Goal: Task Accomplishment & Management: Complete application form

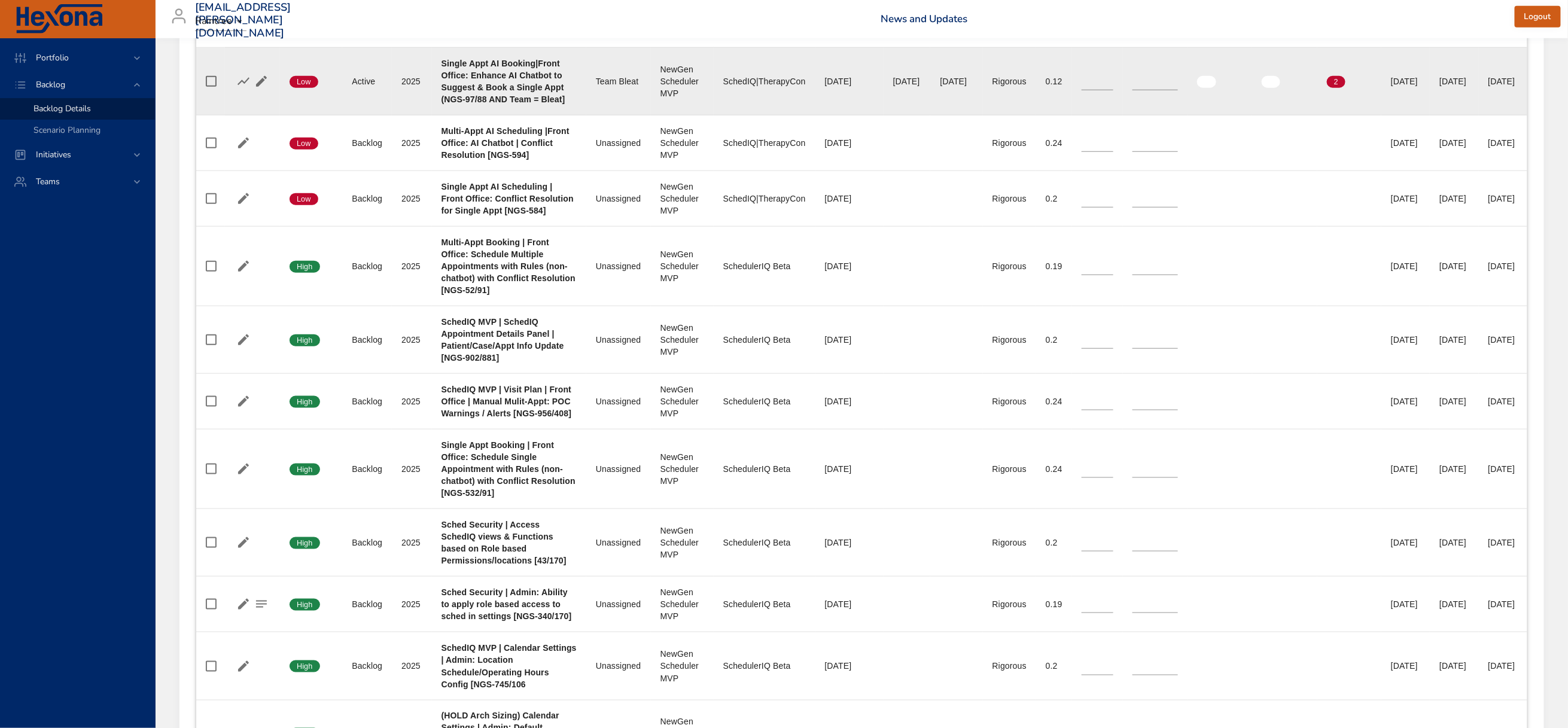
scroll to position [718, 0]
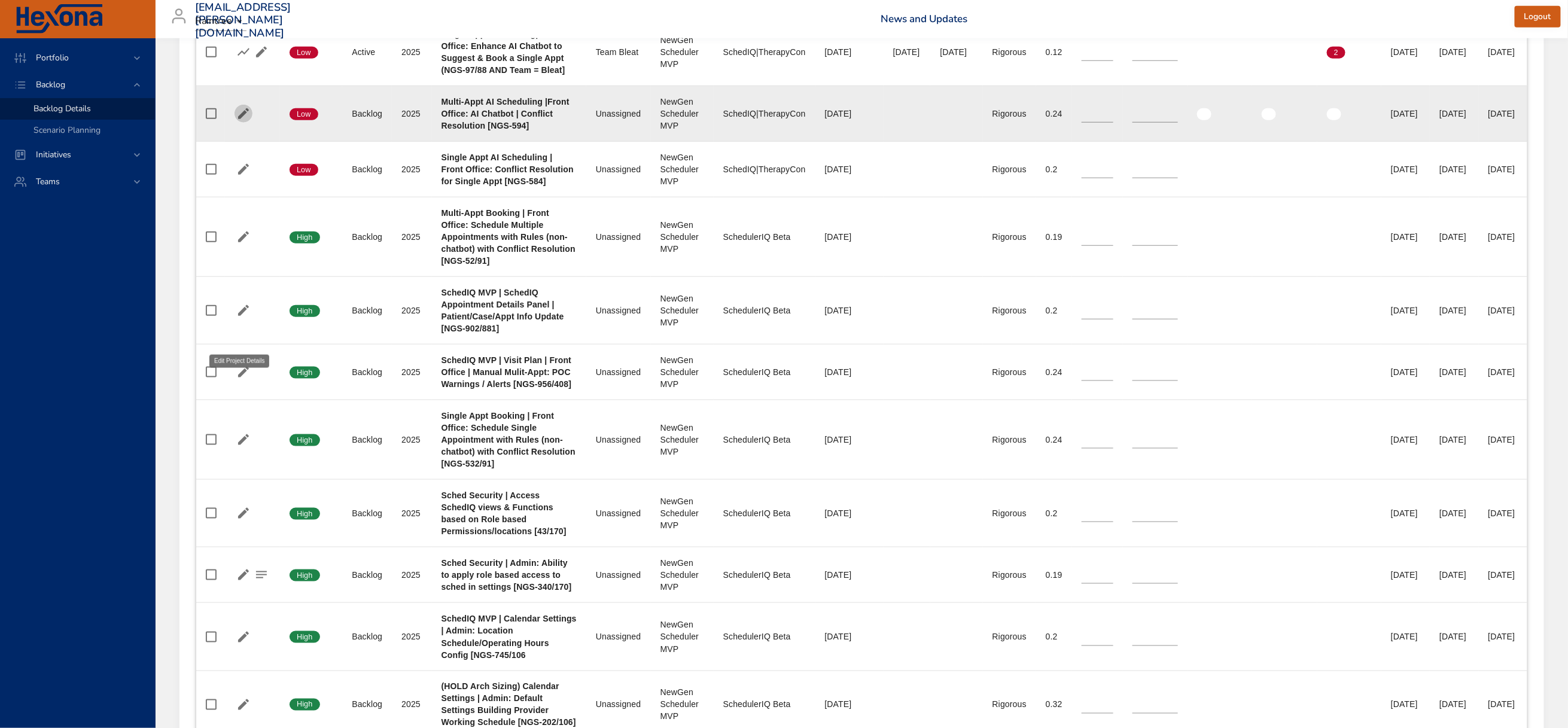
click at [241, 119] on icon "button" at bounding box center [243, 113] width 11 height 11
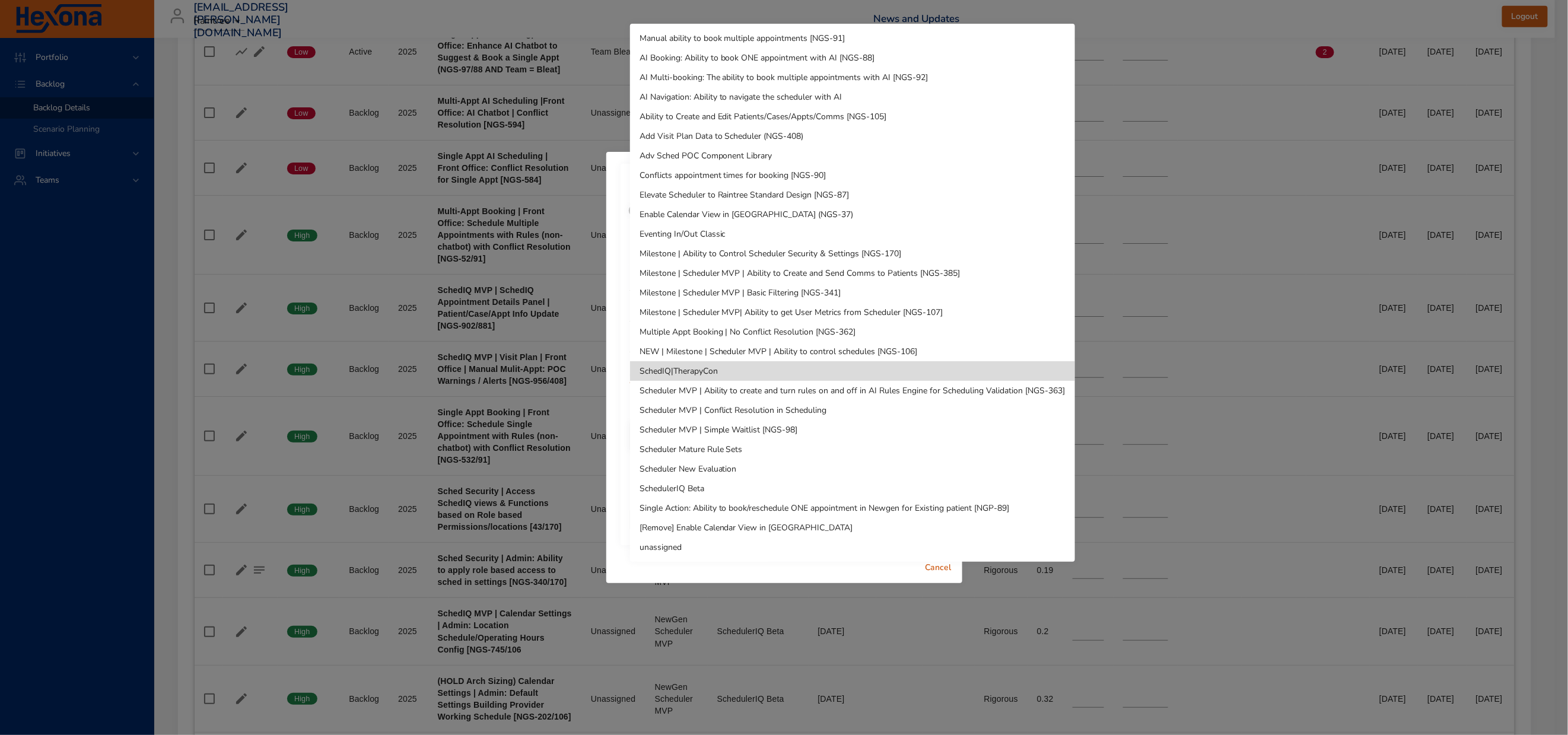
click at [691, 486] on li "SchedulerIQ Beta" at bounding box center [852, 489] width 445 height 20
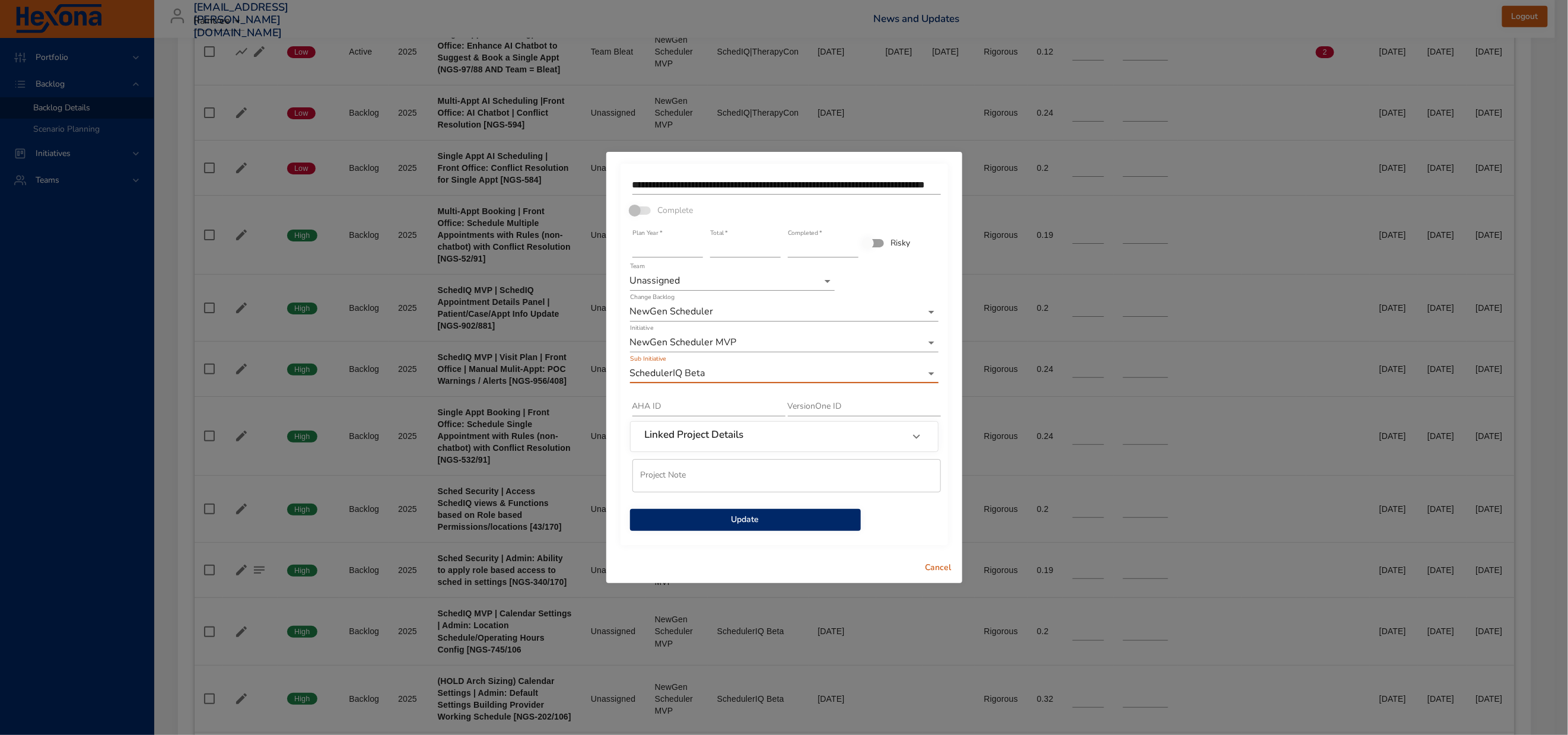
click at [738, 525] on span "Update" at bounding box center [746, 520] width 212 height 15
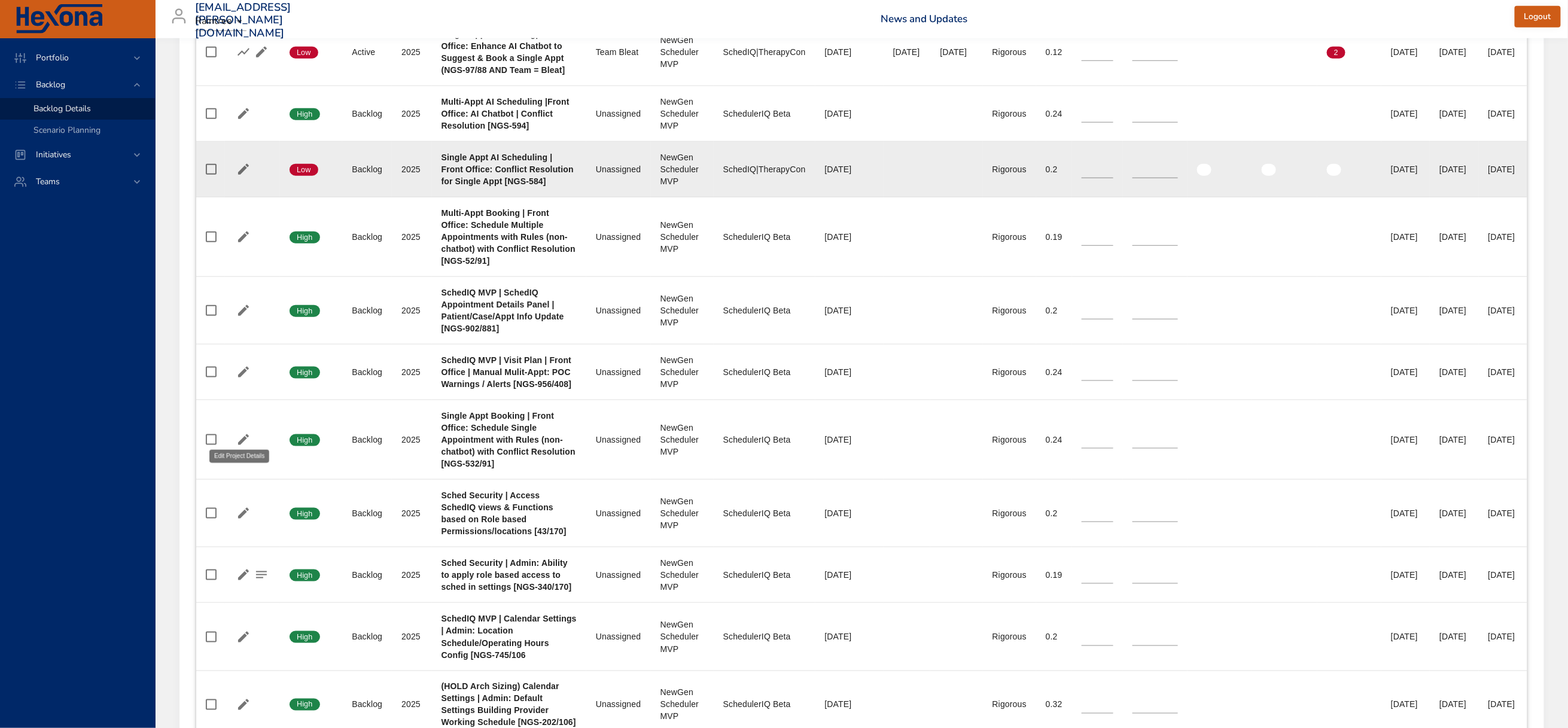
click at [243, 176] on icon "button" at bounding box center [243, 169] width 14 height 14
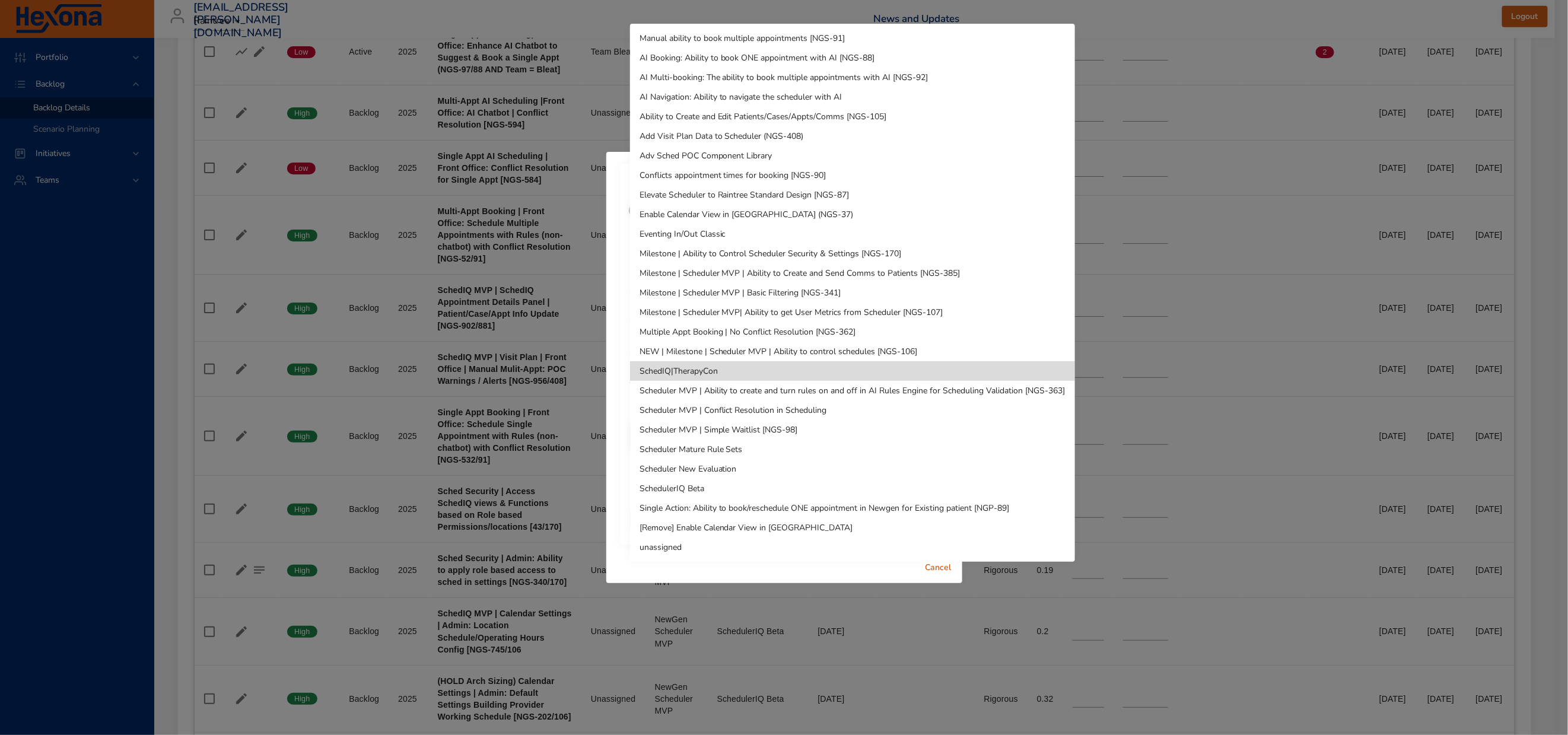
click at [708, 489] on li "SchedulerIQ Beta" at bounding box center [852, 489] width 445 height 20
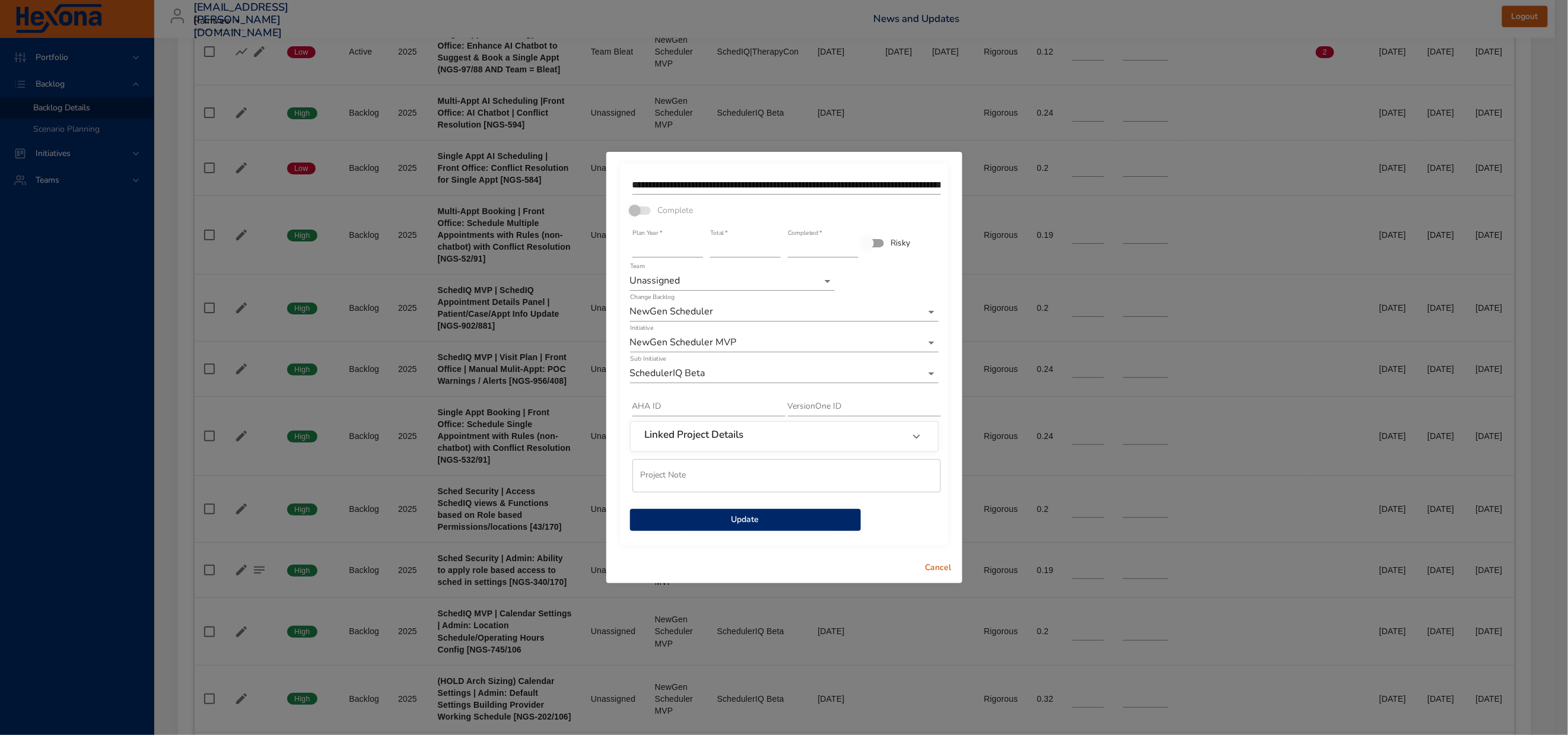
click at [789, 528] on span "Update" at bounding box center [746, 520] width 212 height 15
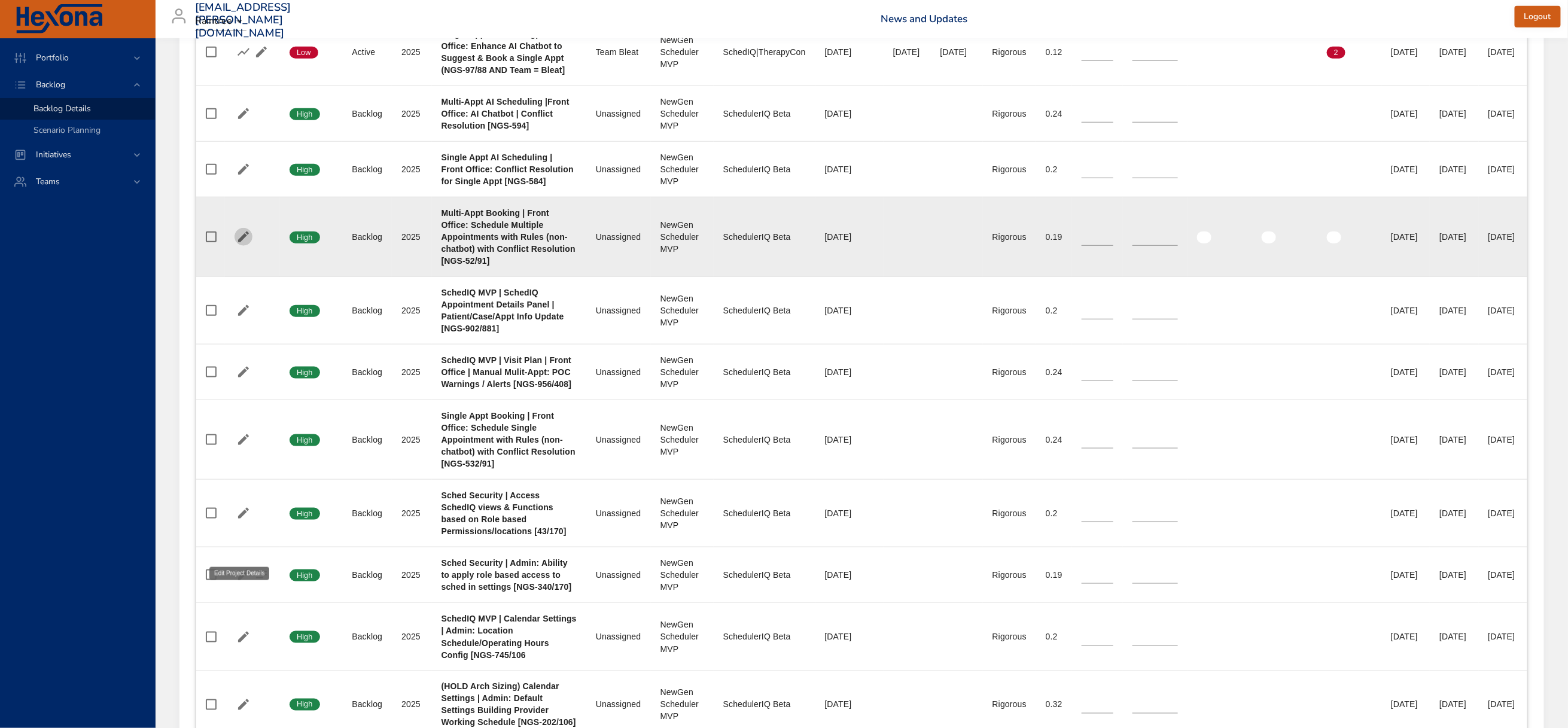
click at [248, 244] on icon "button" at bounding box center [243, 236] width 14 height 14
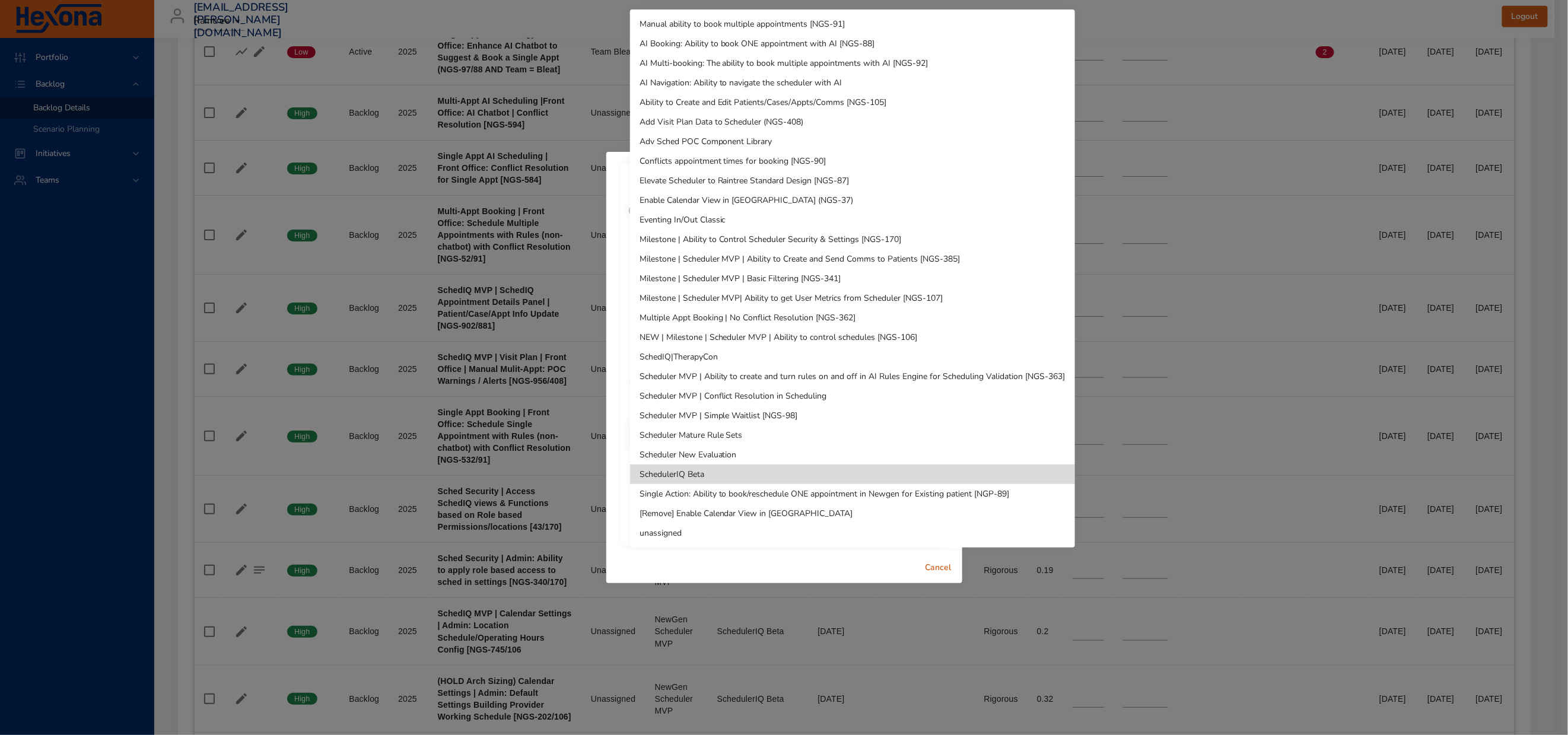
click at [726, 472] on li "SchedulerIQ Beta" at bounding box center [852, 475] width 445 height 20
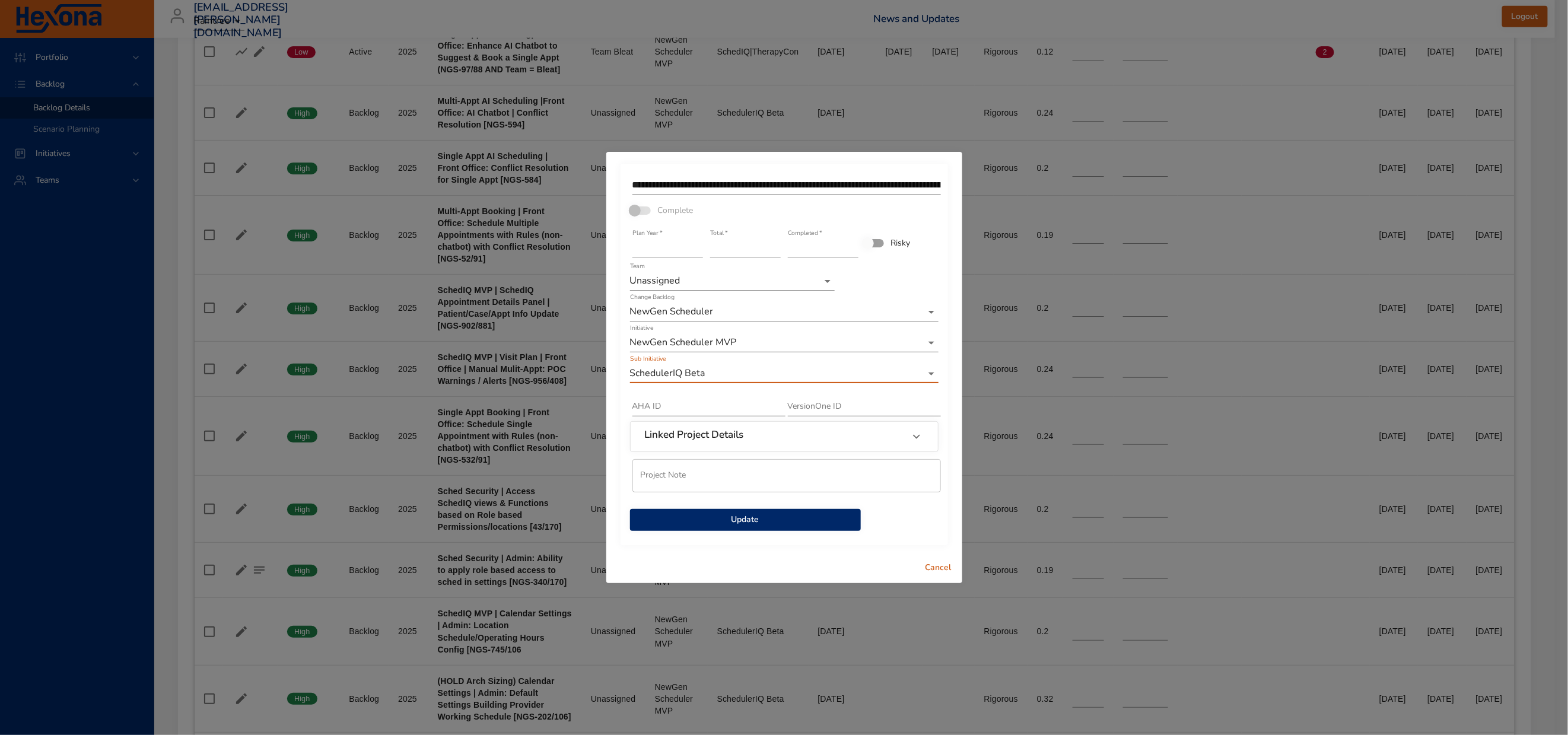
click at [750, 528] on span "Update" at bounding box center [746, 520] width 212 height 15
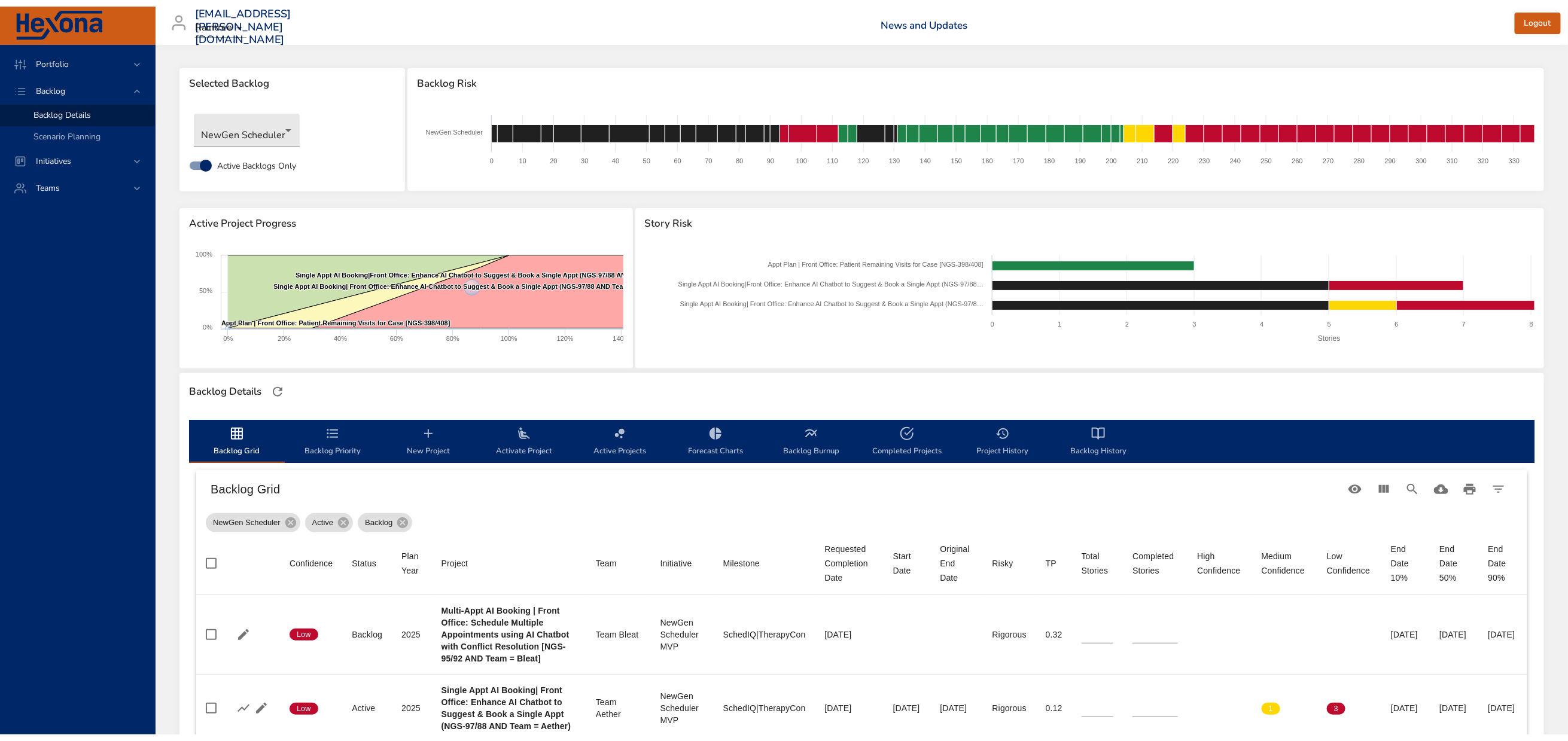
scroll to position [0, 0]
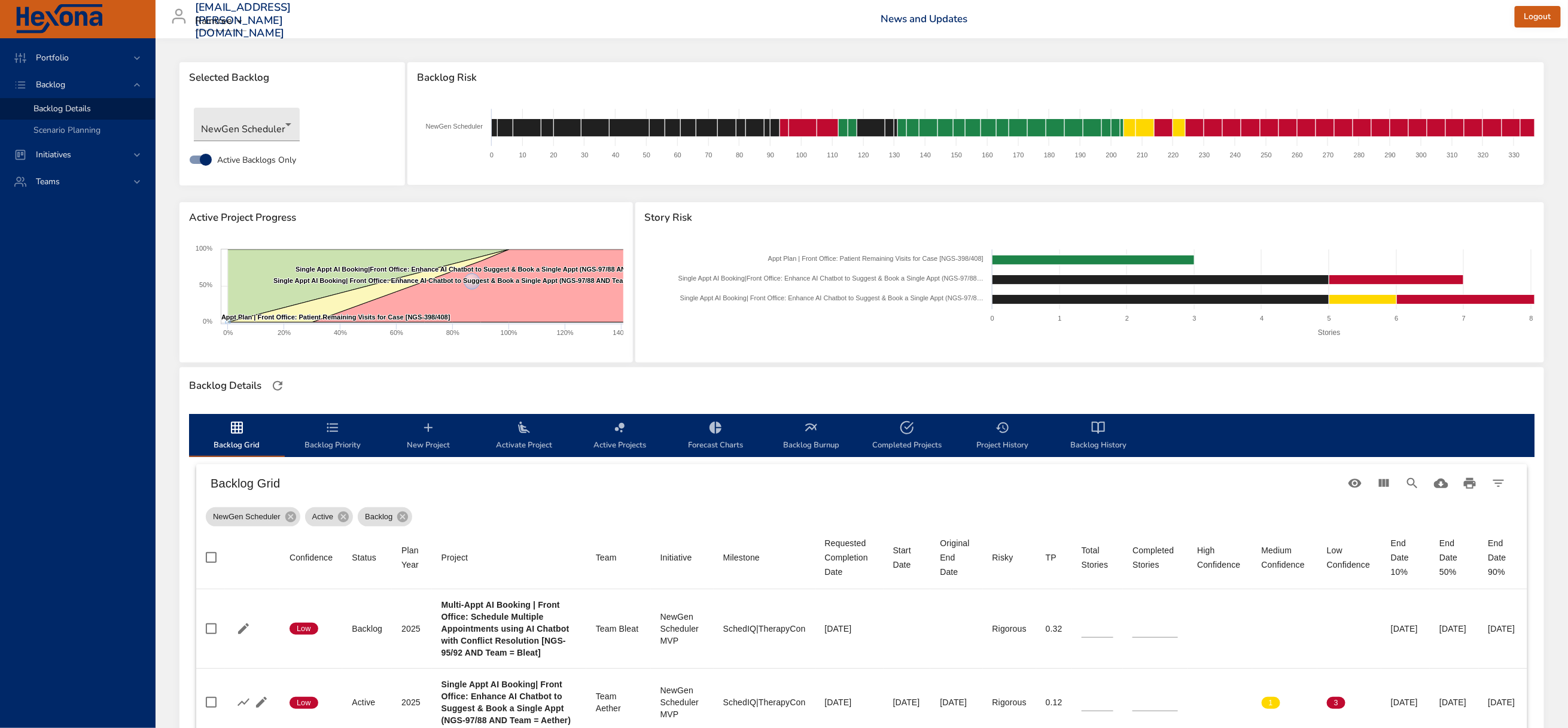
click at [335, 434] on icon "backlog-tab" at bounding box center [332, 427] width 14 height 14
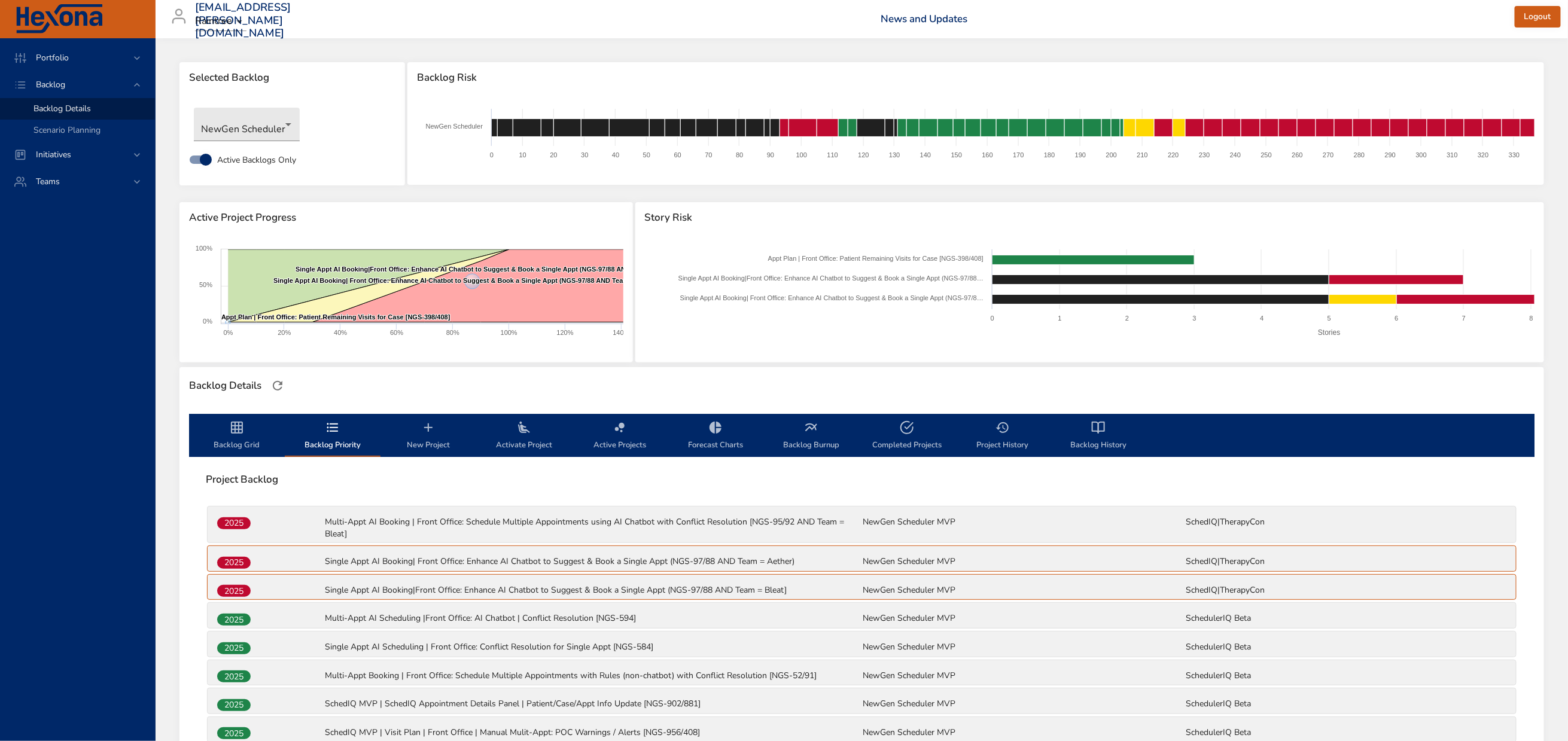
click at [336, 435] on icon "backlog-tab" at bounding box center [332, 427] width 14 height 14
click at [329, 435] on icon "backlog-tab" at bounding box center [332, 427] width 14 height 14
click at [231, 434] on icon "backlog-tab" at bounding box center [237, 428] width 12 height 12
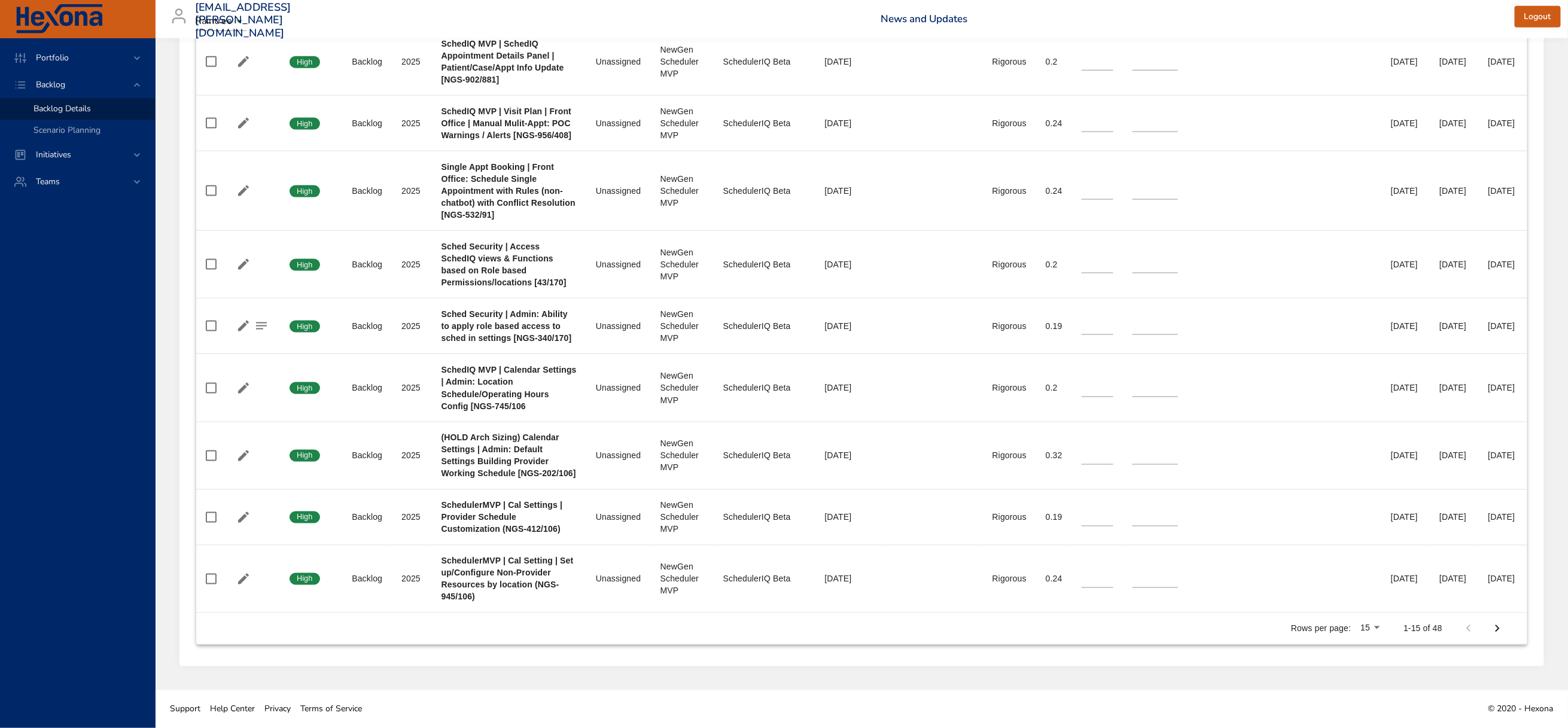
scroll to position [1166, 0]
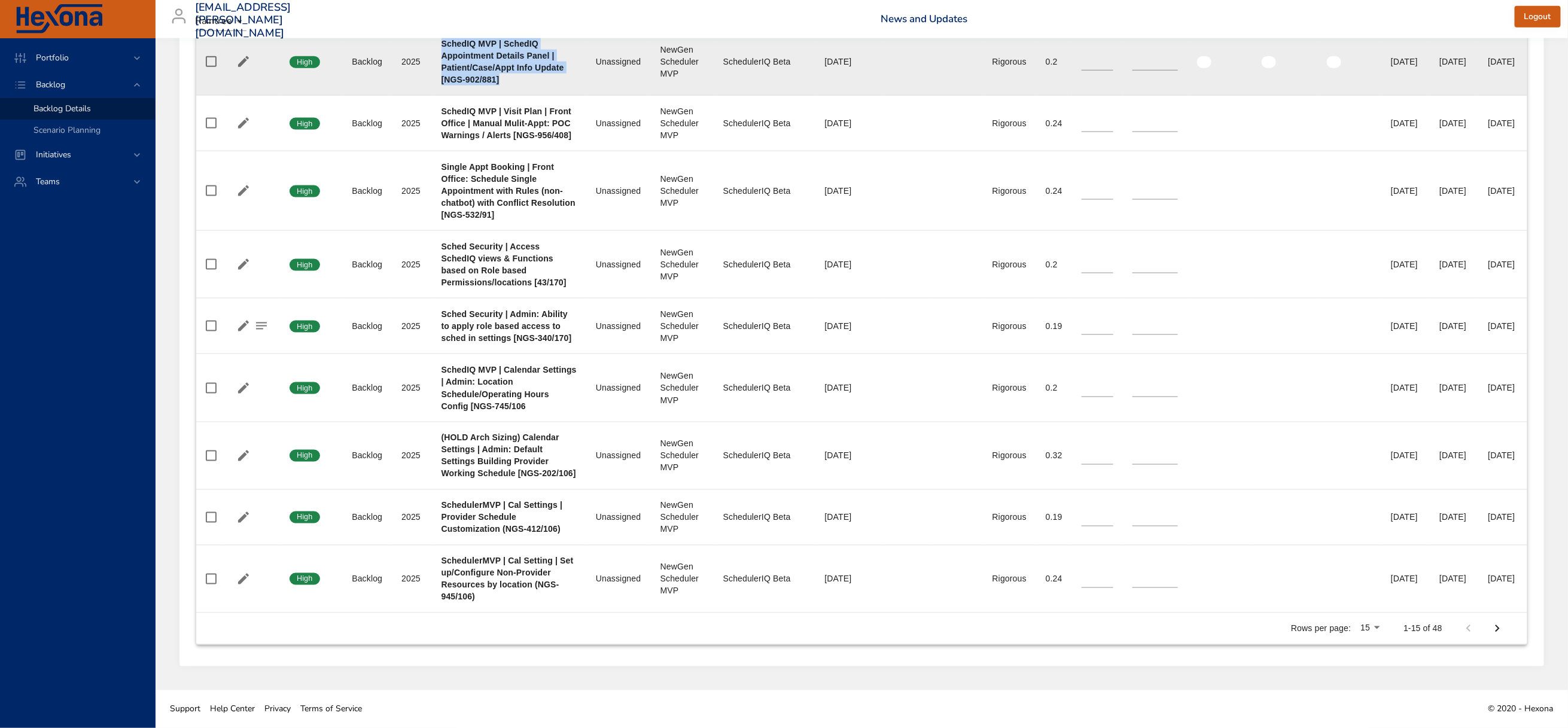
drag, startPoint x: 467, startPoint y: 187, endPoint x: 561, endPoint y: 257, distance: 117.2
click at [561, 85] on div "SchedIQ MVP | SchedIQ Appointment Details Panel | Patient/Case/Appt Info Update…" at bounding box center [509, 62] width 135 height 48
copy b "SchedIQ MVP | SchedIQ Appointment Details Panel | Patient/Case/Appt Info Update…"
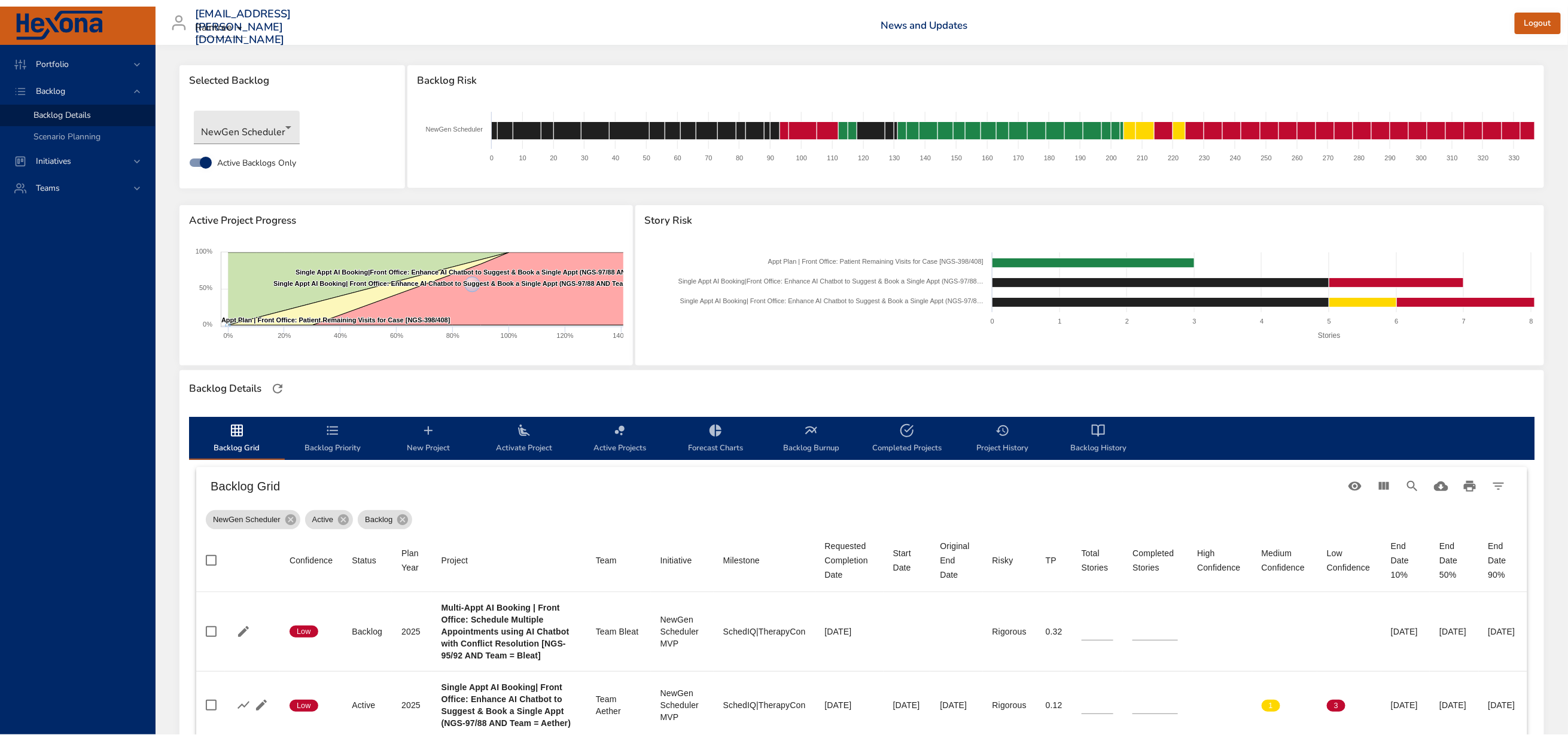
scroll to position [0, 0]
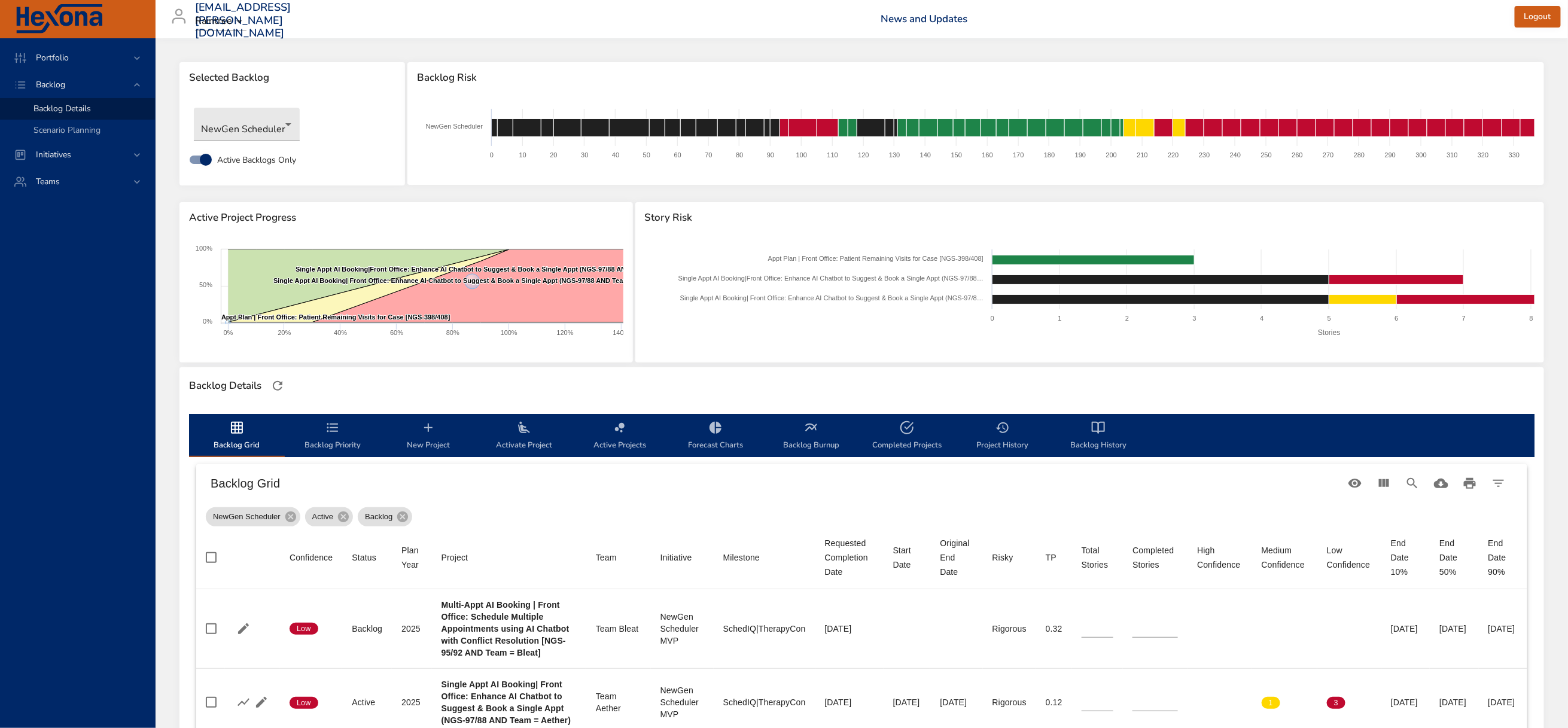
click at [429, 431] on icon "backlog-tab" at bounding box center [428, 427] width 8 height 8
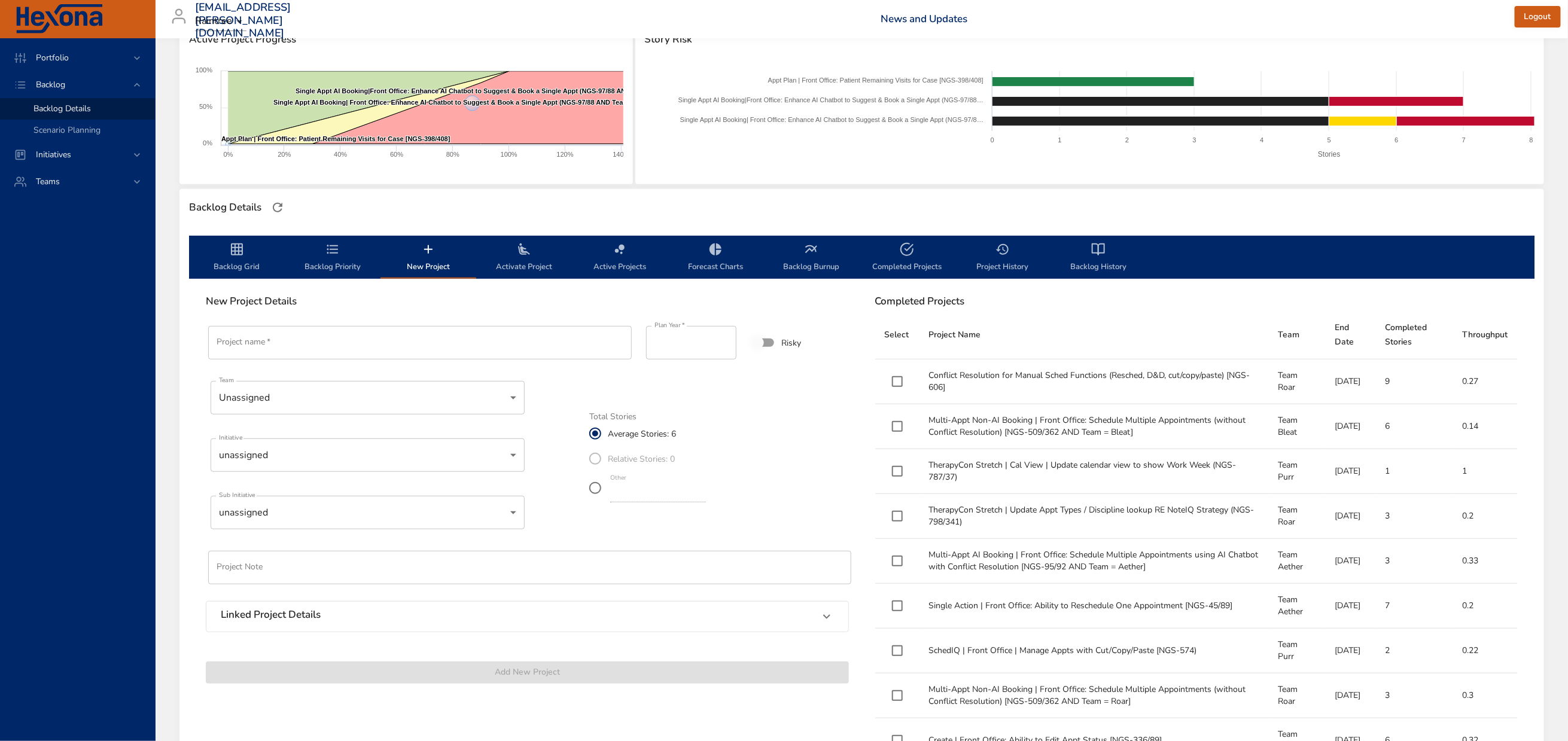
scroll to position [180, 0]
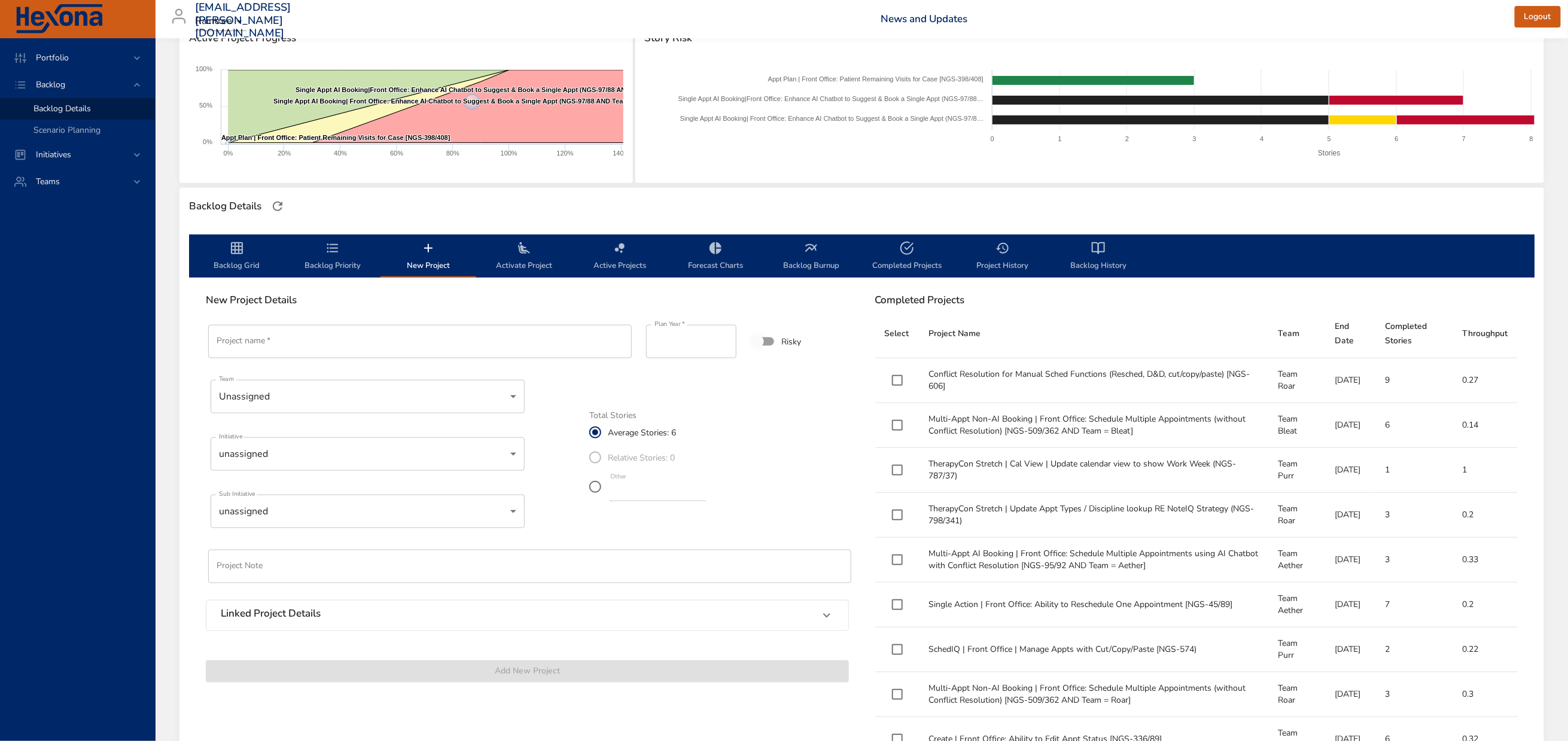
click at [380, 358] on input "Project name   *" at bounding box center [420, 341] width 424 height 33
paste input "**********"
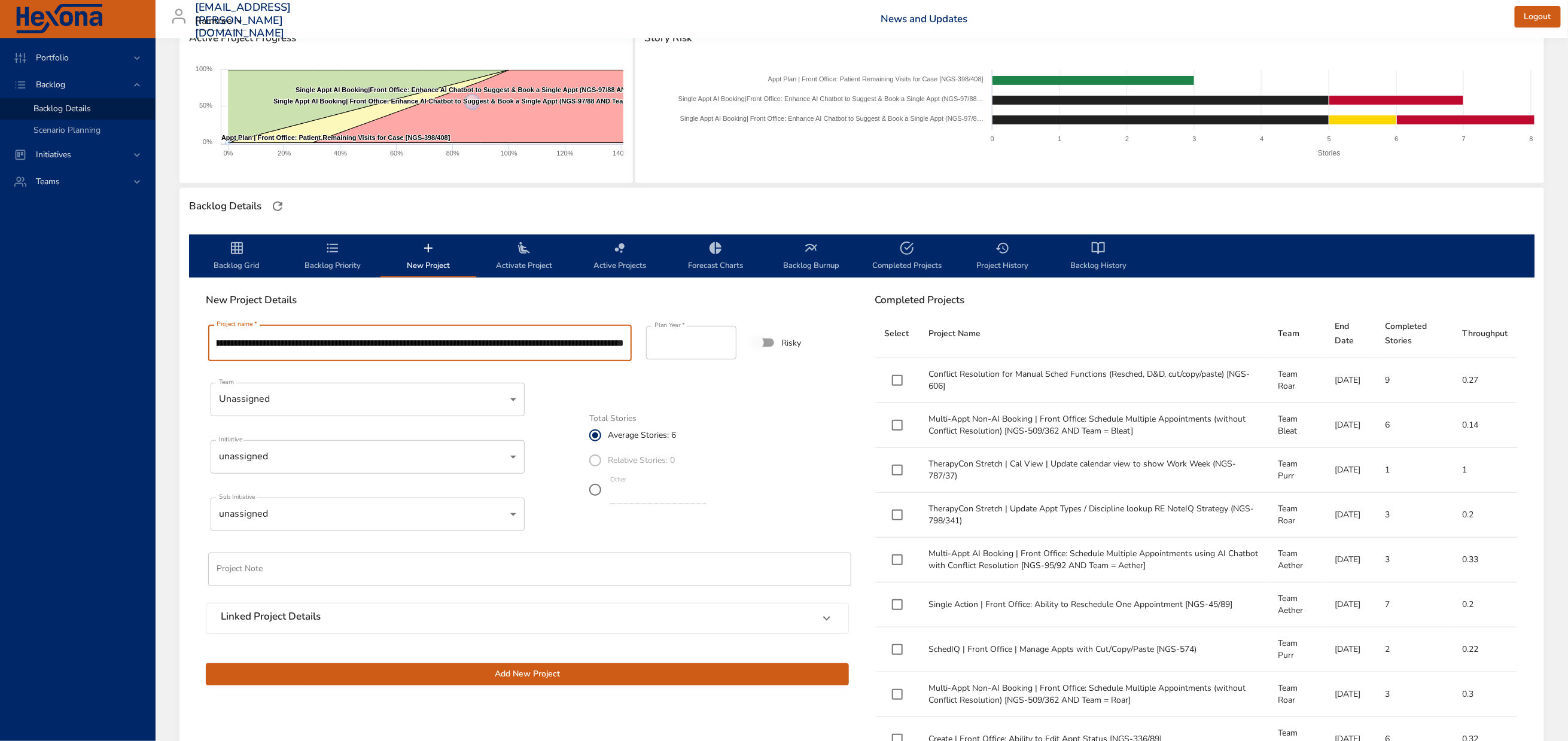
scroll to position [0, 131]
type input "**********"
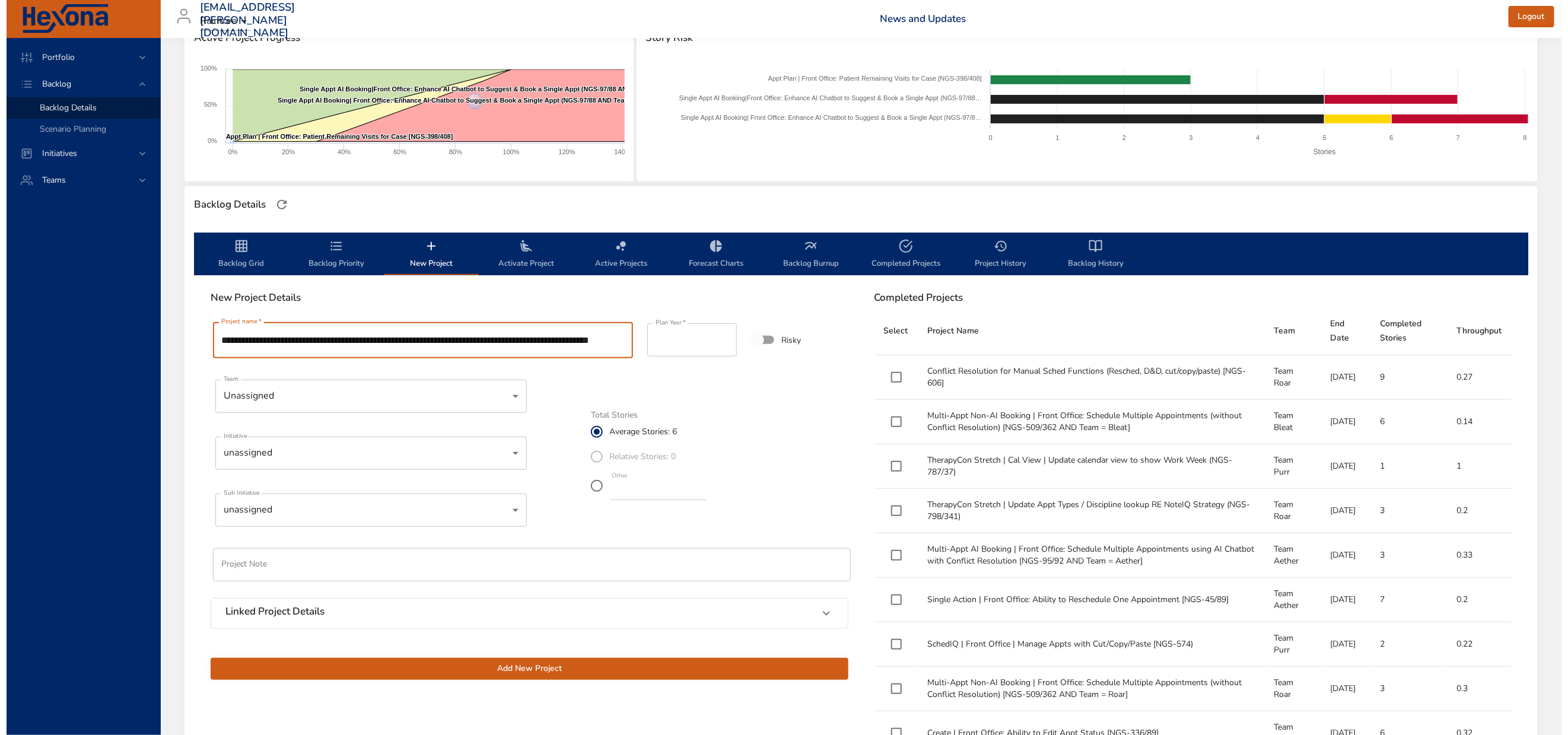
scroll to position [0, 0]
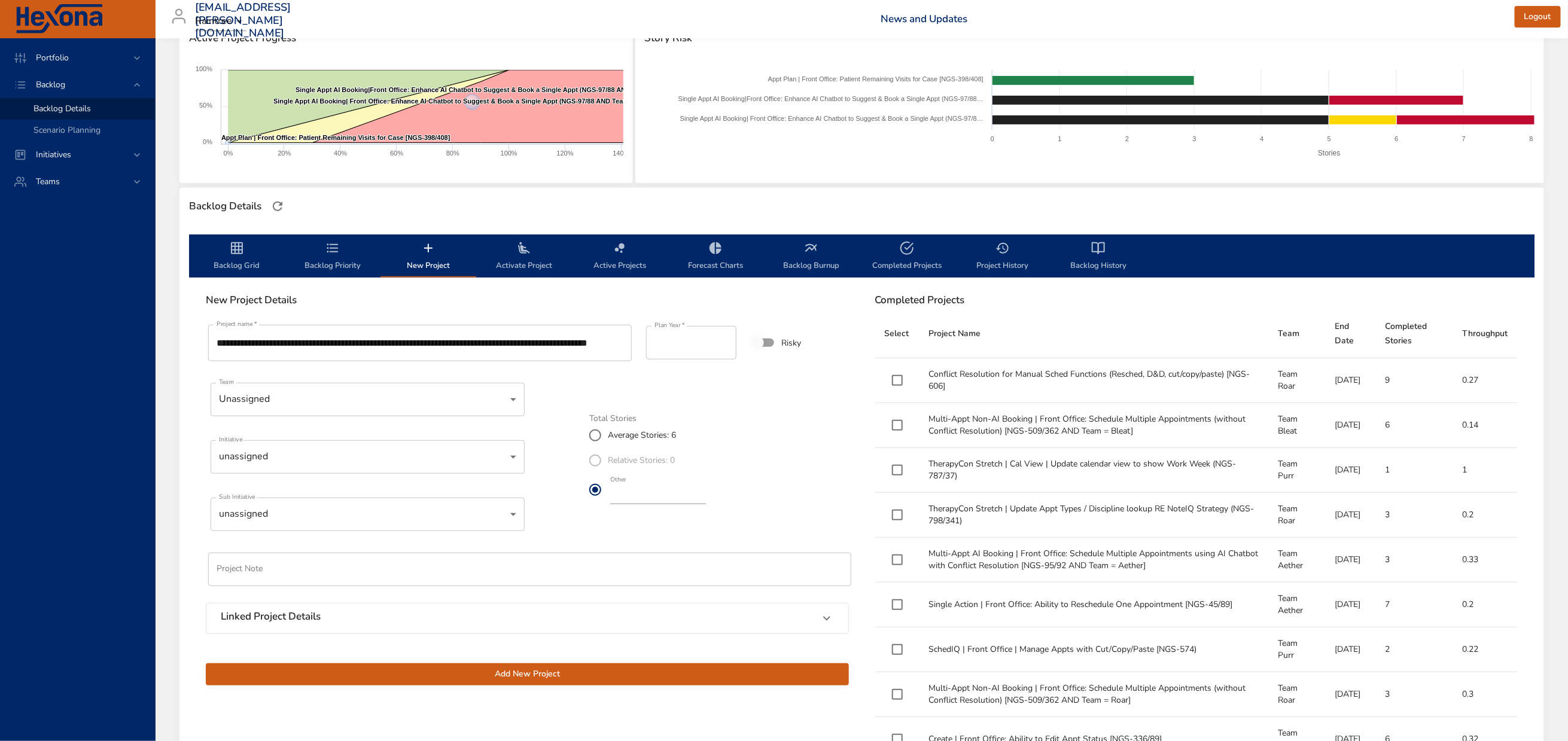
click at [706, 504] on input "*" at bounding box center [658, 495] width 96 height 19
type input "*"
click at [706, 504] on input "*" at bounding box center [658, 495] width 96 height 19
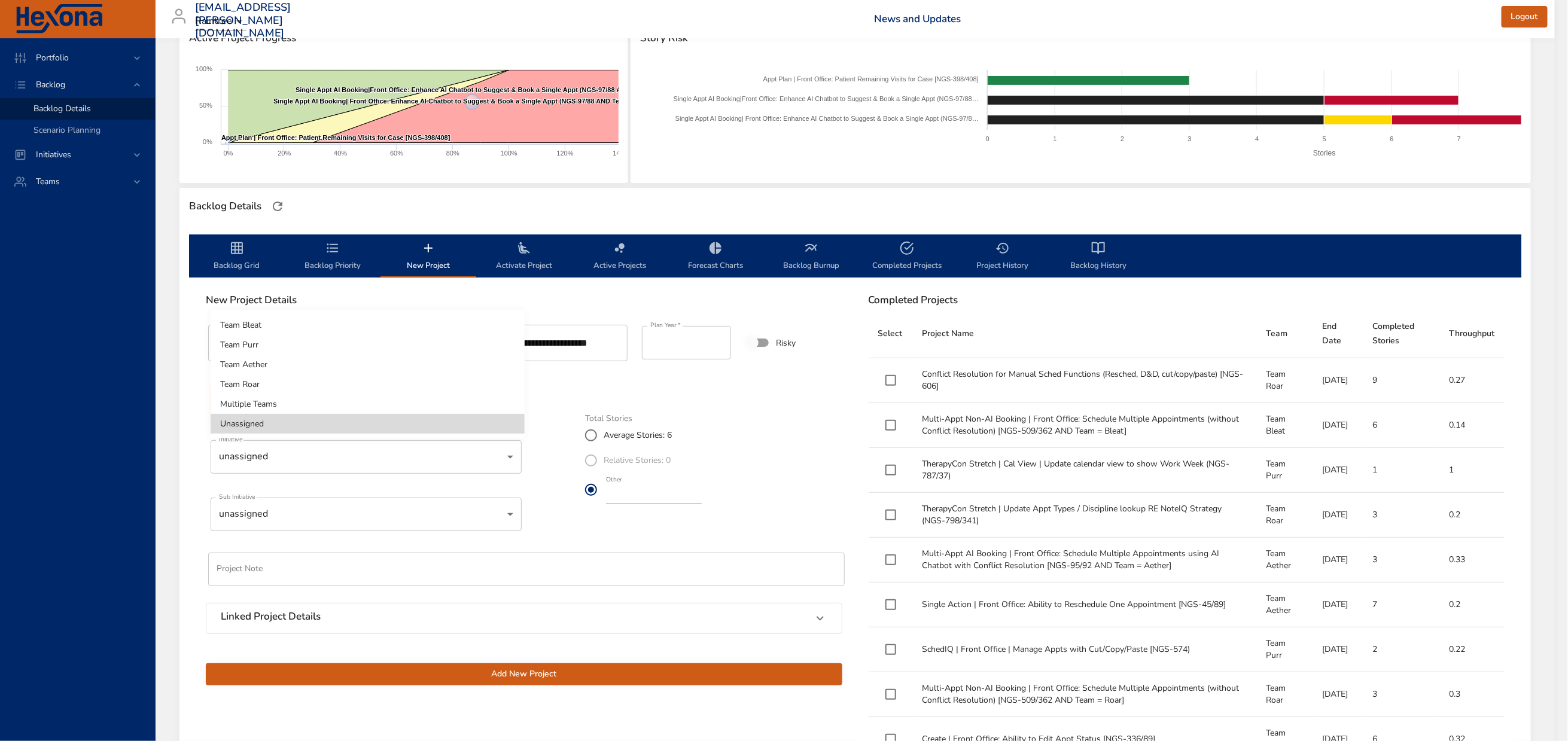
click at [345, 426] on body "Portfolio Backlog Backlog Details Scenario Planning Initiatives Teams [EMAIL_AD…" at bounding box center [784, 191] width 1568 height 741
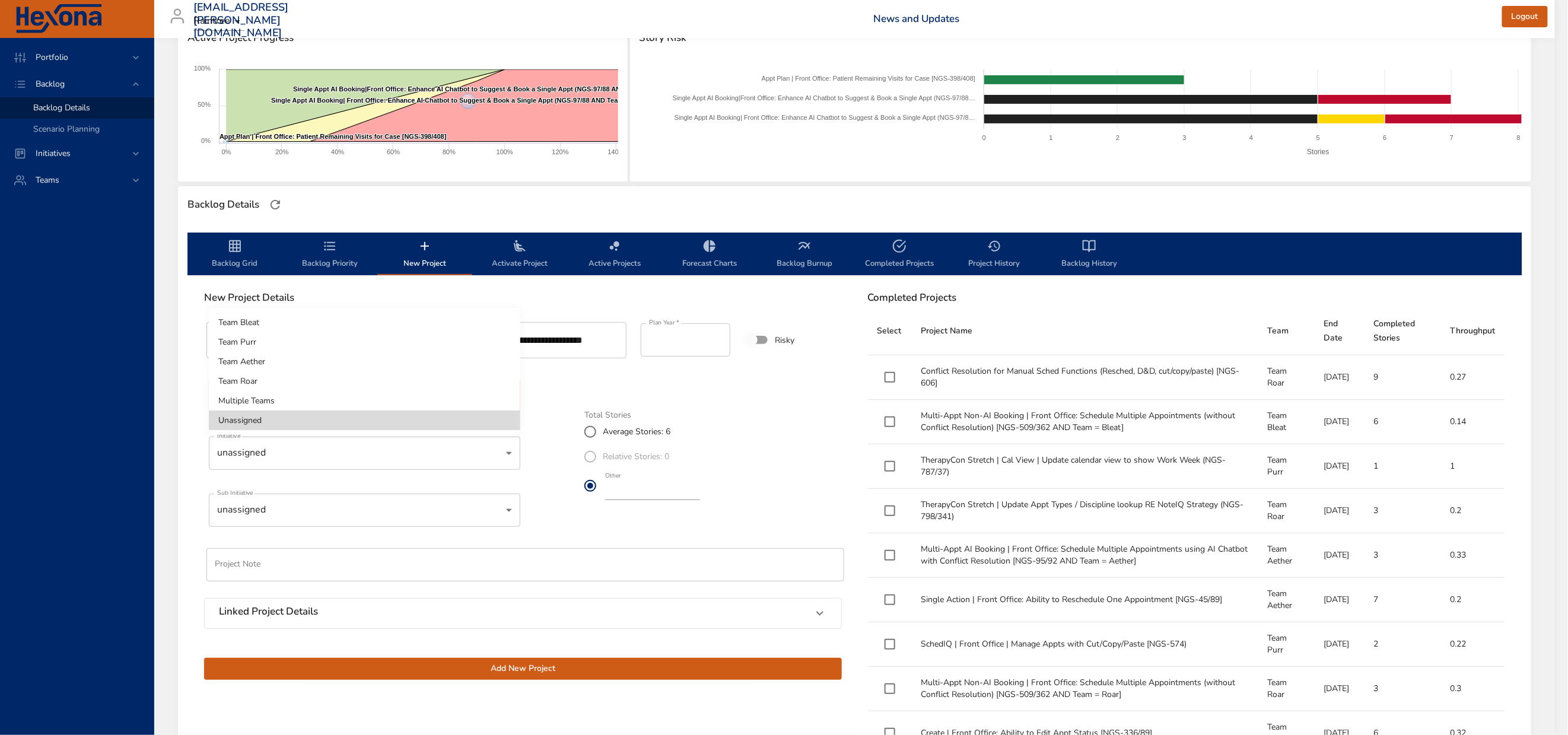
click at [336, 380] on li "Team Roar" at bounding box center [364, 381] width 311 height 20
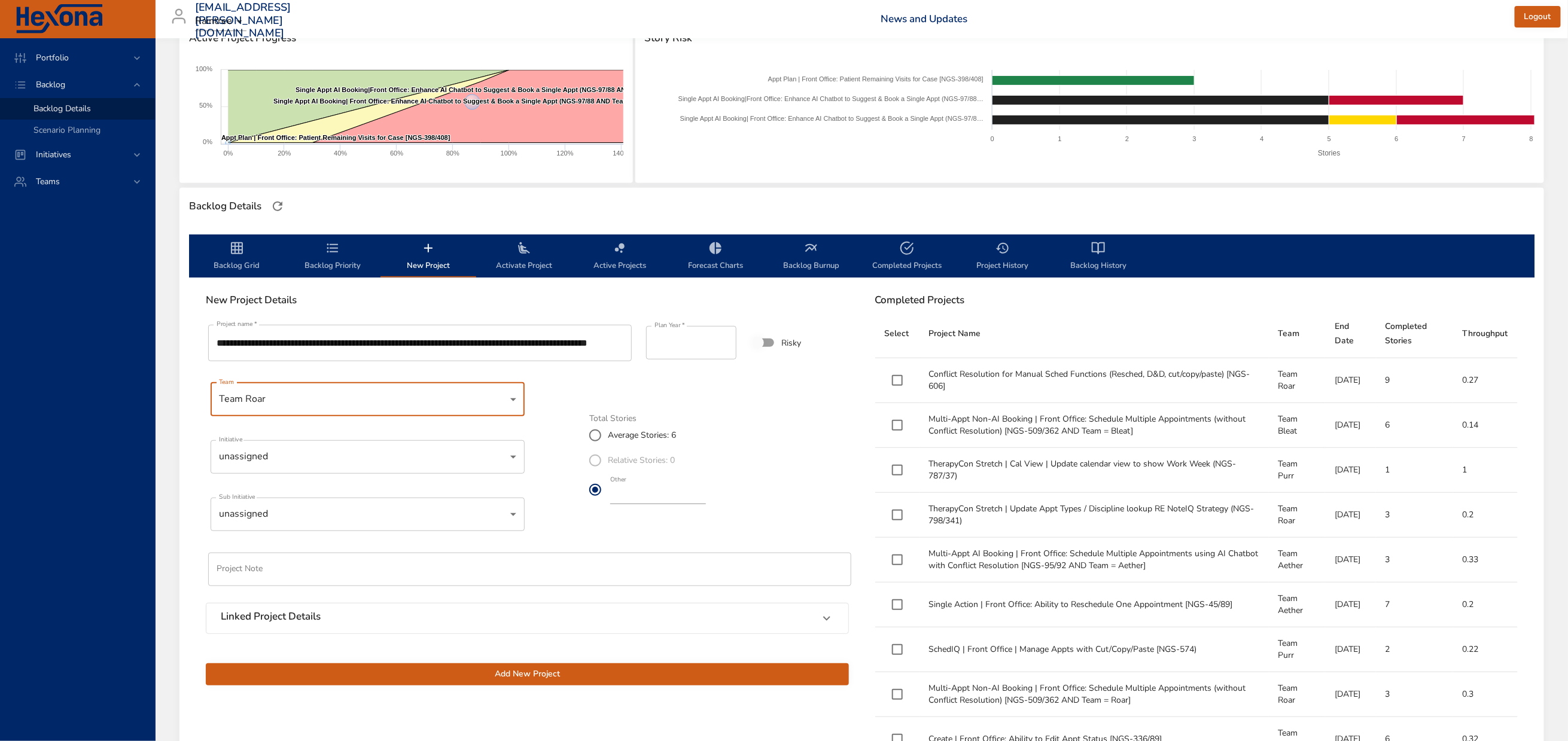
click at [309, 491] on body "Portfolio Backlog Backlog Details Scenario Planning Initiatives Teams [EMAIL_AD…" at bounding box center [784, 191] width 1568 height 741
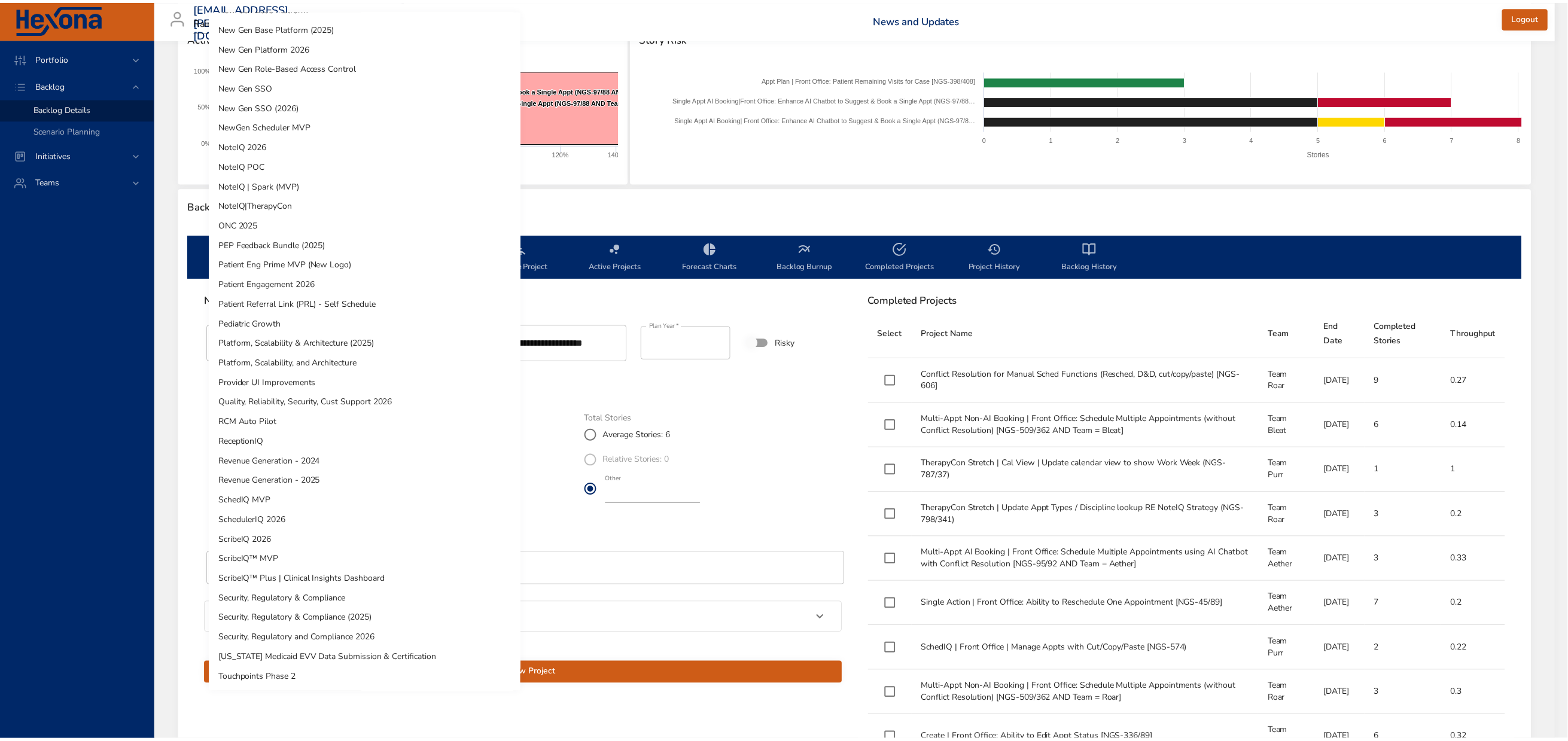
scroll to position [409, 0]
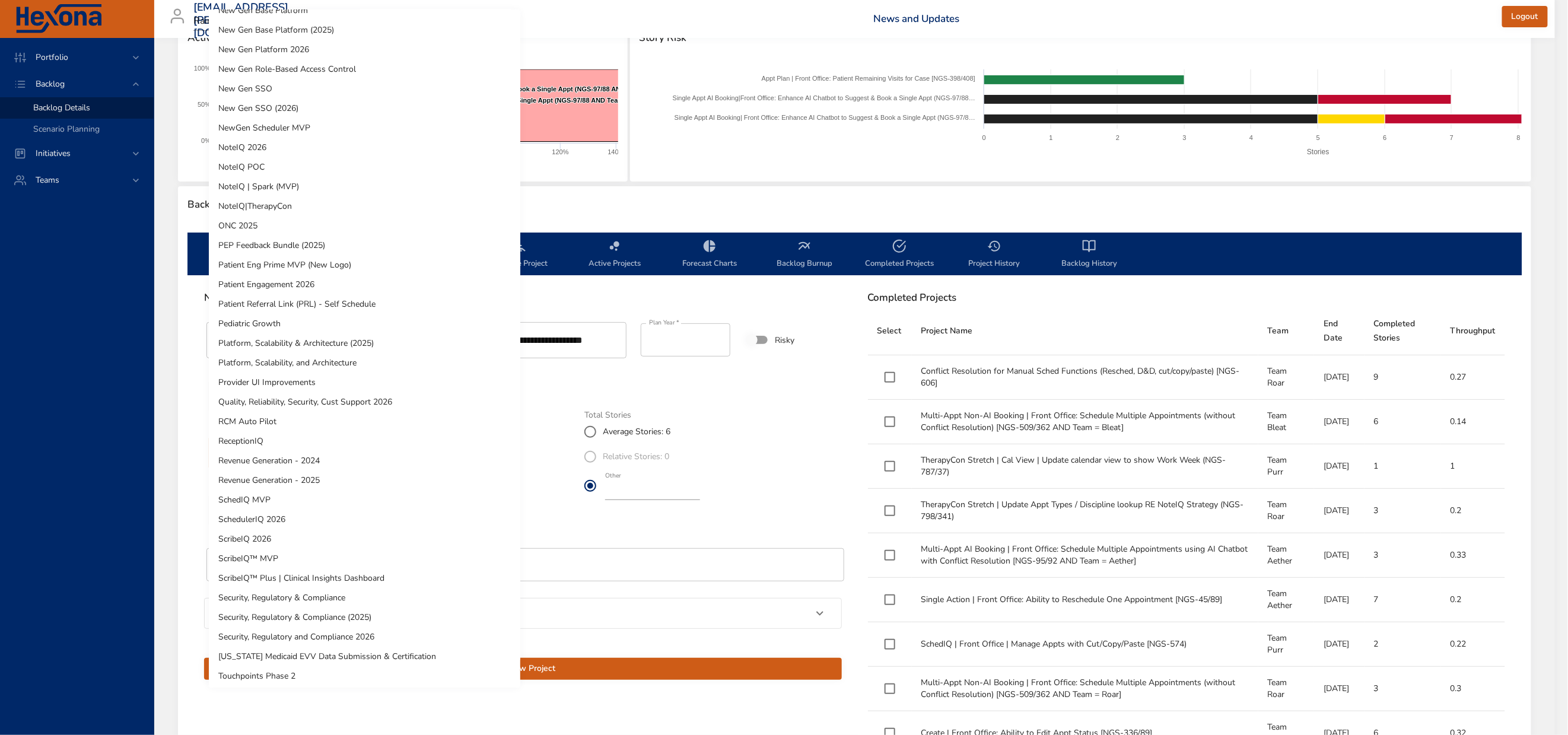
click at [298, 126] on li "NewGen Scheduler MVP" at bounding box center [364, 128] width 311 height 20
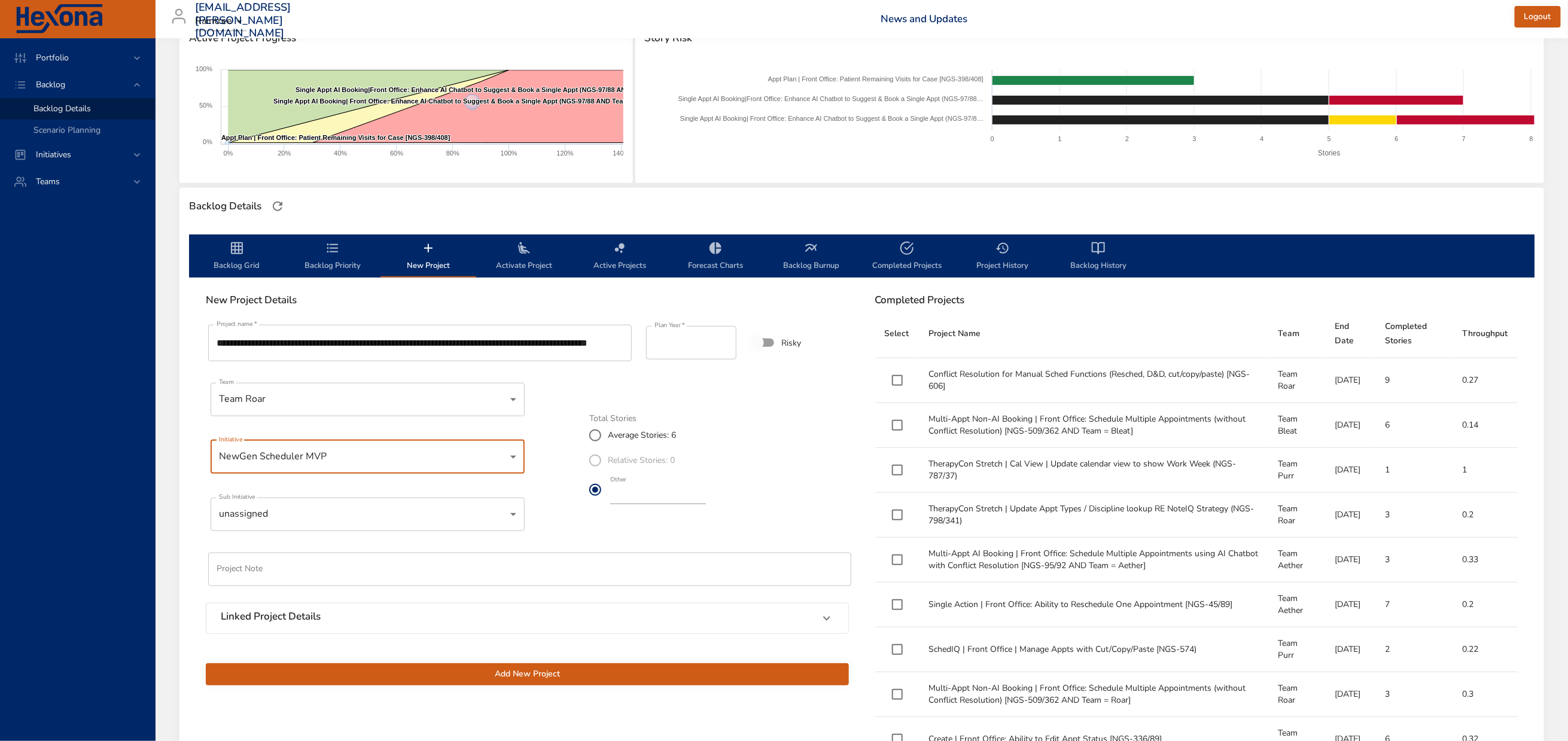
click at [303, 543] on body "Portfolio Backlog Backlog Details Scenario Planning Initiatives Teams [EMAIL_AD…" at bounding box center [784, 191] width 1568 height 741
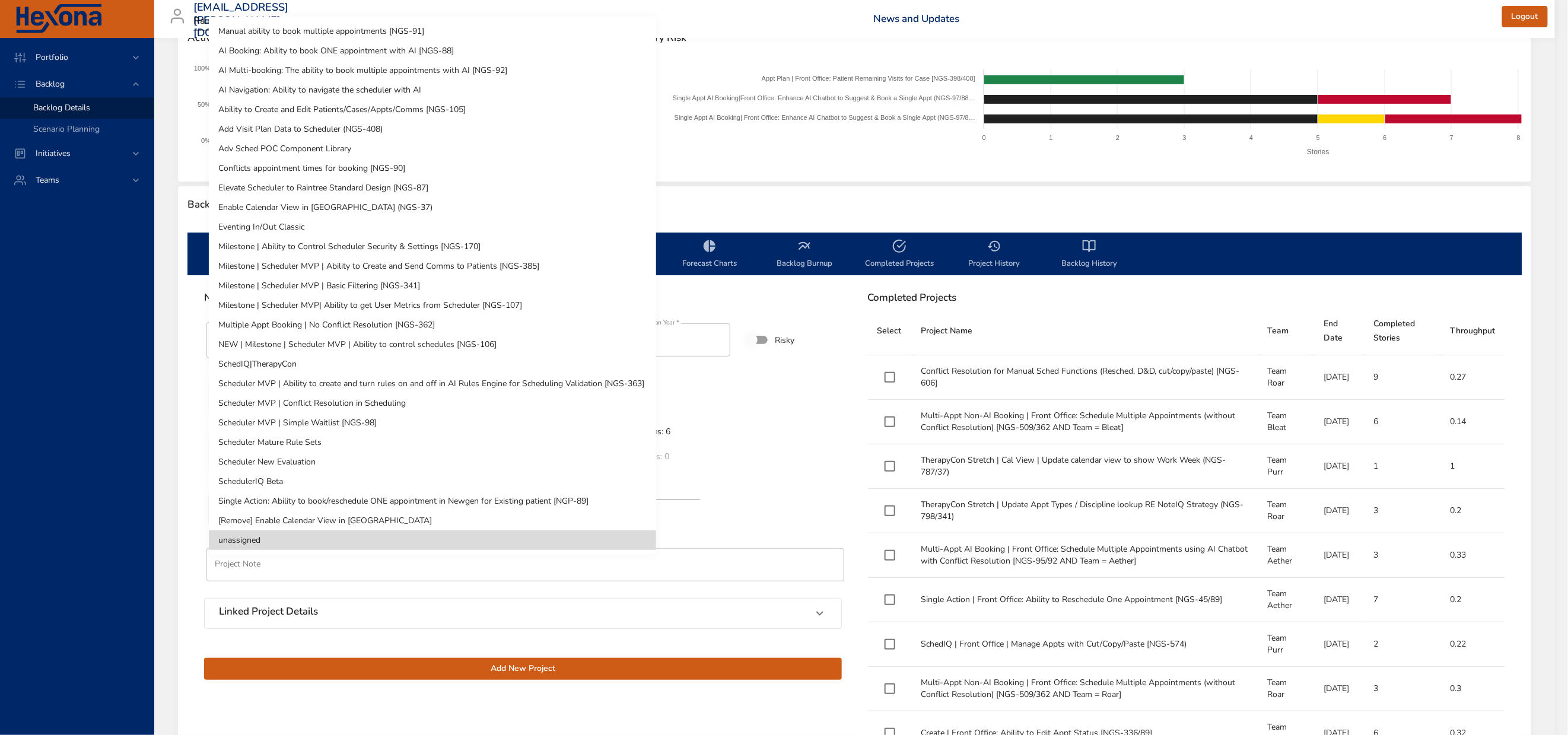
click at [281, 479] on li "SchedulerIQ Beta" at bounding box center [432, 481] width 447 height 20
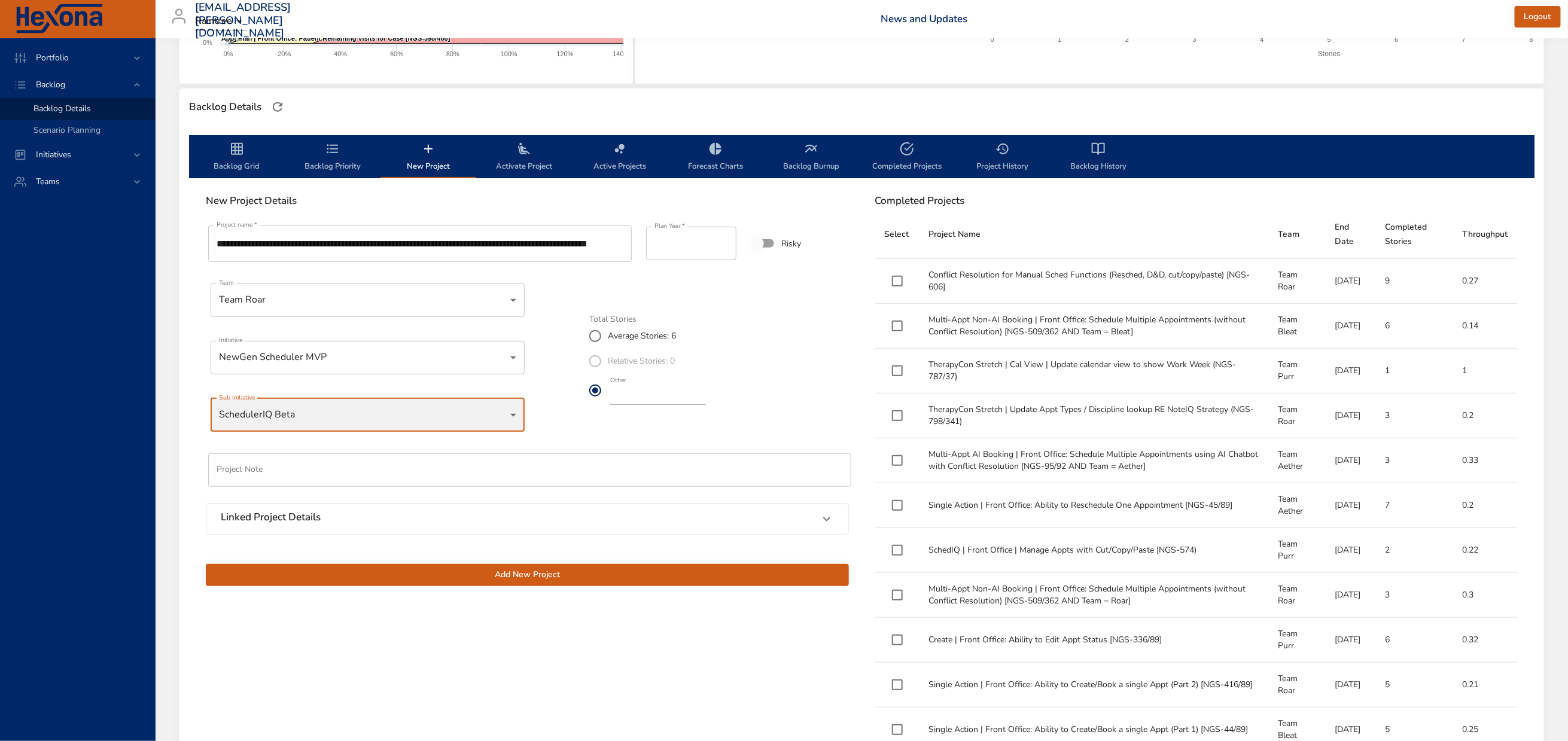
scroll to position [269, 0]
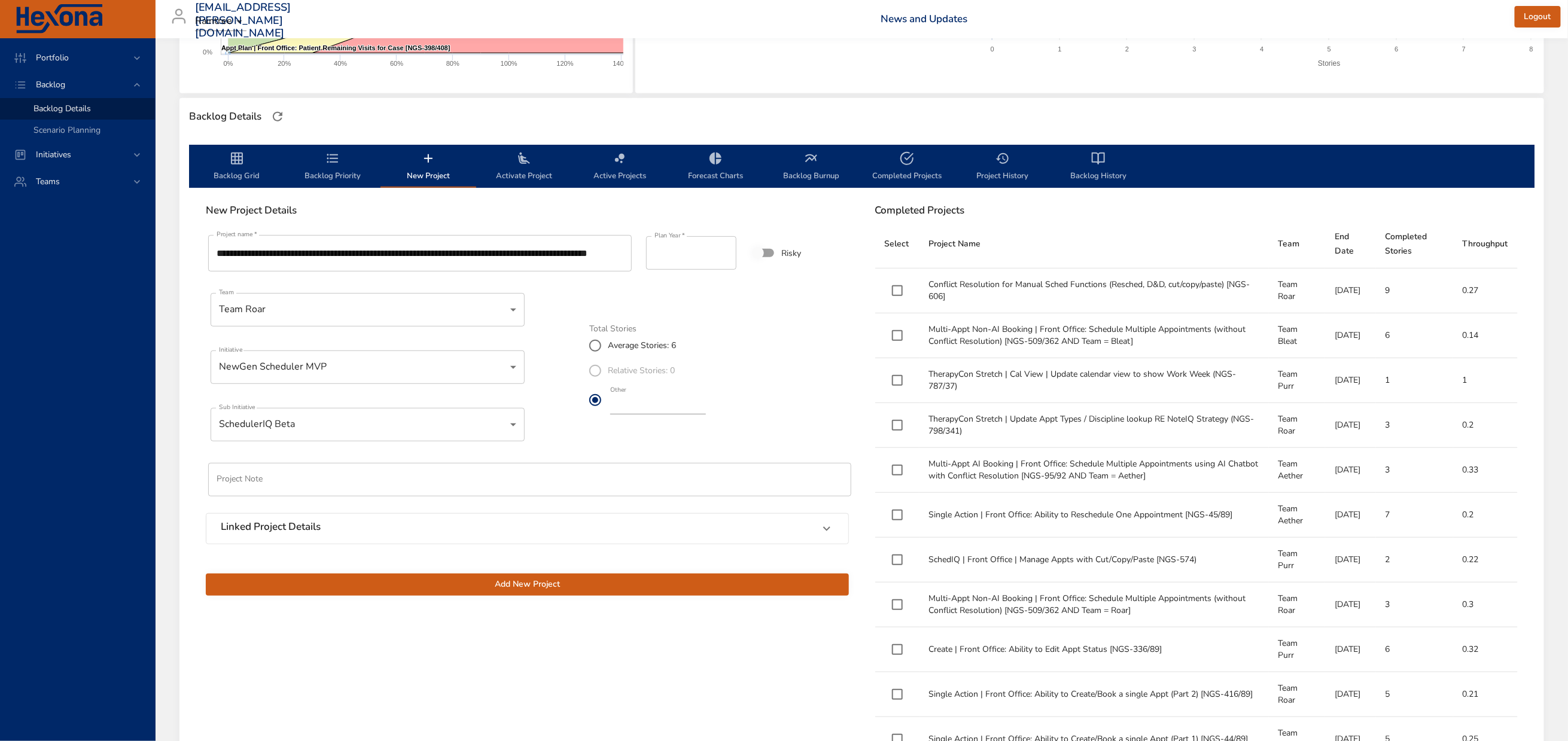
click at [515, 593] on span "Add New Project" at bounding box center [527, 584] width 624 height 15
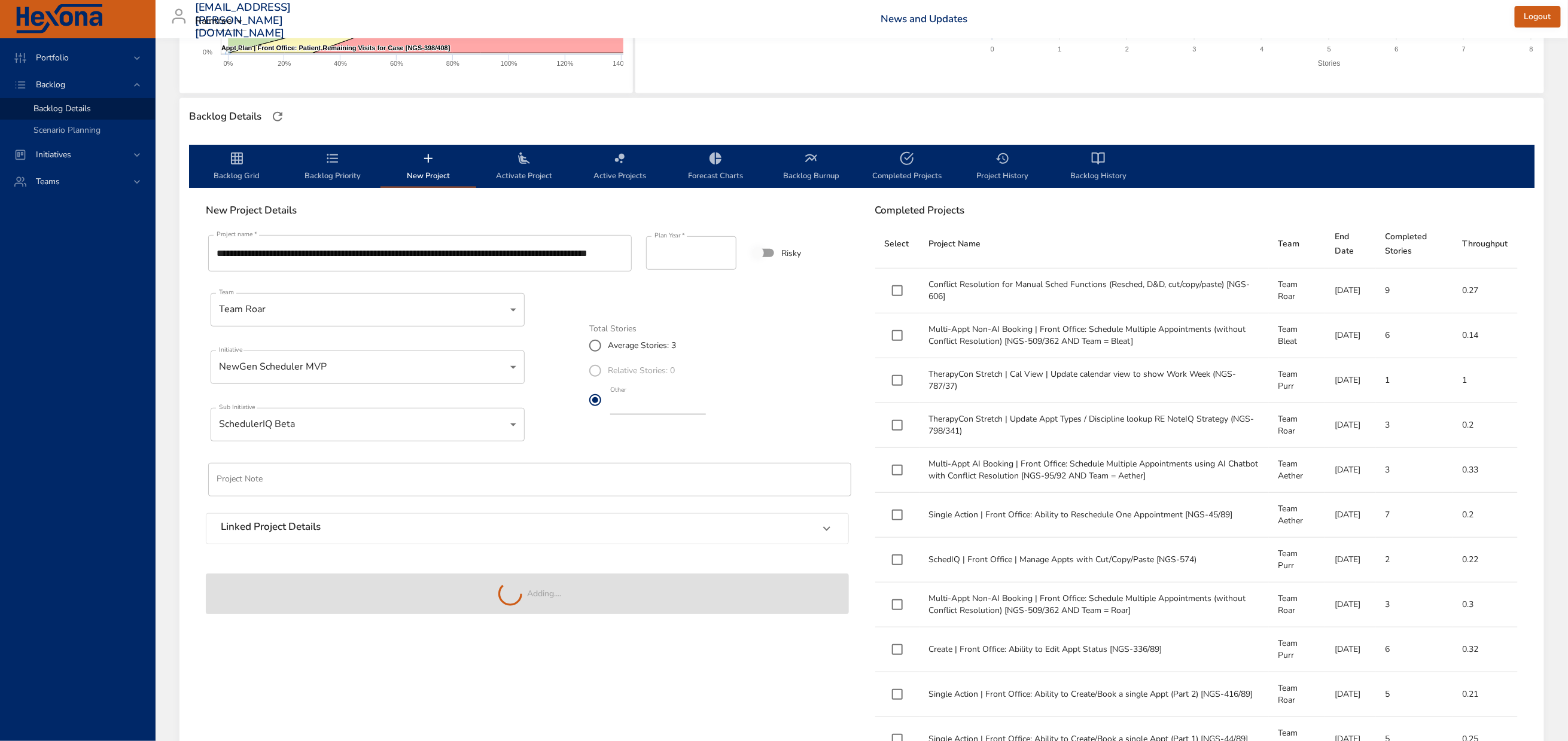
type input "*"
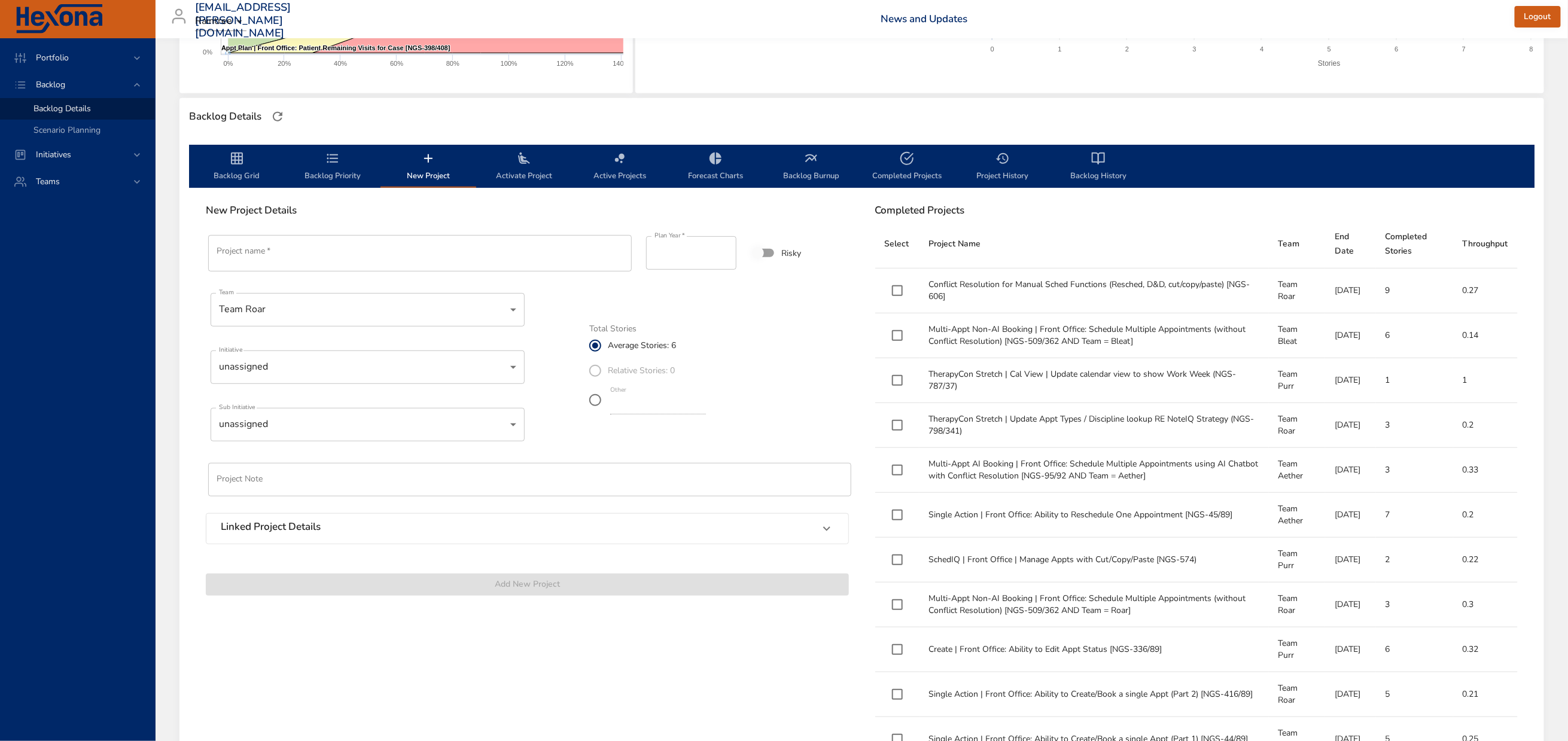
click at [383, 271] on input "Project name   *" at bounding box center [421, 253] width 424 height 36
paste input "**********"
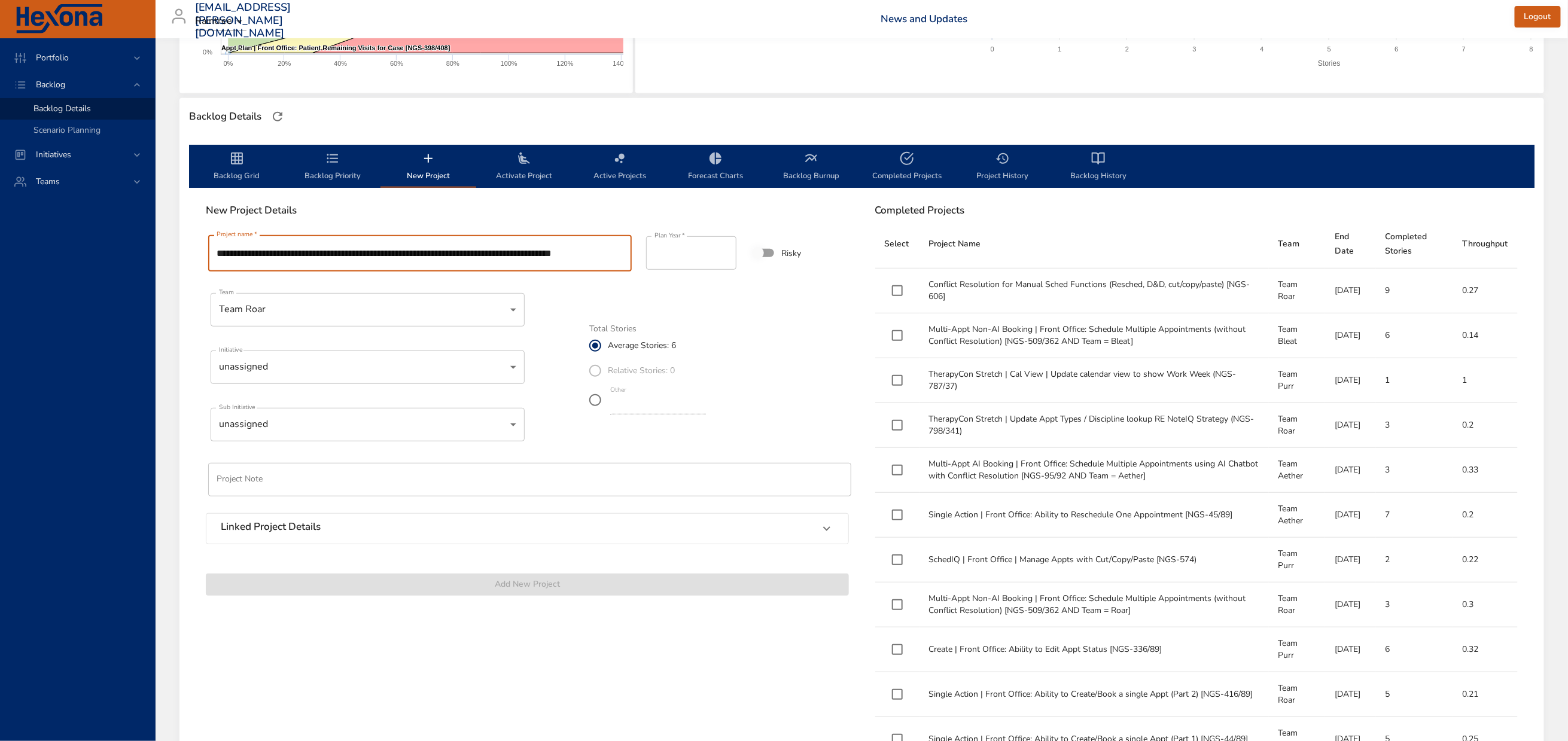
scroll to position [0, 130]
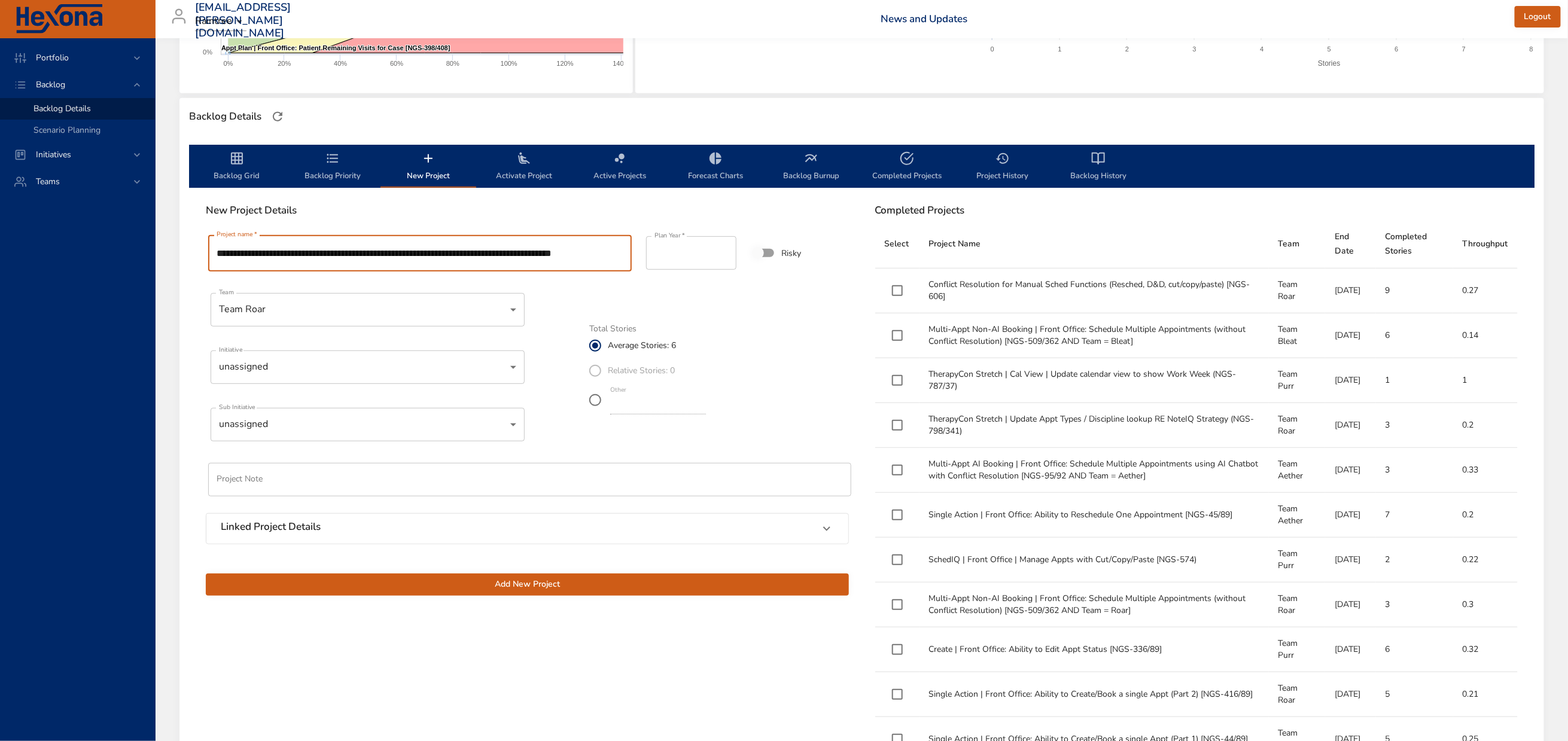
click at [383, 271] on input "**********" at bounding box center [421, 253] width 424 height 36
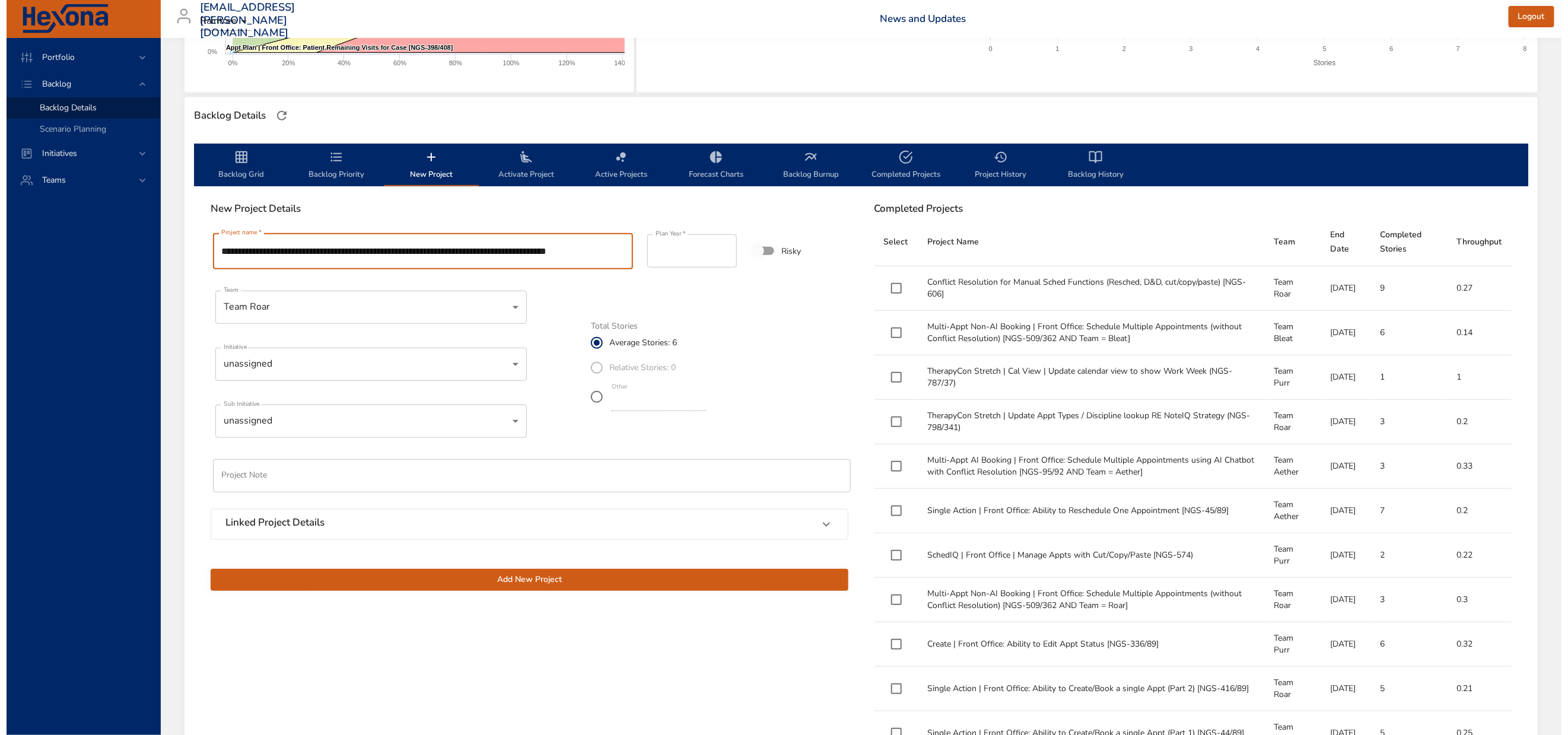
scroll to position [0, 104]
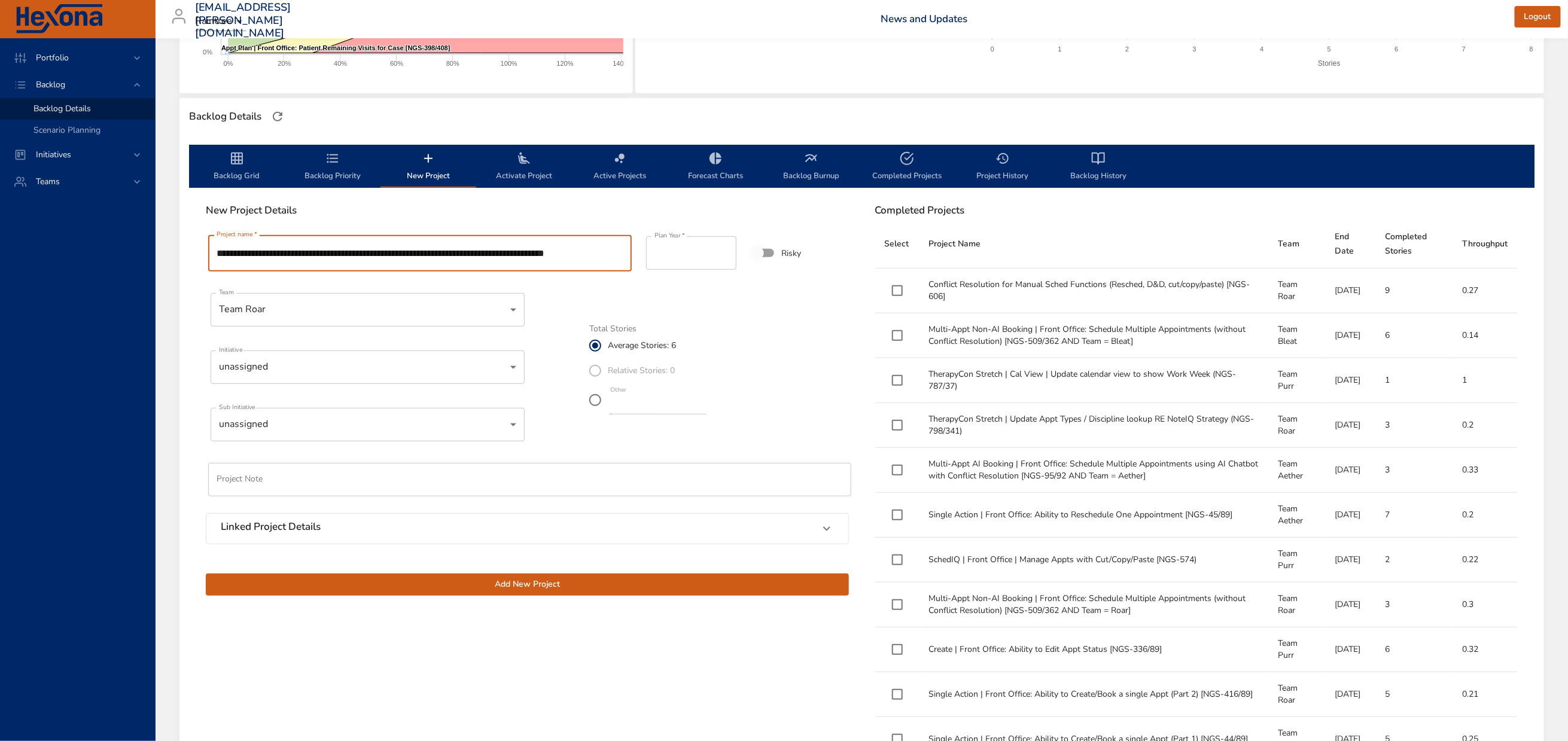
type input "**********"
click at [381, 334] on body "Portfolio Backlog Backlog Details Scenario Planning Initiatives Teams [EMAIL_AD…" at bounding box center [784, 101] width 1568 height 741
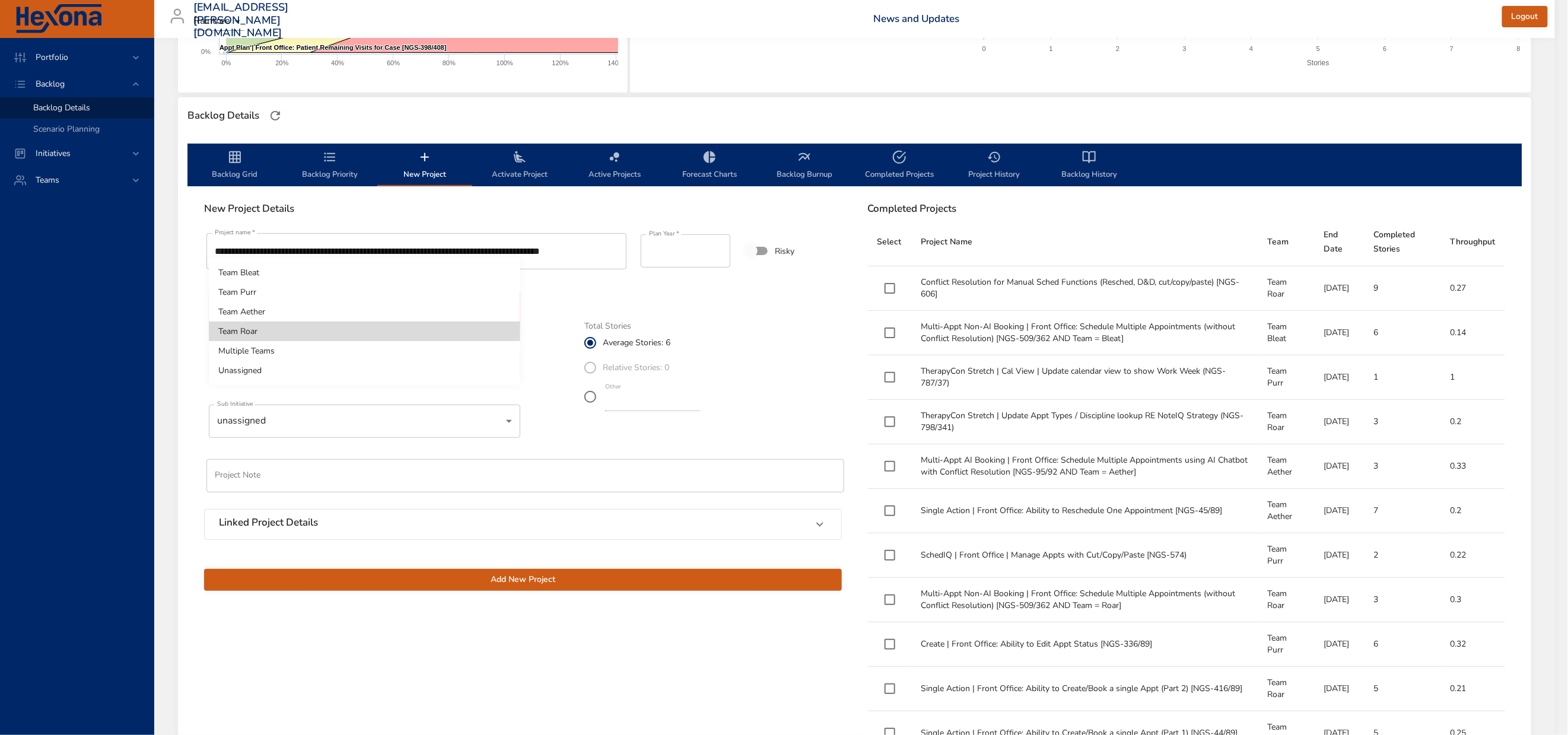
click at [342, 374] on li "Unassigned" at bounding box center [364, 370] width 311 height 20
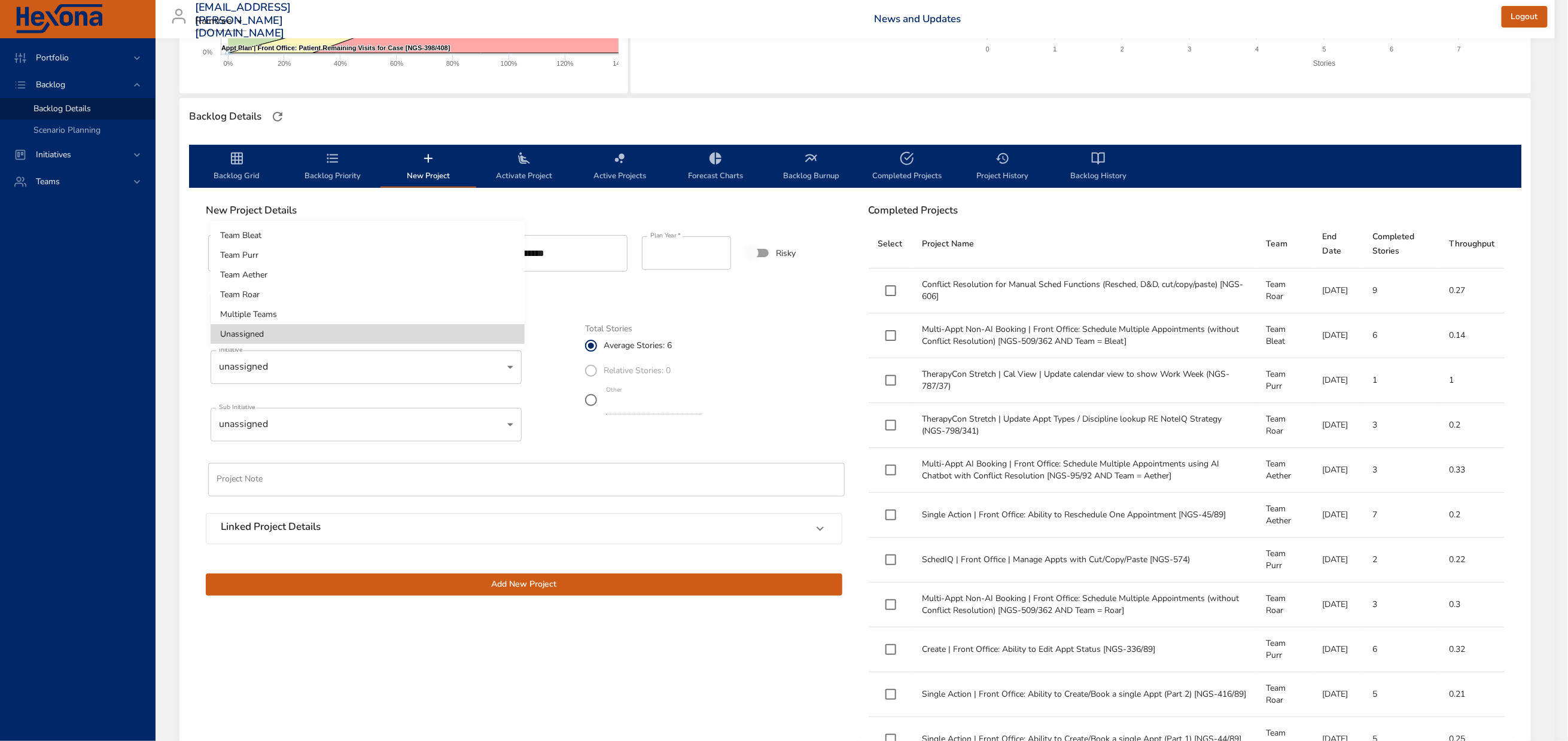
click at [338, 334] on body "Portfolio Backlog Backlog Details Scenario Planning Initiatives Teams [EMAIL_AD…" at bounding box center [784, 101] width 1568 height 741
click at [326, 290] on li "Team Roar" at bounding box center [367, 294] width 314 height 20
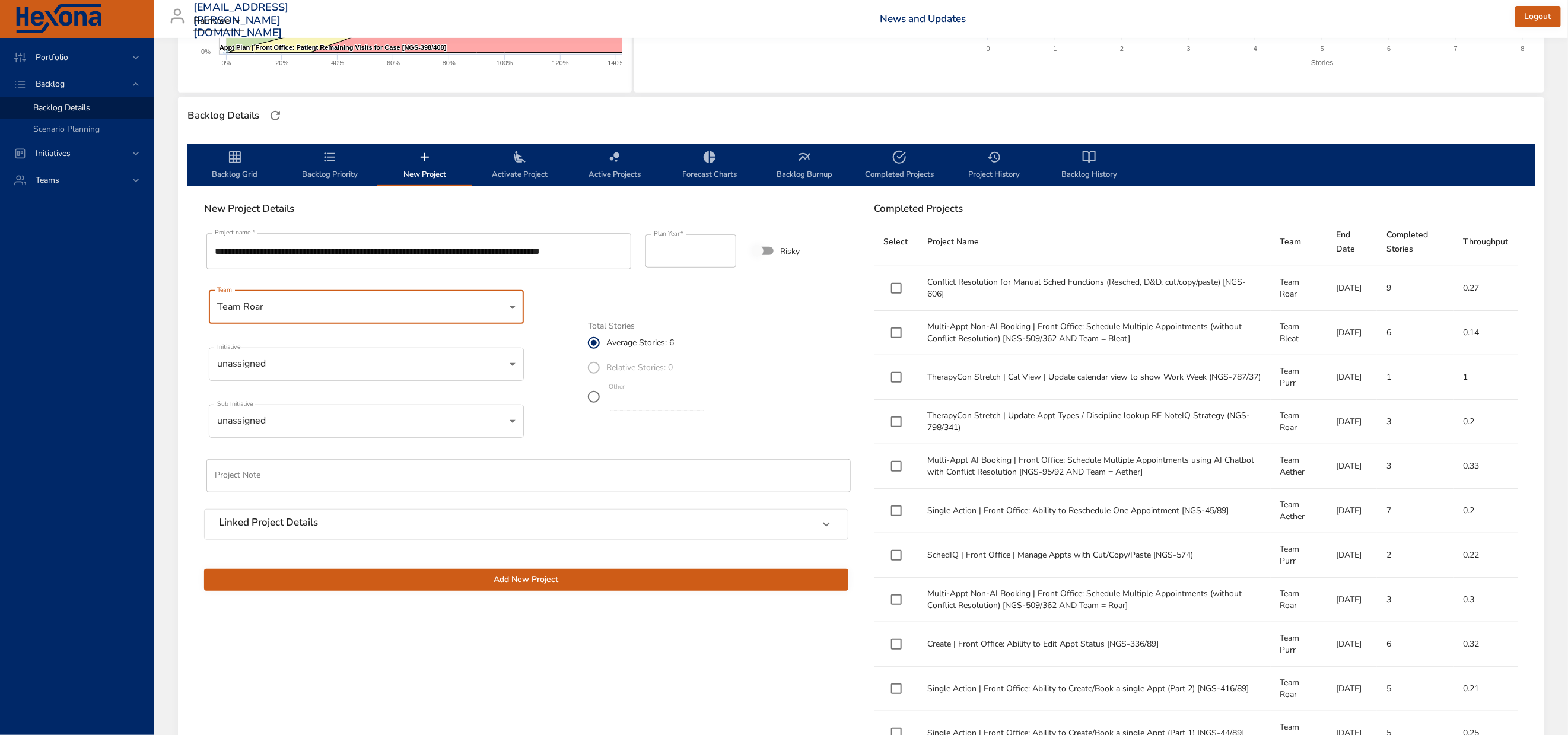
click at [335, 333] on body "Portfolio Backlog Backlog Details Scenario Planning Initiatives Teams [EMAIL_AD…" at bounding box center [784, 100] width 1568 height 735
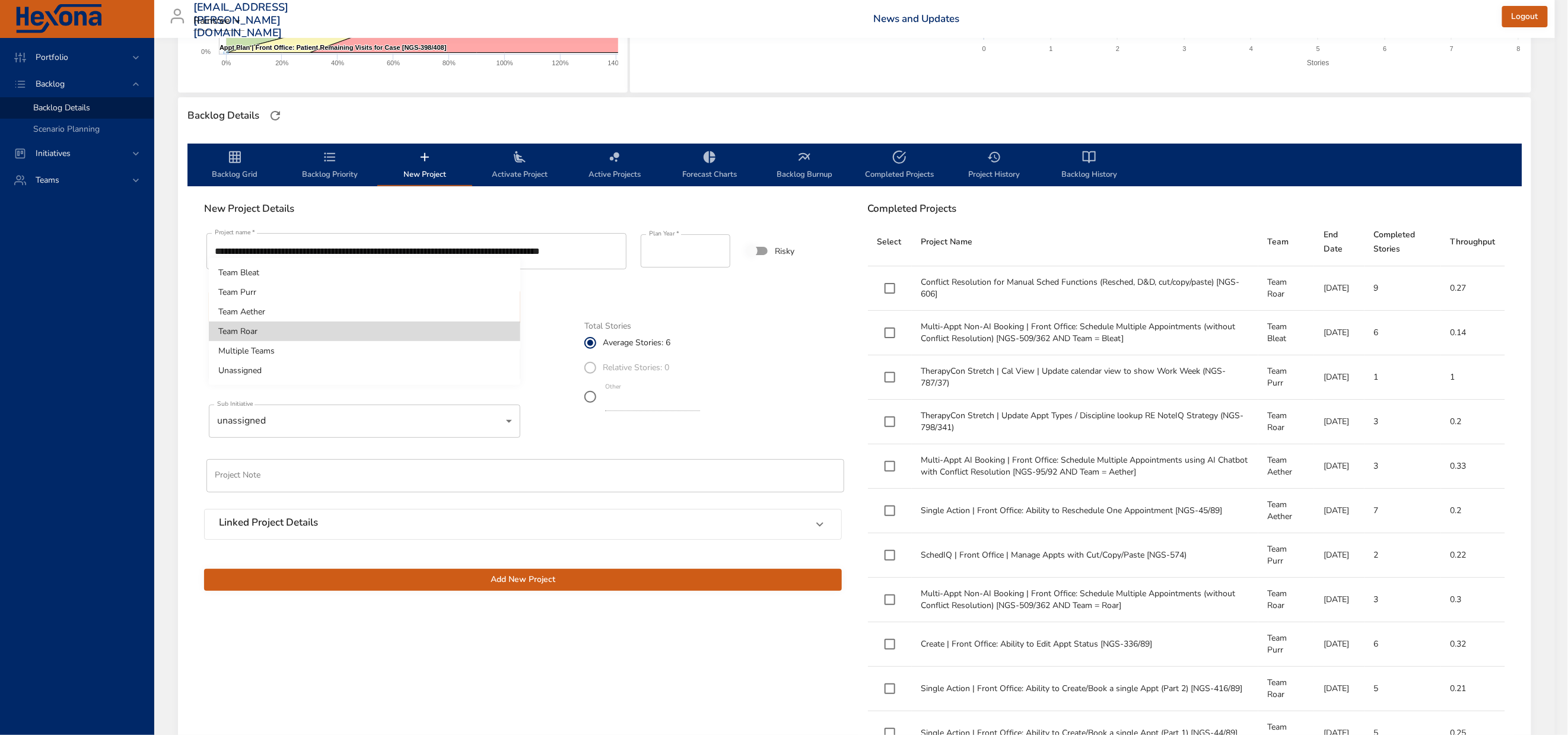
click at [296, 370] on li "Unassigned" at bounding box center [364, 370] width 311 height 20
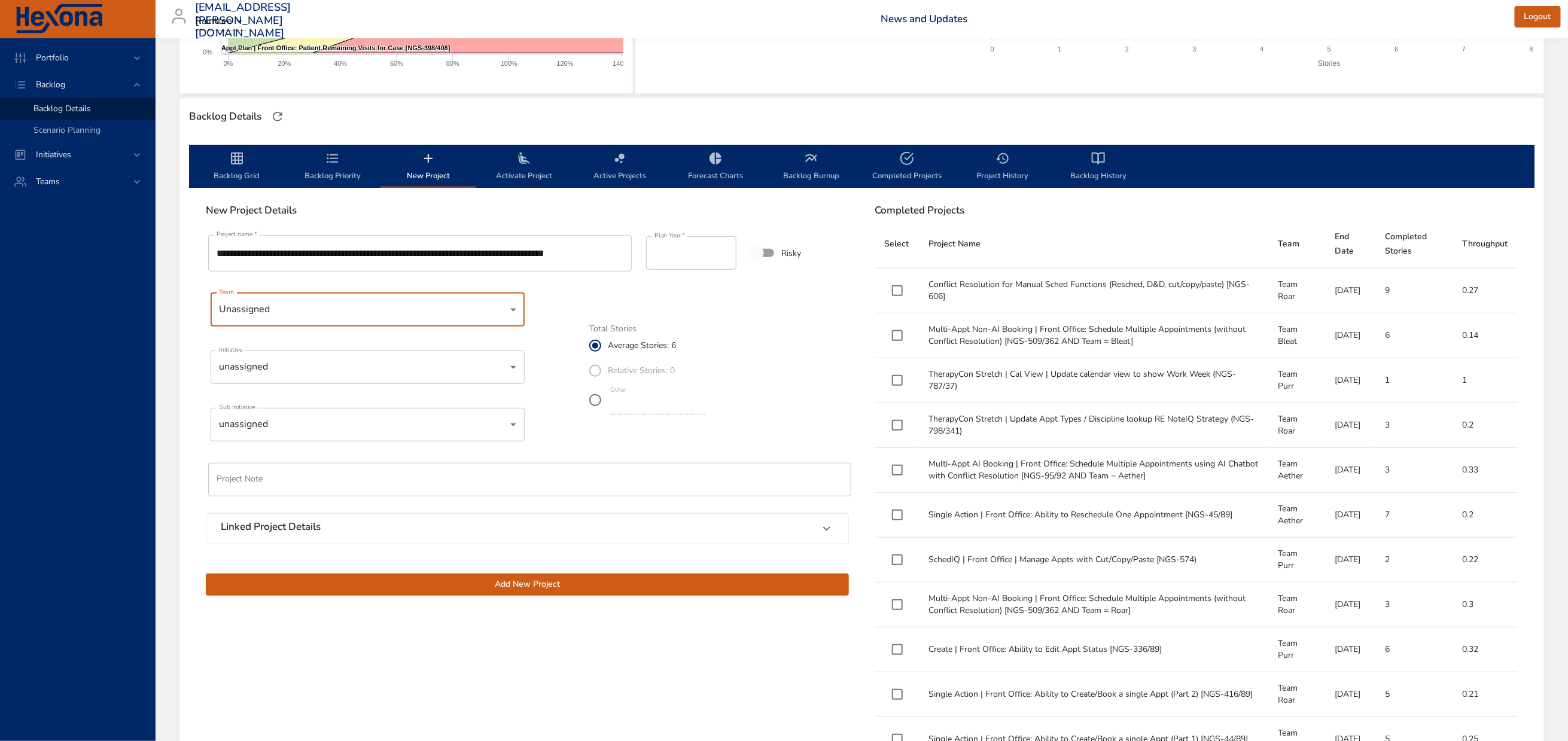
click at [314, 397] on body "Portfolio Backlog Backlog Details Scenario Planning Initiatives Teams [EMAIL_AD…" at bounding box center [784, 101] width 1568 height 741
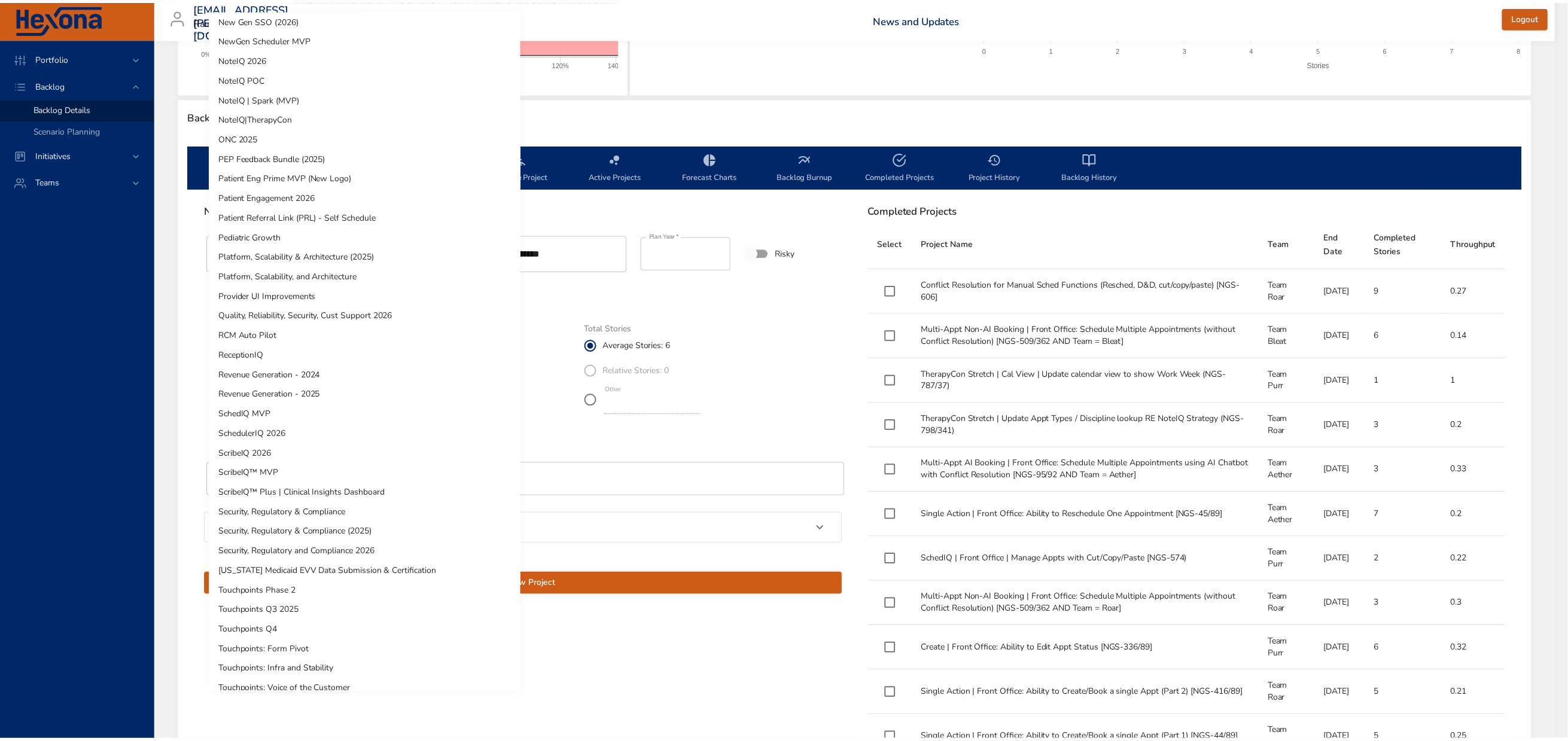
scroll to position [409, 0]
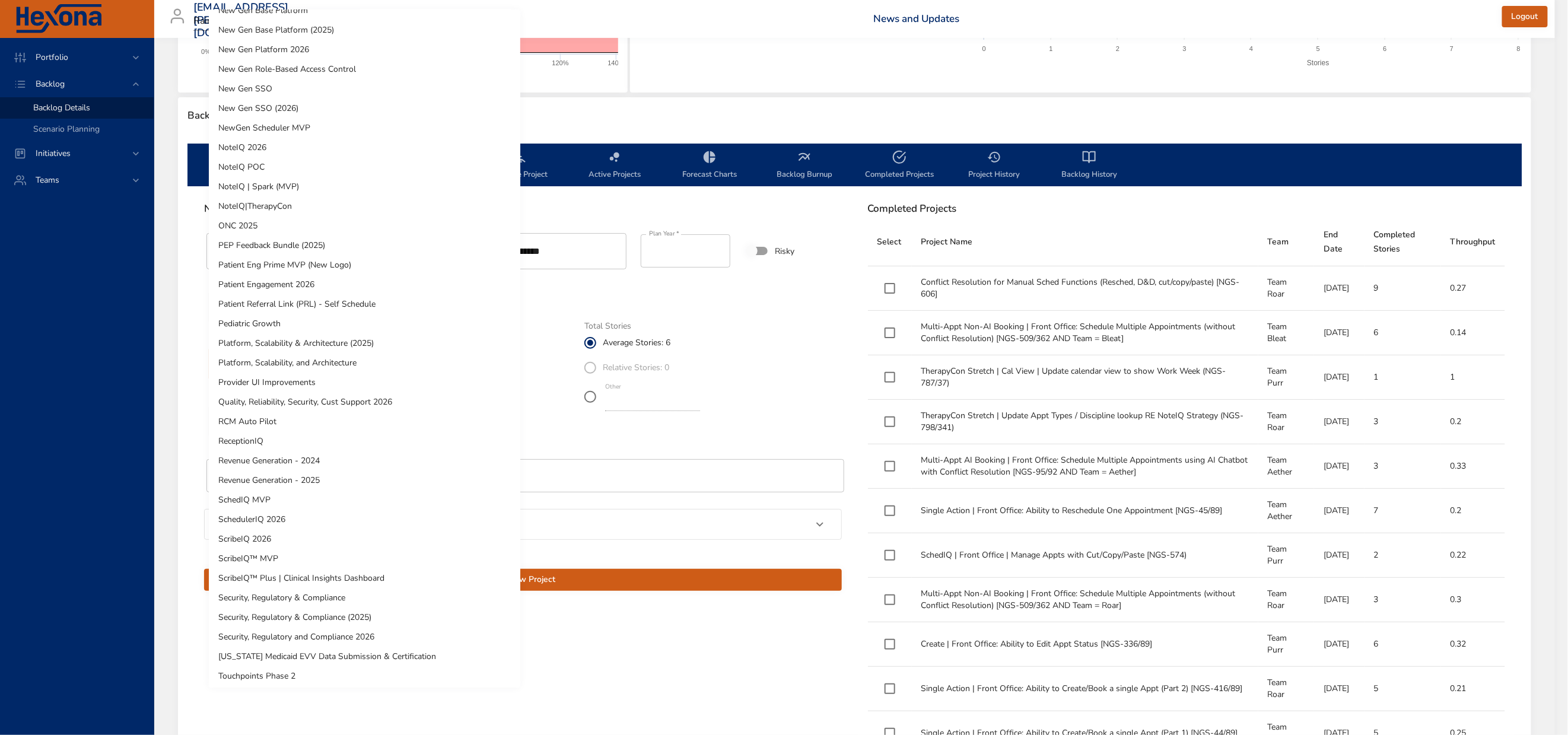
click at [277, 126] on li "NewGen Scheduler MVP" at bounding box center [364, 128] width 311 height 20
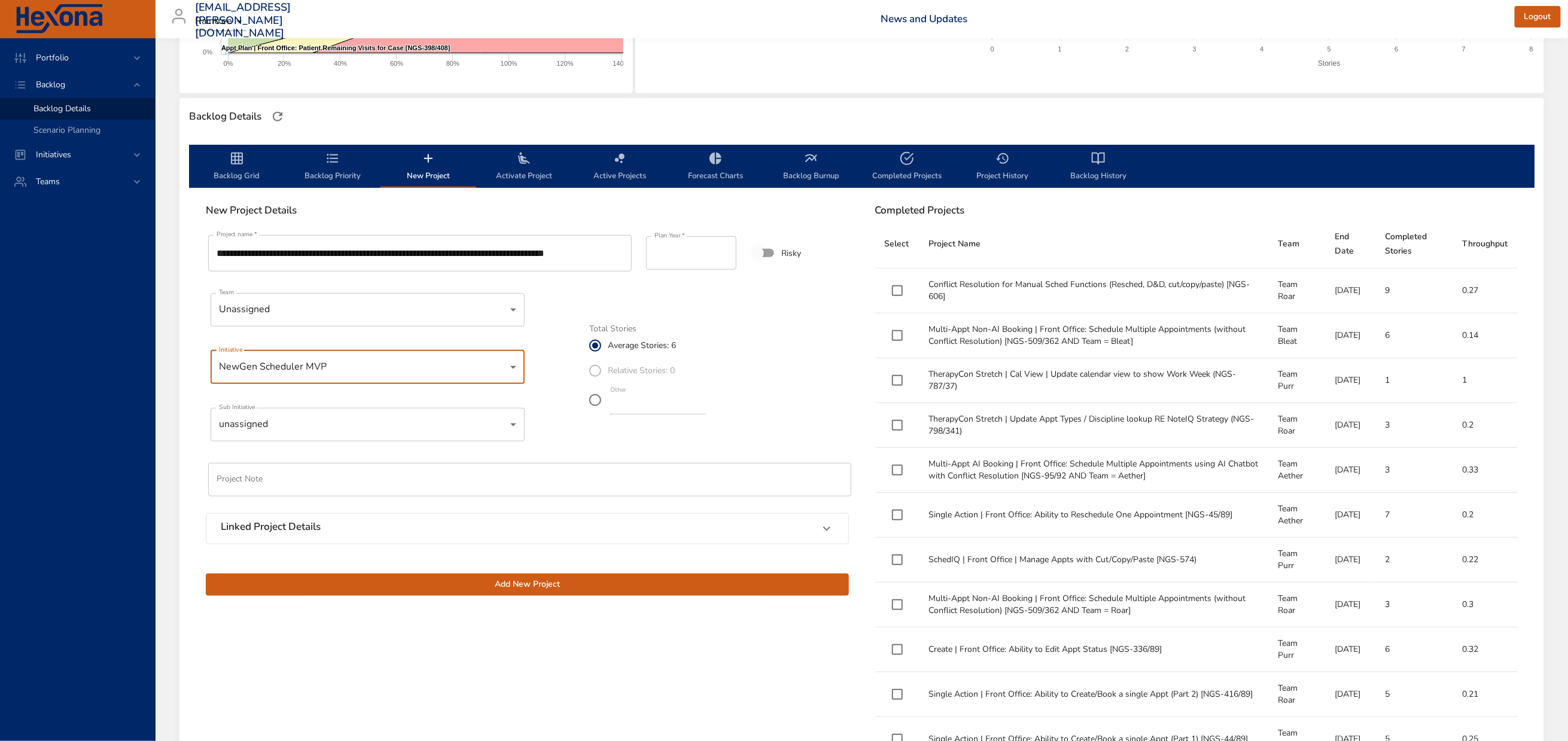
click at [336, 453] on body "Portfolio Backlog Backlog Details Scenario Planning Initiatives Teams [EMAIL_AD…" at bounding box center [784, 101] width 1568 height 741
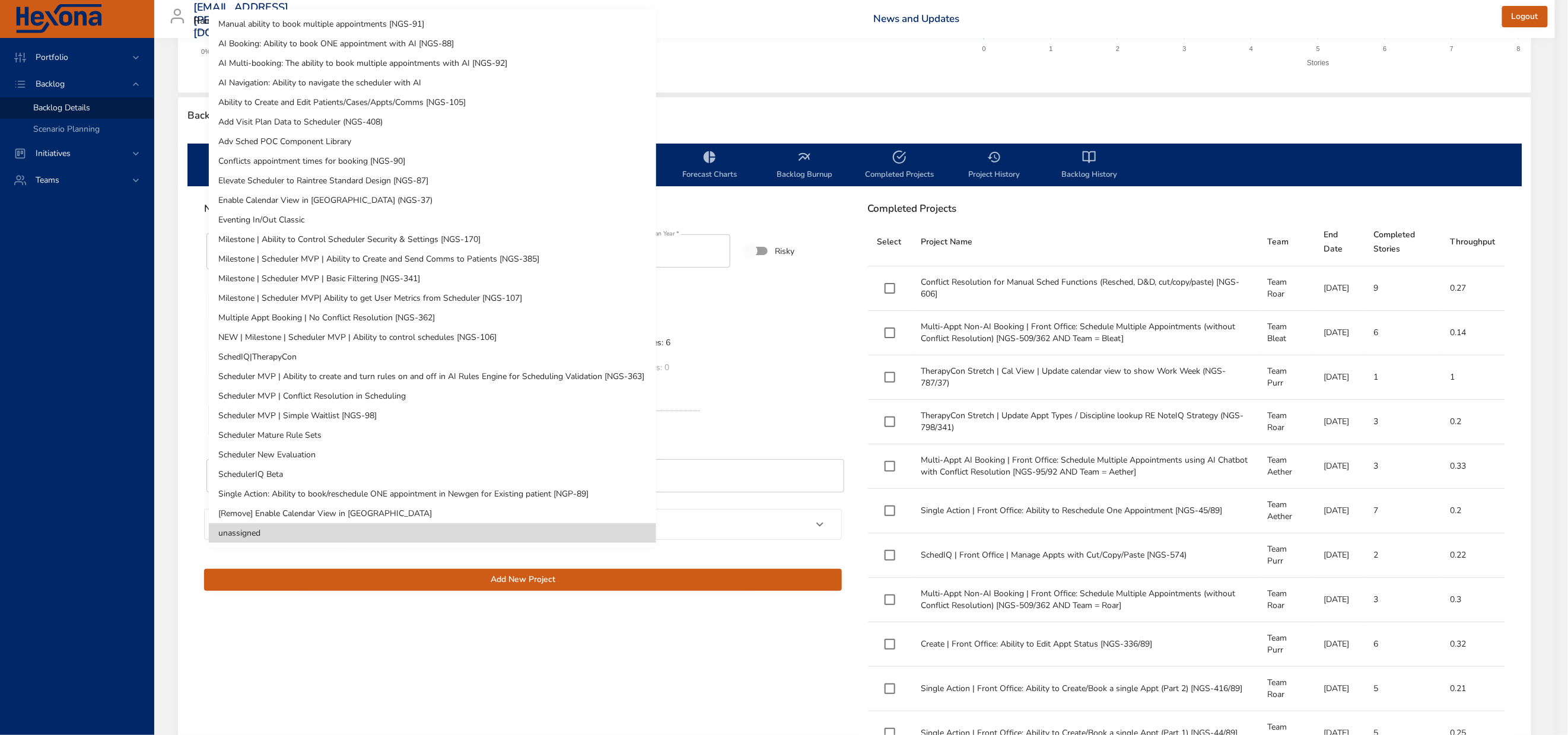
click at [285, 474] on li "SchedulerIQ Beta" at bounding box center [432, 475] width 447 height 20
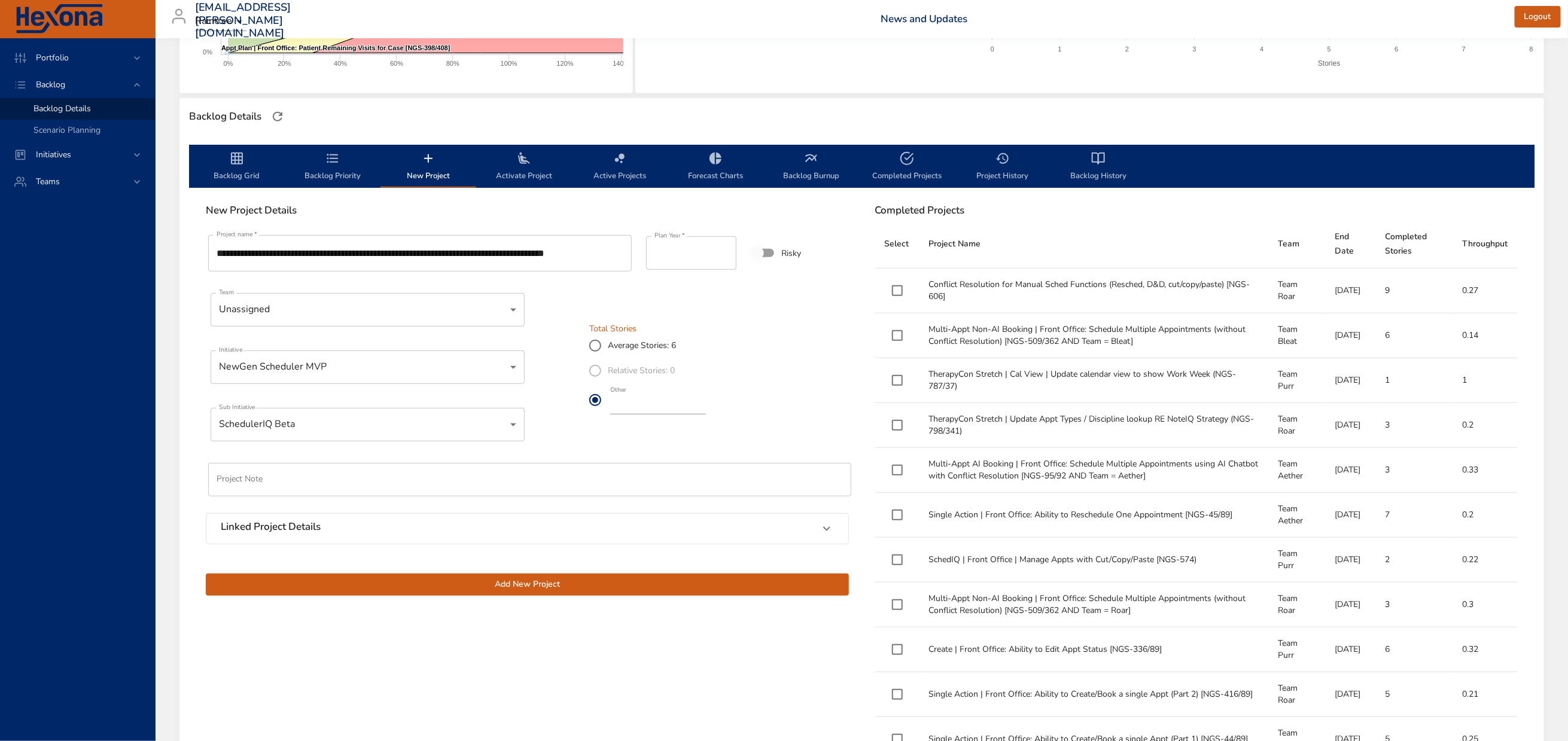
click at [706, 415] on input "*" at bounding box center [658, 405] width 96 height 19
type input "*"
click at [706, 415] on input "*" at bounding box center [658, 405] width 96 height 19
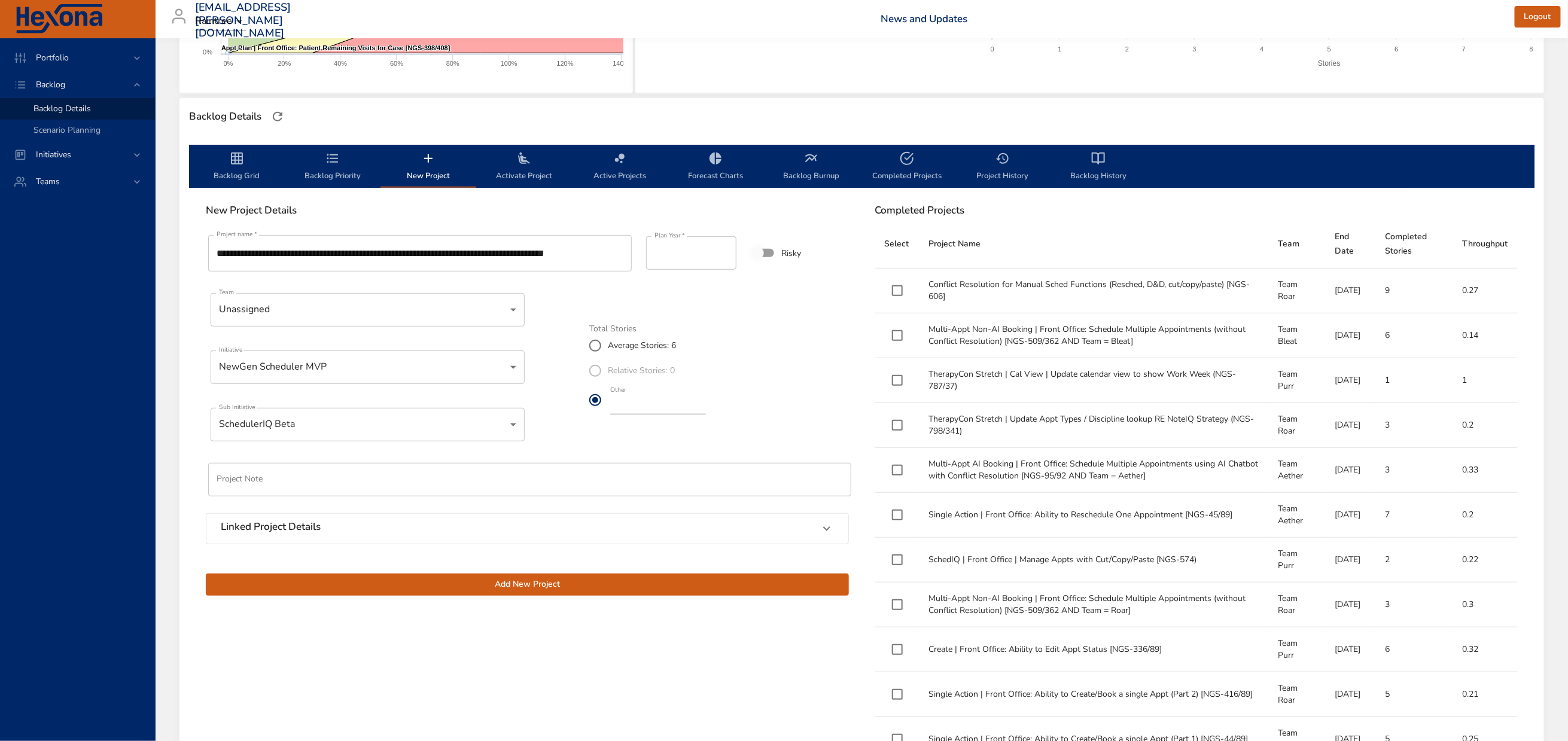
click at [536, 593] on span "Add New Project" at bounding box center [527, 584] width 624 height 15
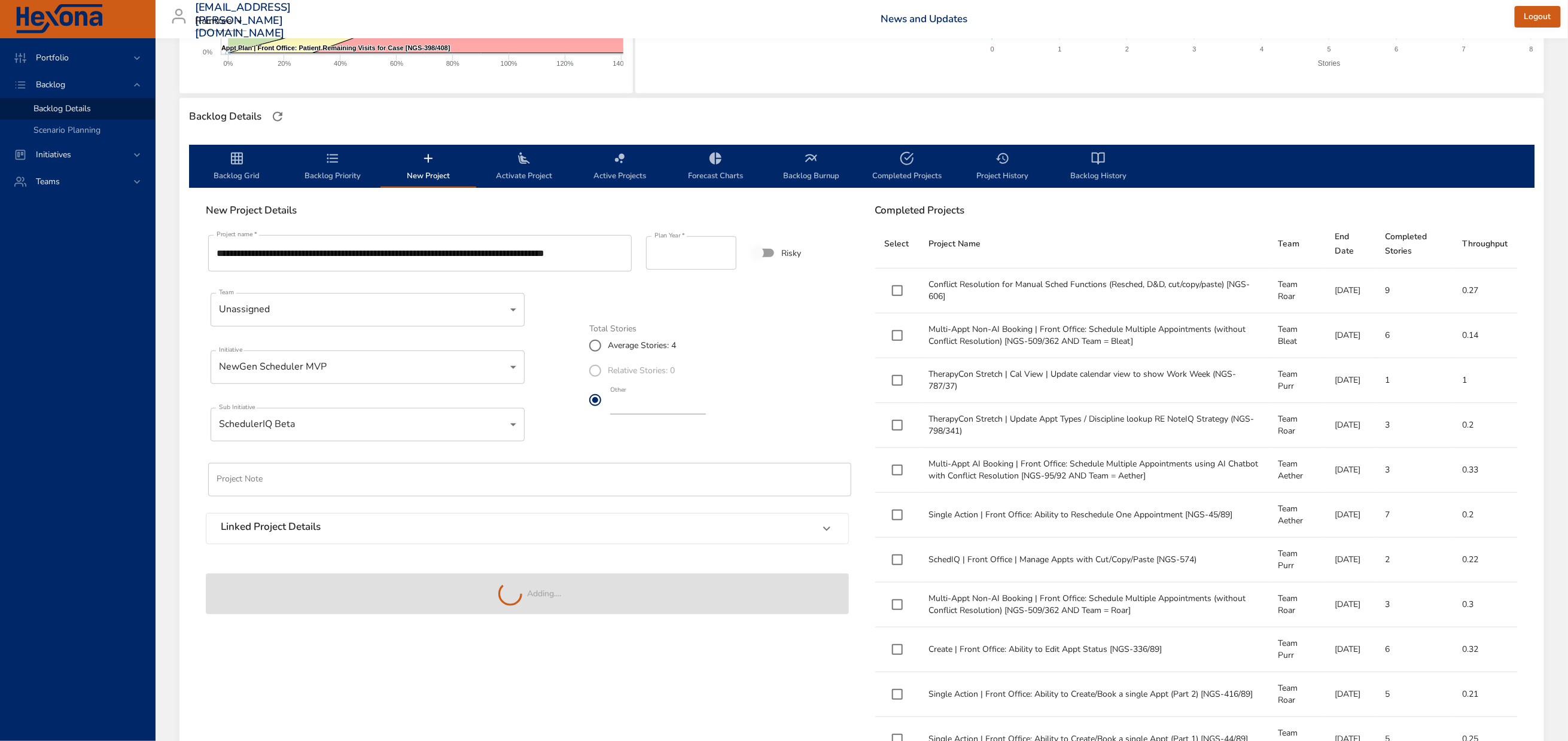
type input "*"
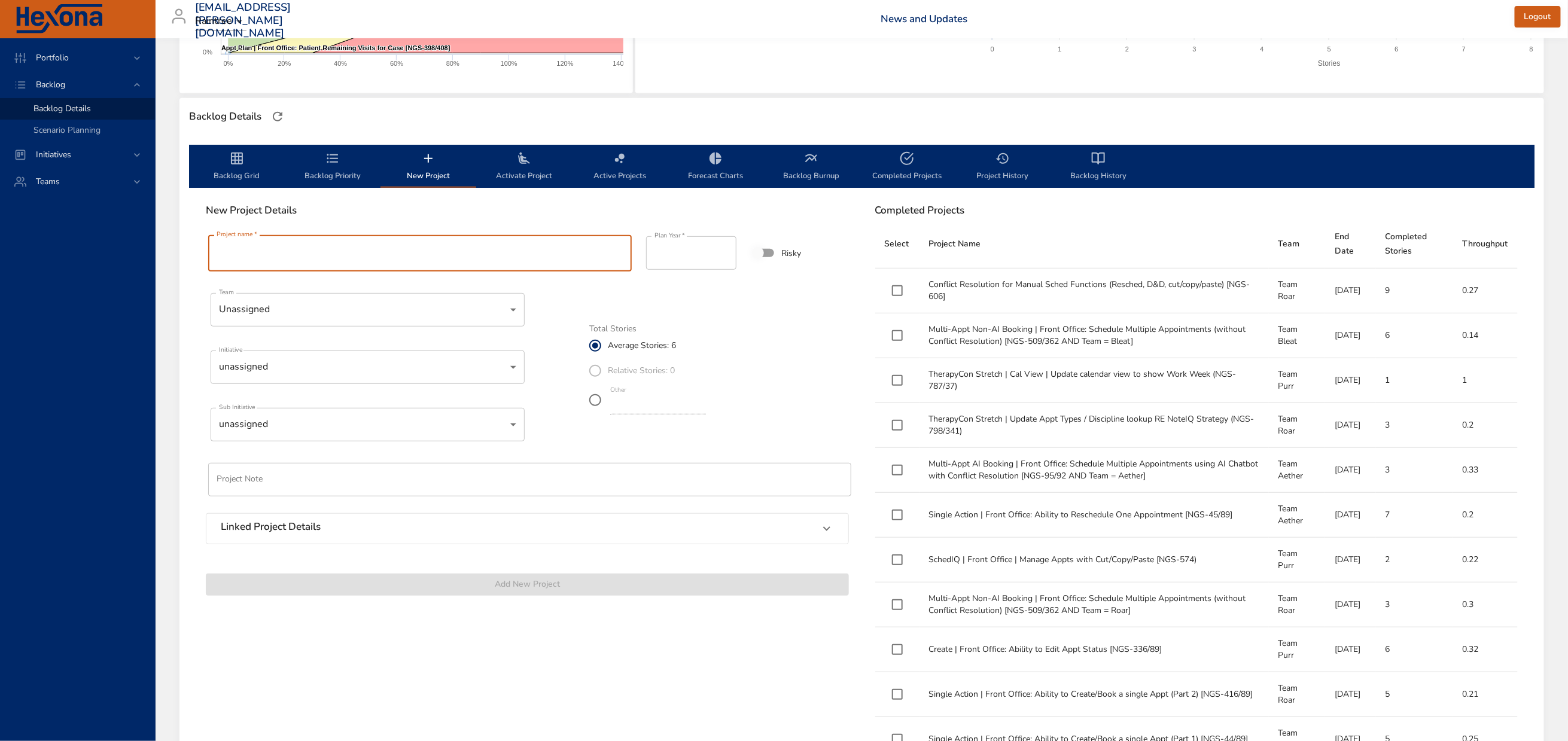
click at [317, 271] on input "Project name   *" at bounding box center [421, 253] width 424 height 36
paste input "**********"
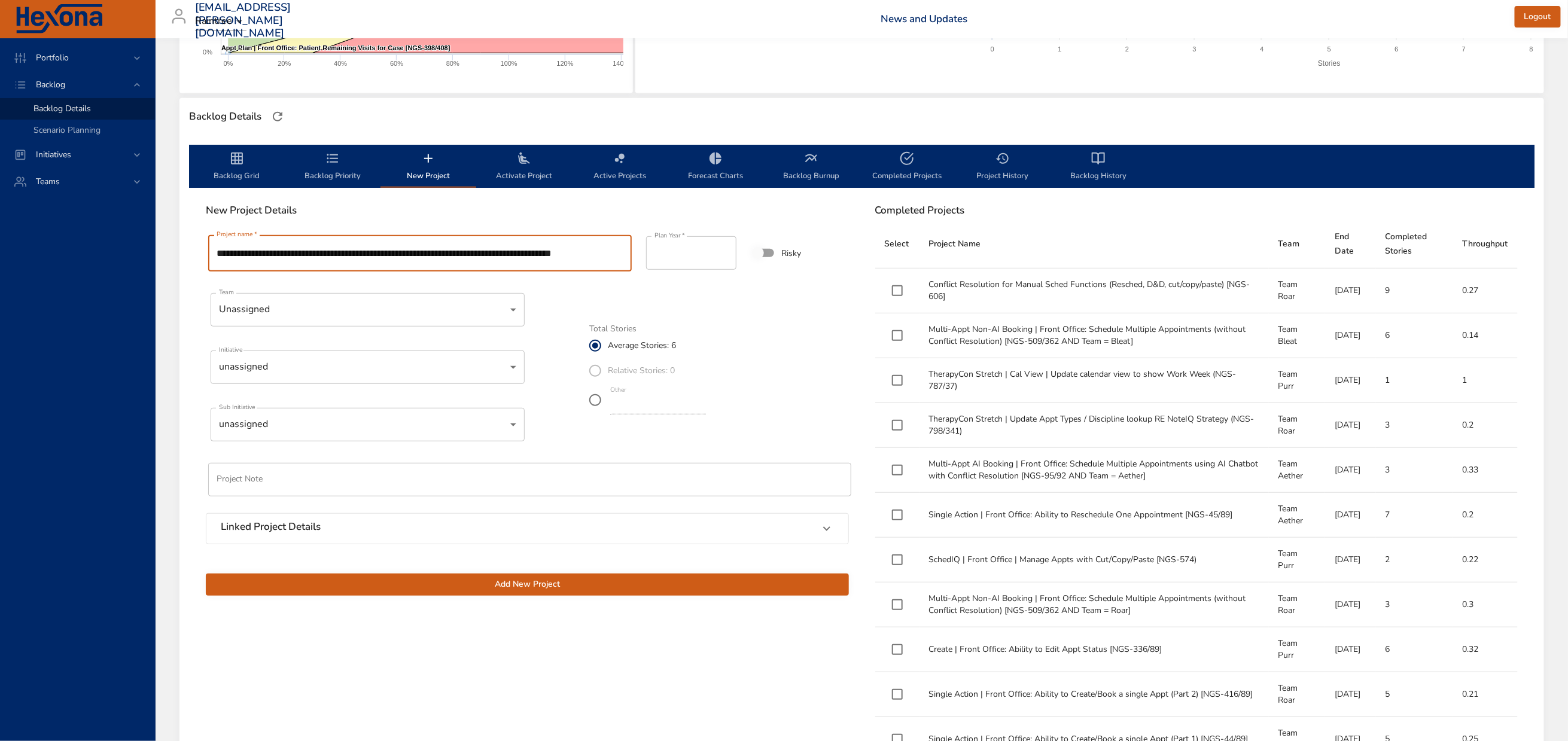
scroll to position [0, 0]
click at [403, 271] on input "**********" at bounding box center [421, 253] width 424 height 36
type input "**********"
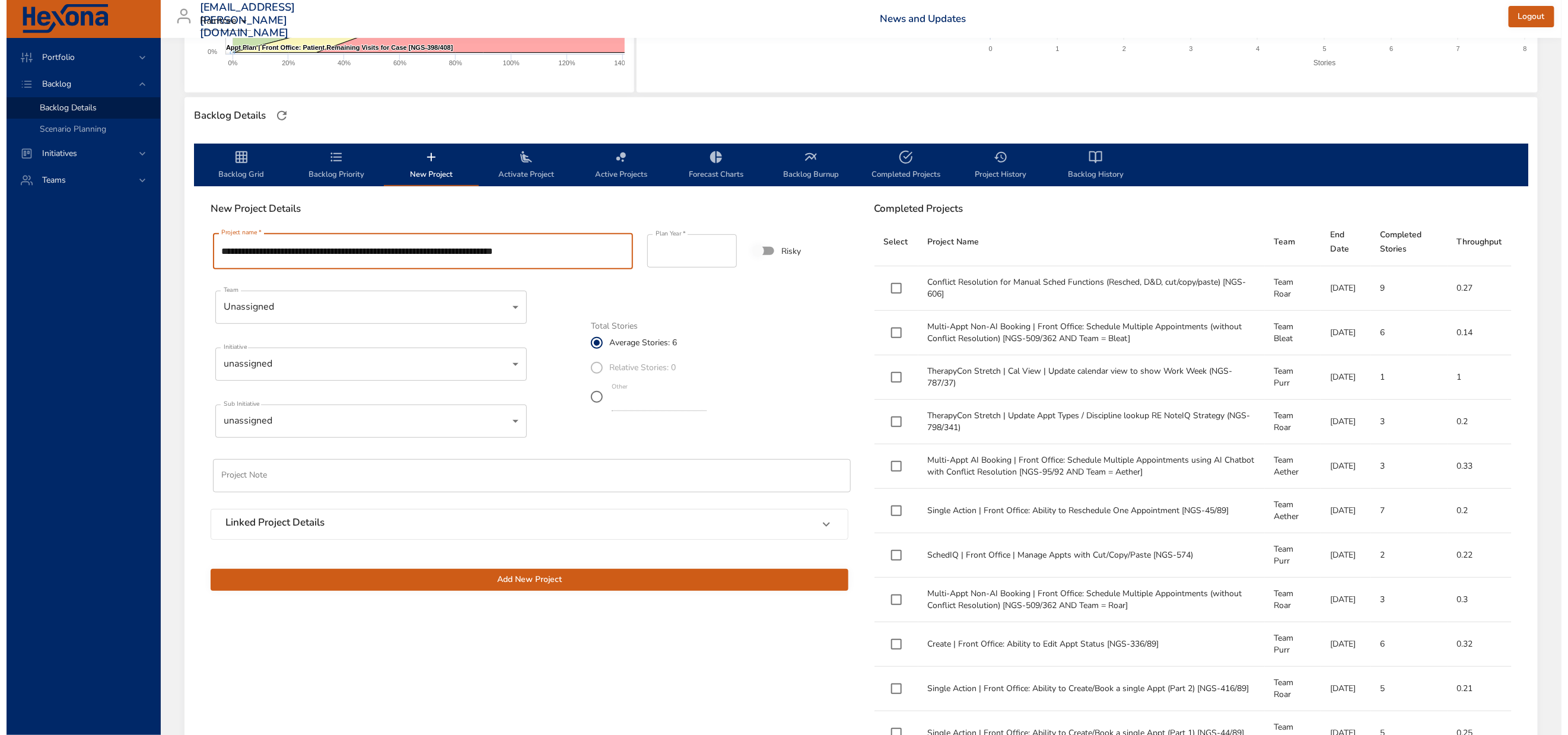
scroll to position [0, 0]
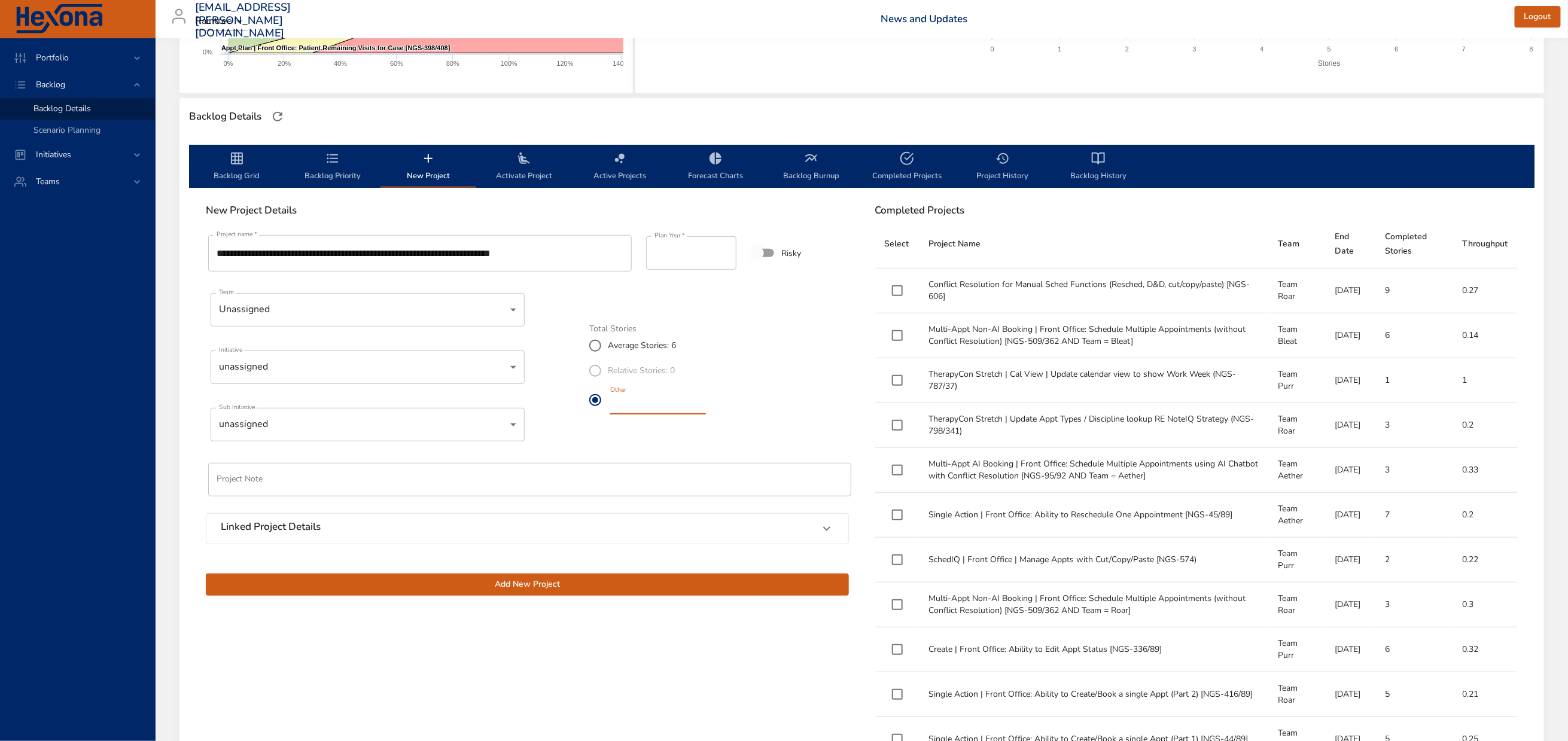
click at [706, 415] on input "*" at bounding box center [658, 405] width 96 height 19
type input "*"
click at [706, 415] on input "*" at bounding box center [658, 405] width 96 height 19
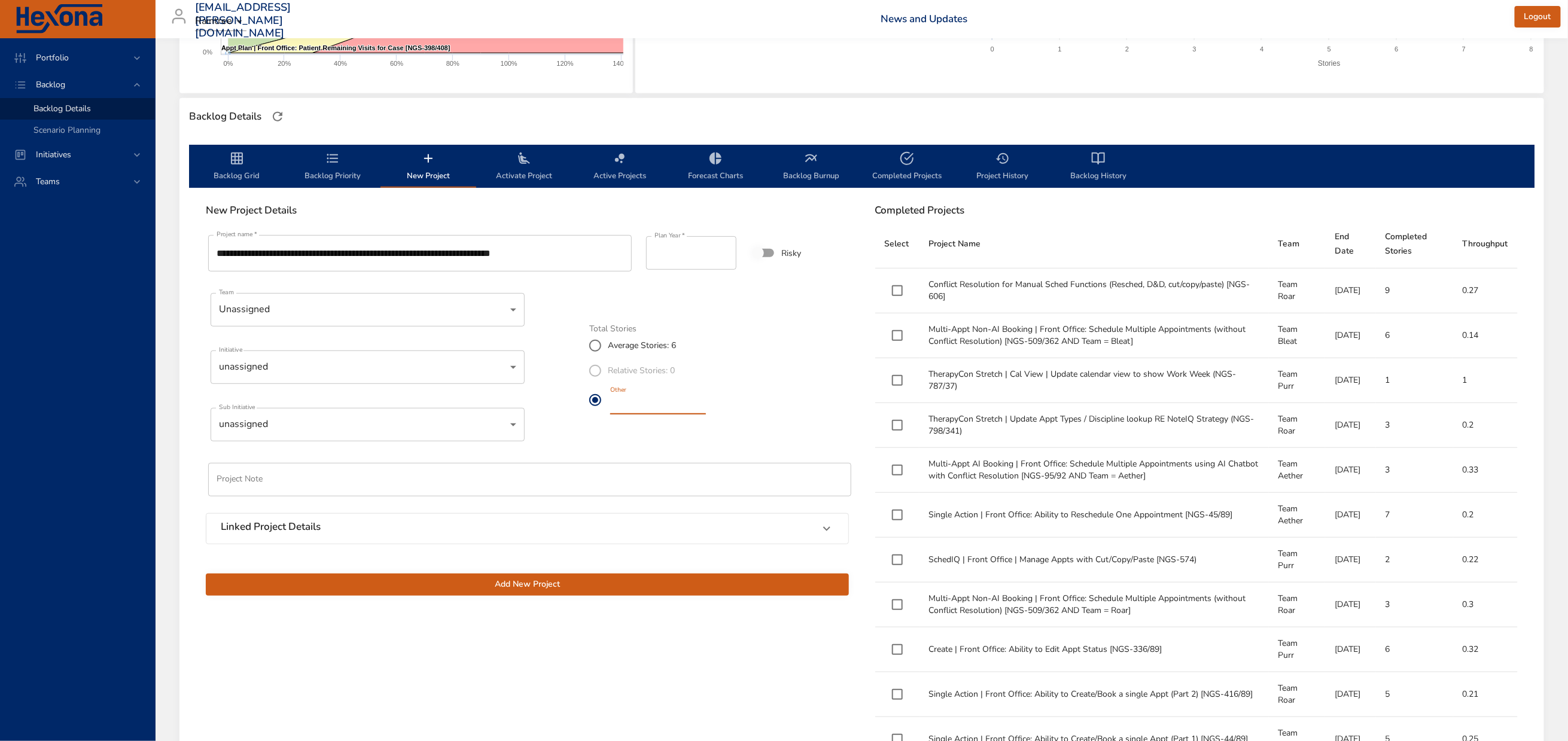
click at [294, 400] on body "Portfolio Backlog Backlog Details Scenario Planning Initiatives Teams [EMAIL_AD…" at bounding box center [784, 101] width 1568 height 741
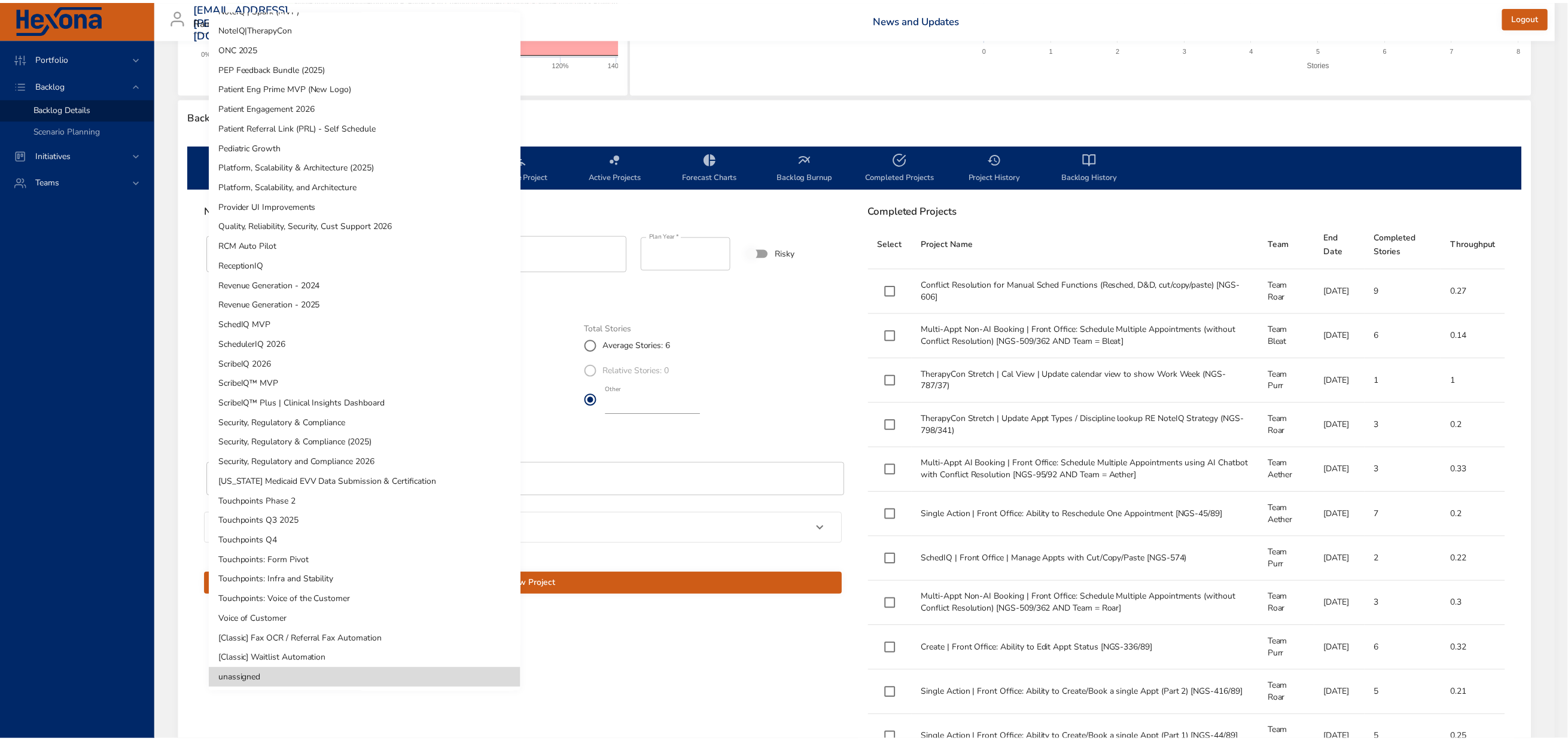
scroll to position [409, 0]
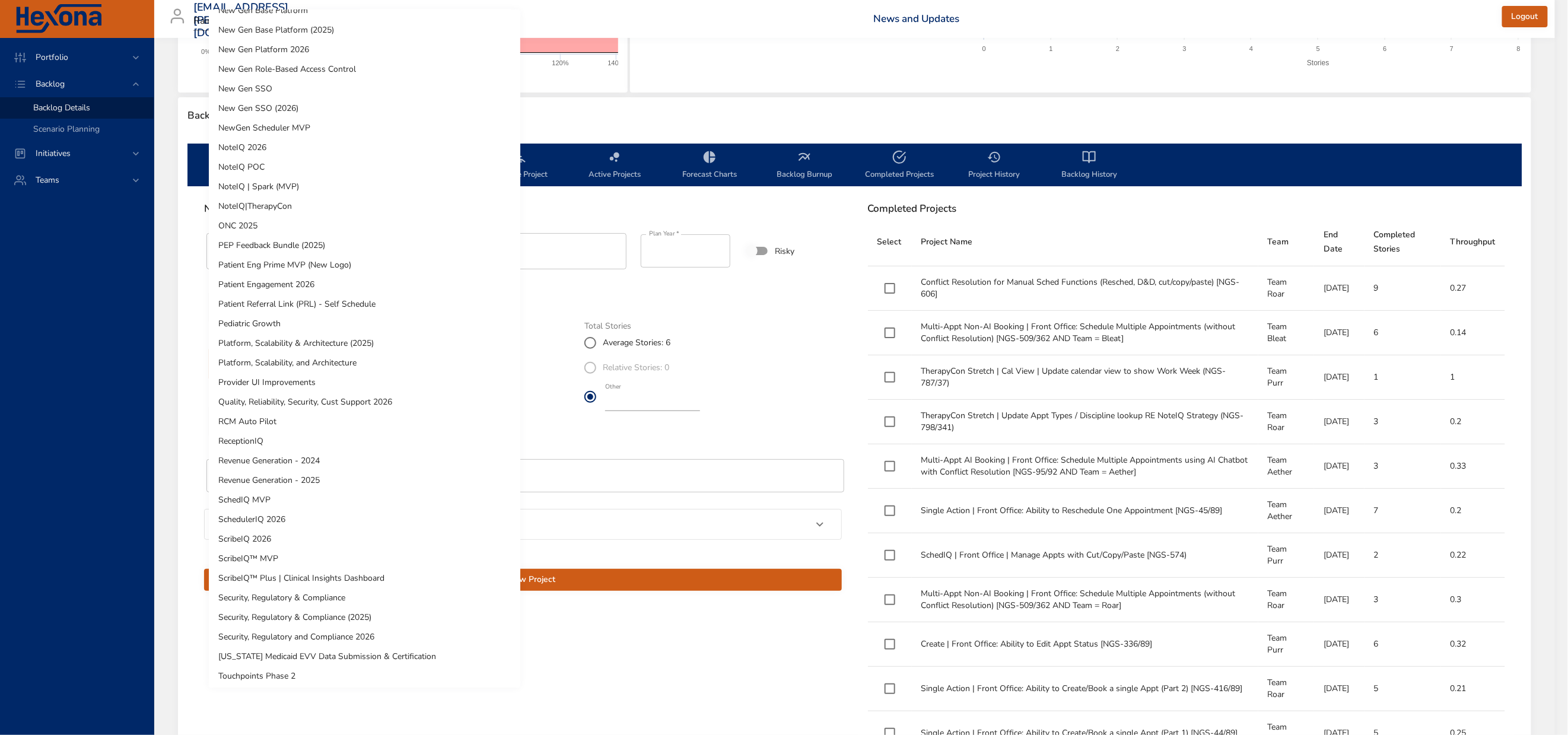
click at [299, 124] on li "NewGen Scheduler MVP" at bounding box center [364, 128] width 311 height 20
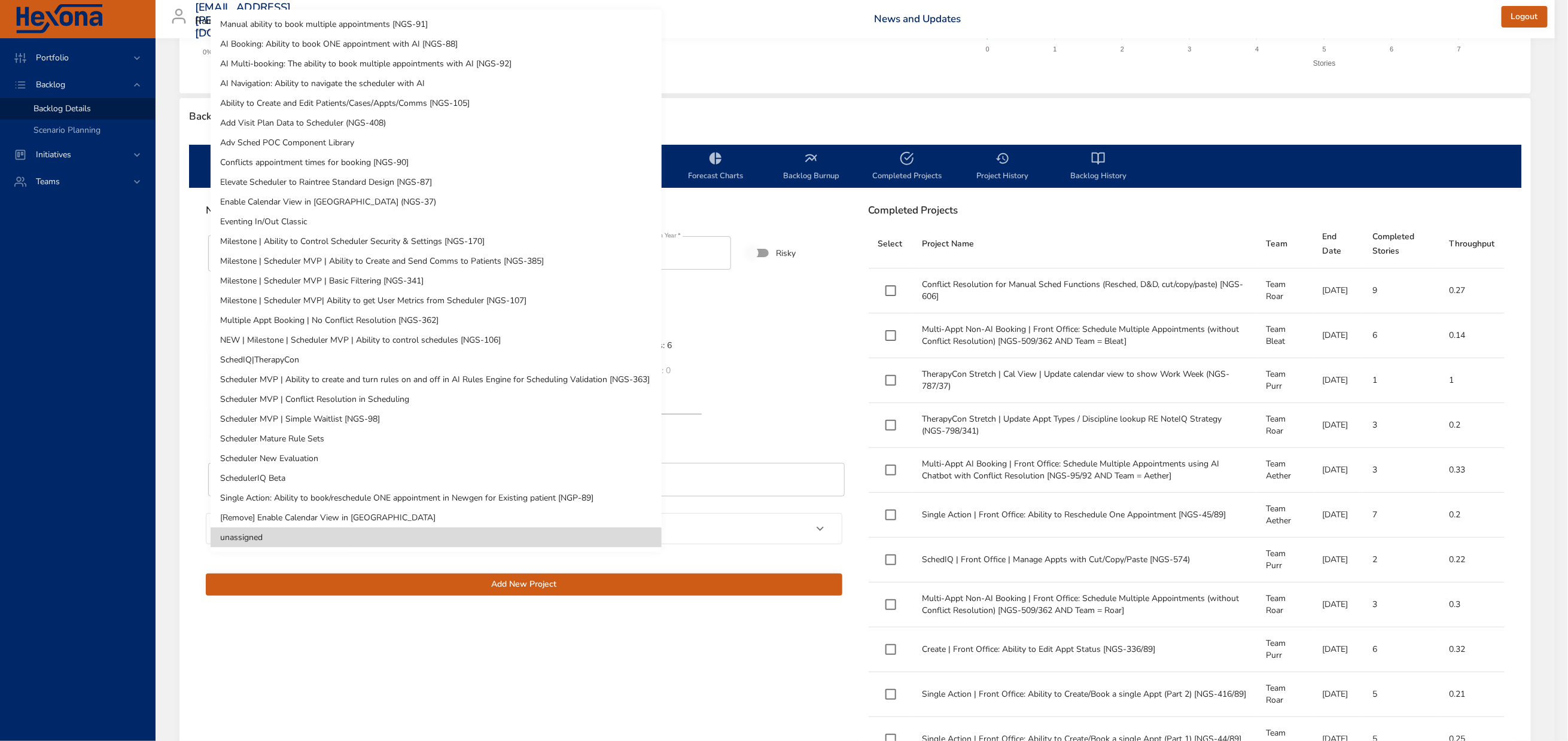
click at [349, 450] on body "Portfolio Backlog Backlog Details Scenario Planning Initiatives Teams [EMAIL_AD…" at bounding box center [784, 101] width 1568 height 741
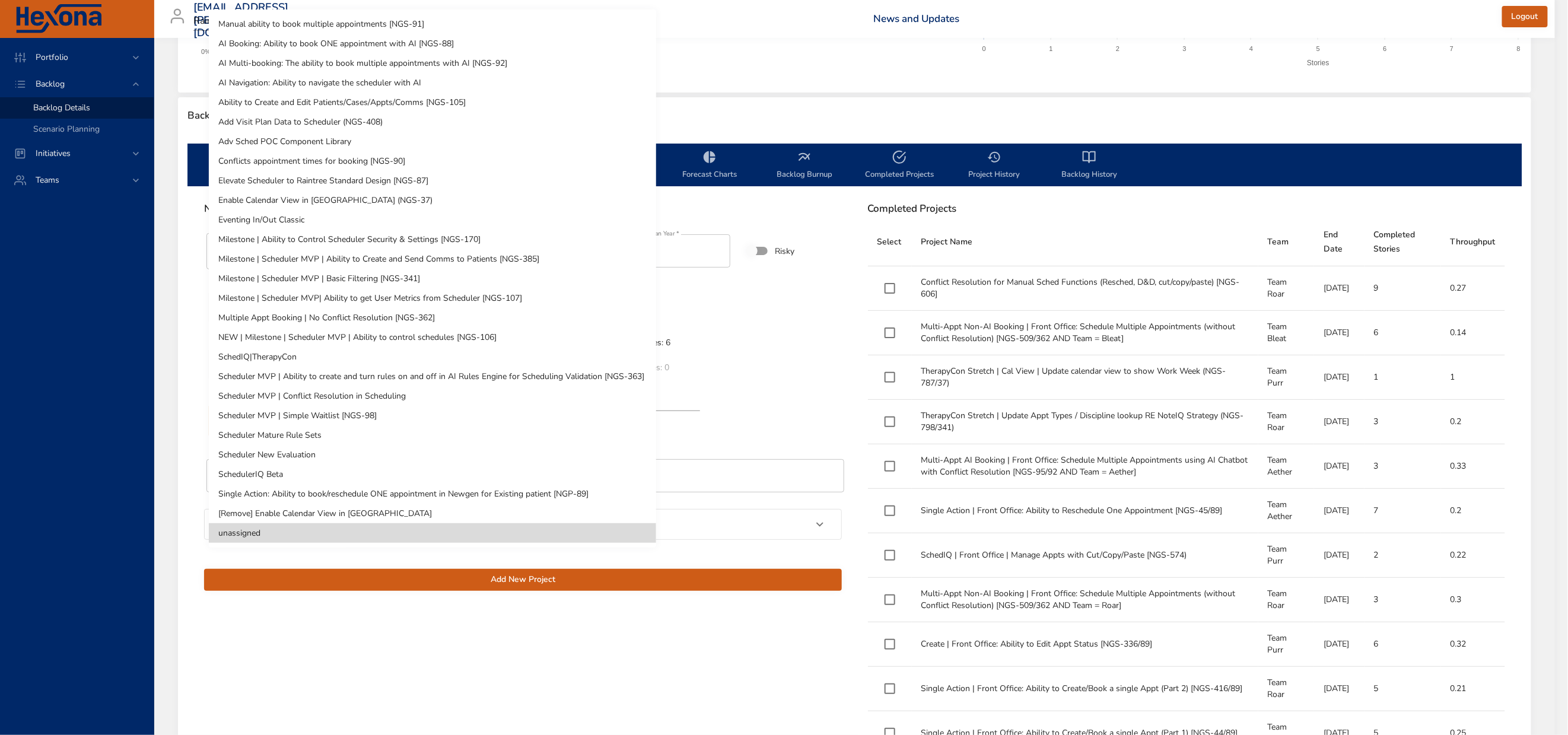
click at [276, 469] on li "SchedulerIQ Beta" at bounding box center [432, 475] width 447 height 20
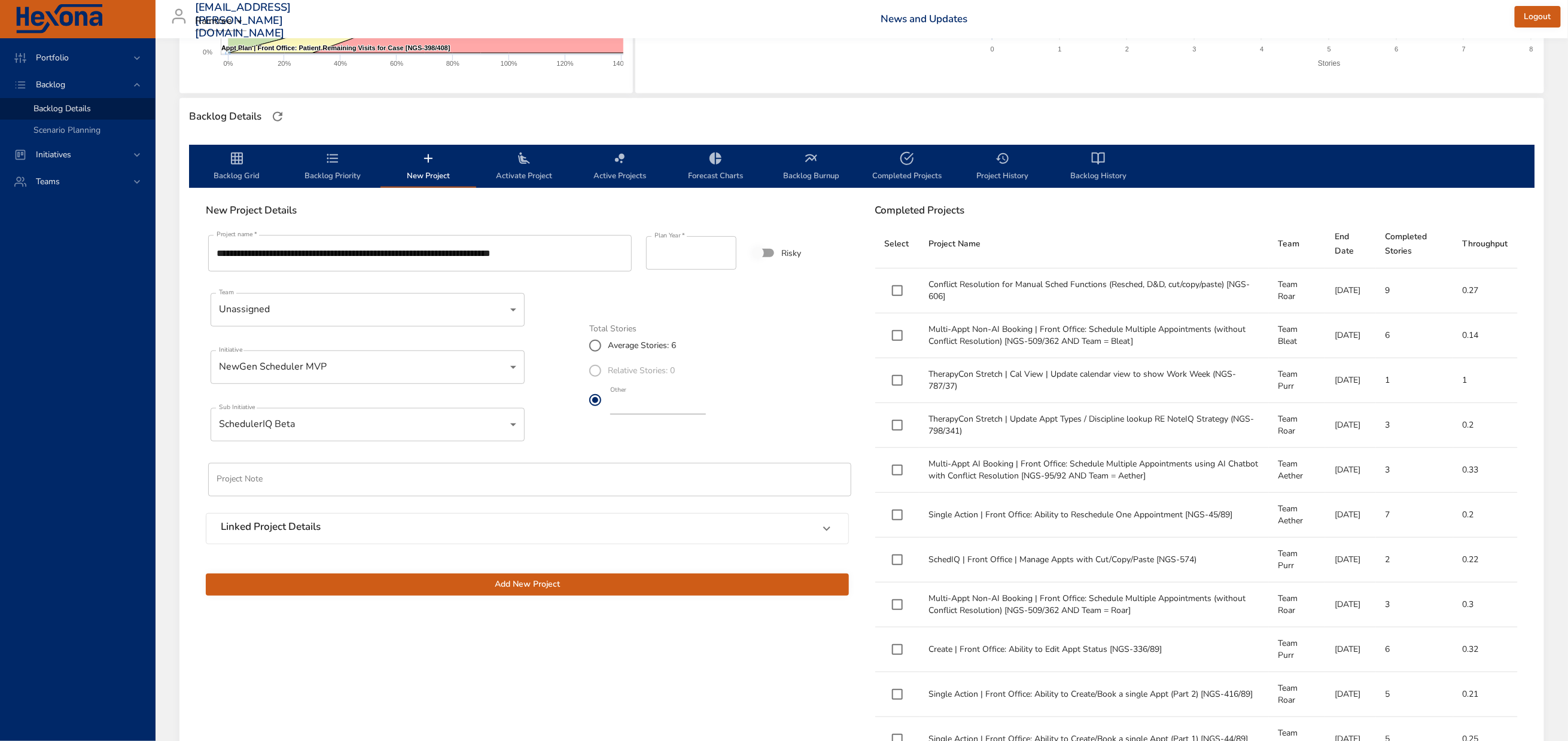
click at [515, 593] on span "Add New Project" at bounding box center [527, 584] width 624 height 15
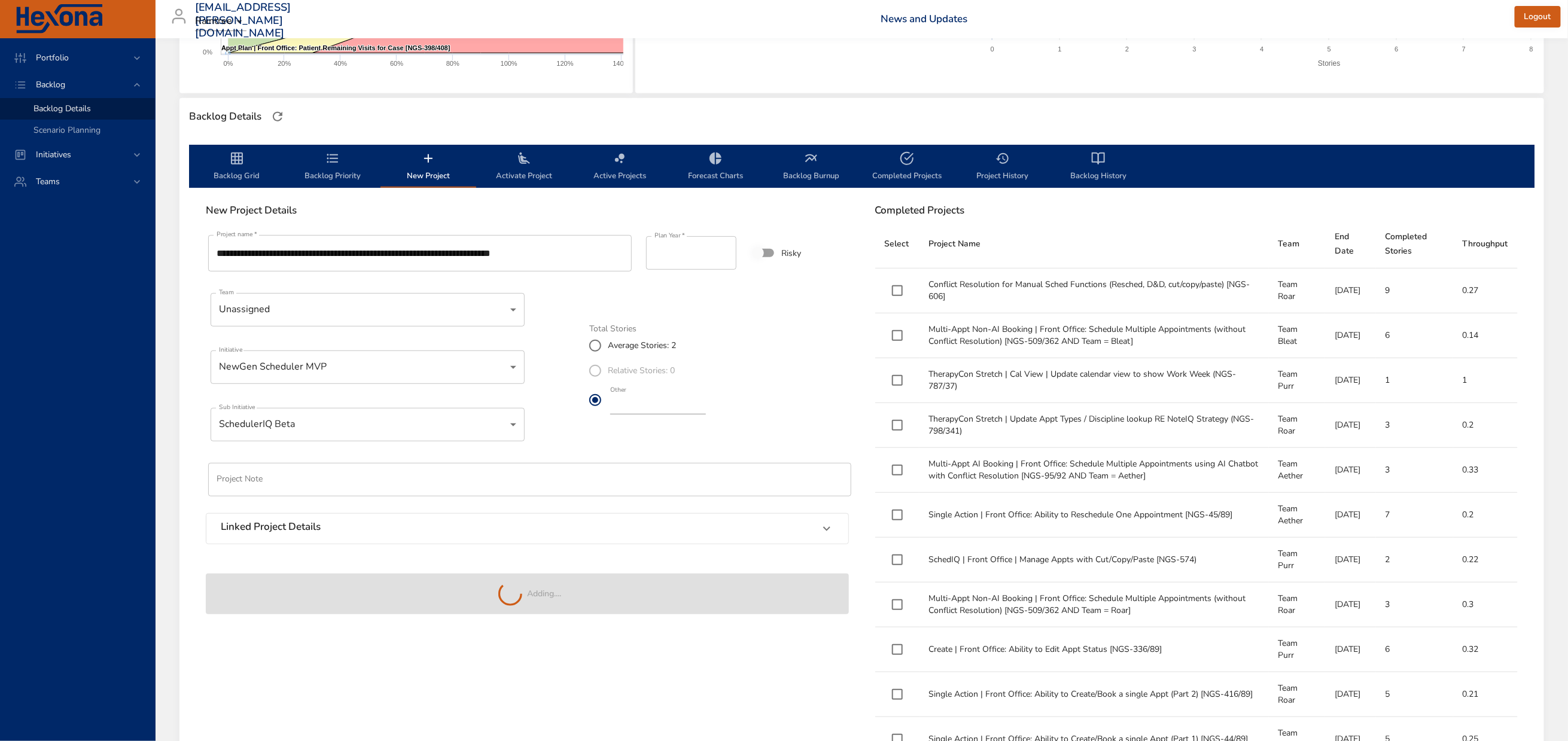
type input "*"
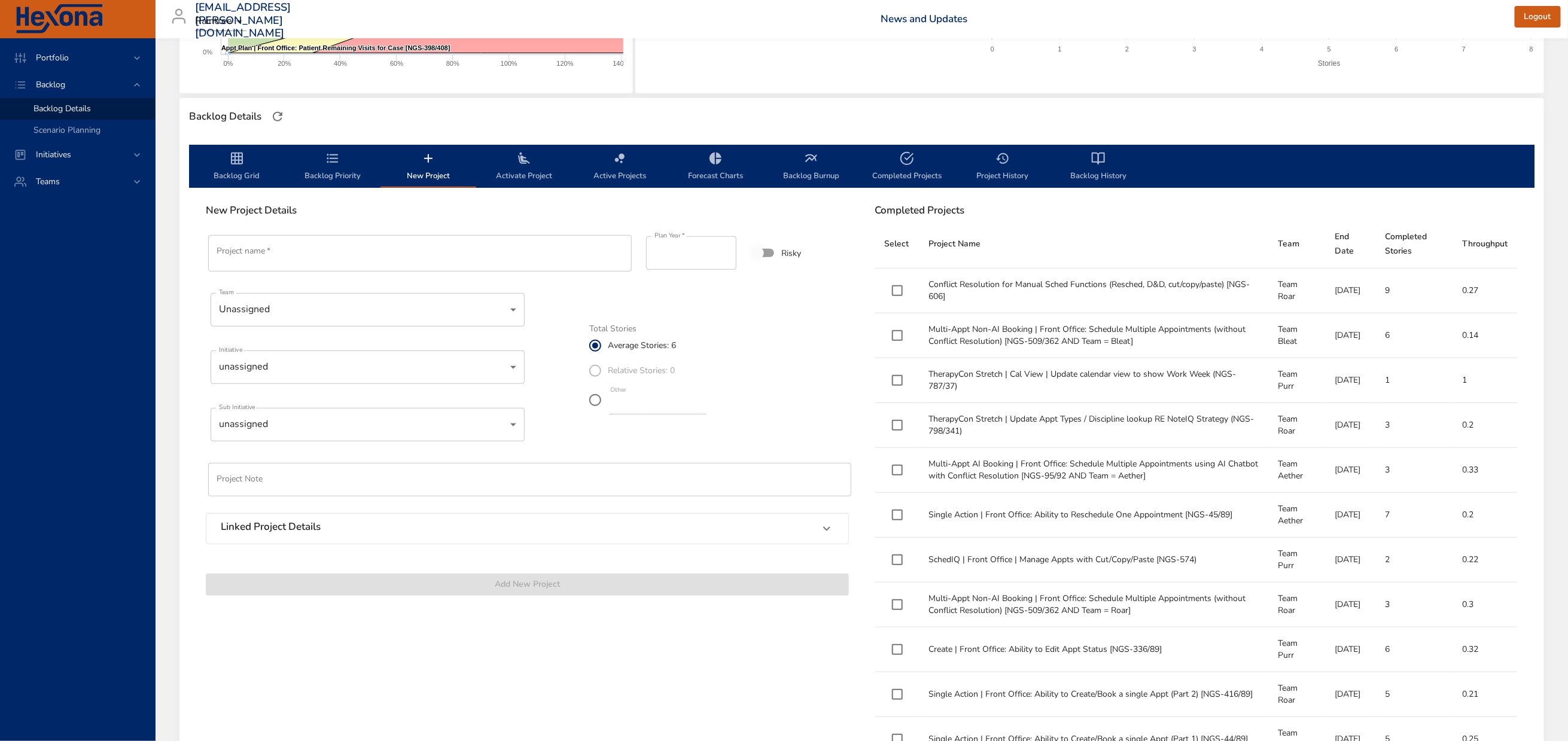
click at [340, 165] on icon "backlog-tab" at bounding box center [332, 158] width 14 height 14
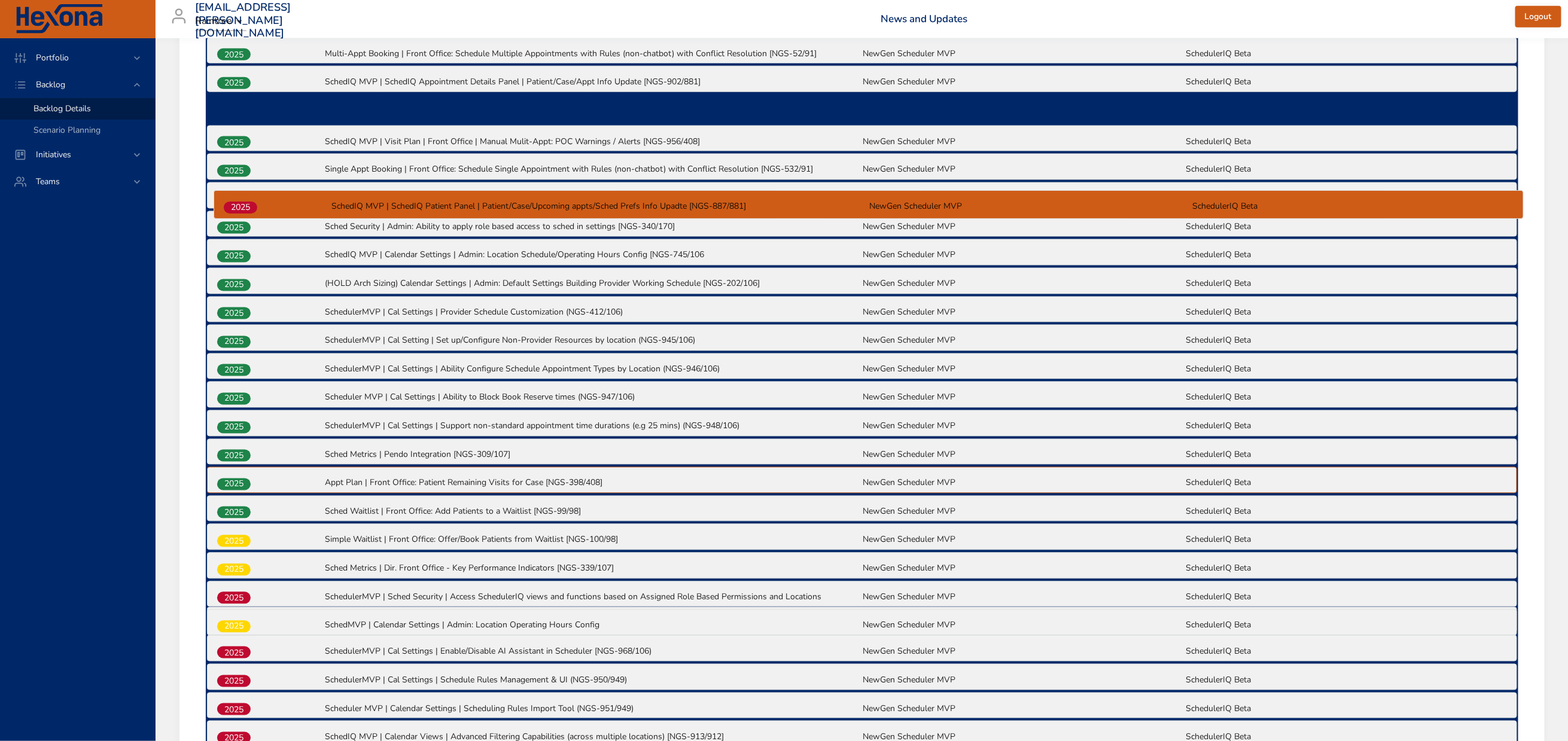
scroll to position [620, 0]
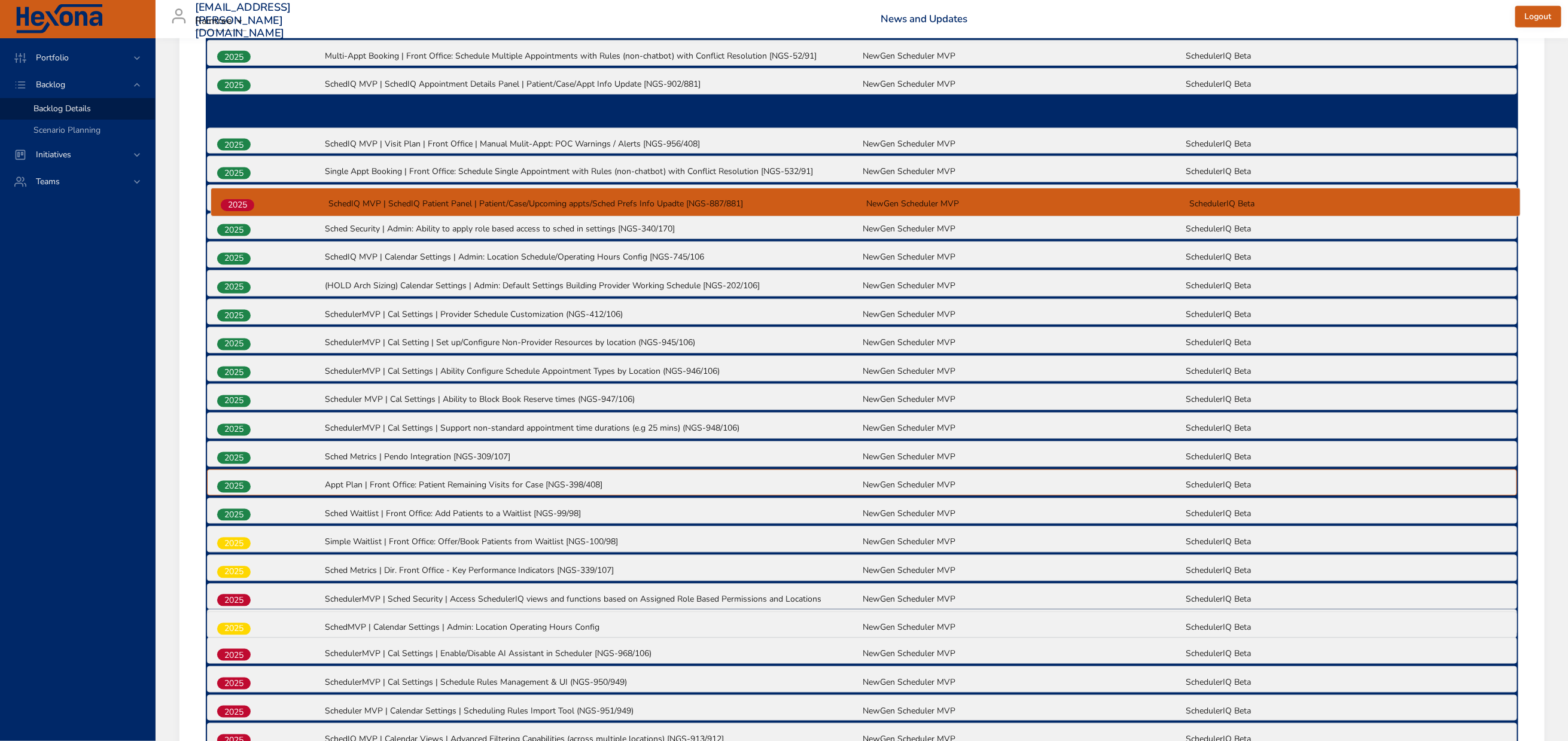
drag, startPoint x: 239, startPoint y: 555, endPoint x: 243, endPoint y: 204, distance: 351.0
click at [243, 204] on div "2025 Multi-Appt AI Booking | Front Office: Schedule Multiple Appointments using…" at bounding box center [862, 619] width 1313 height 1469
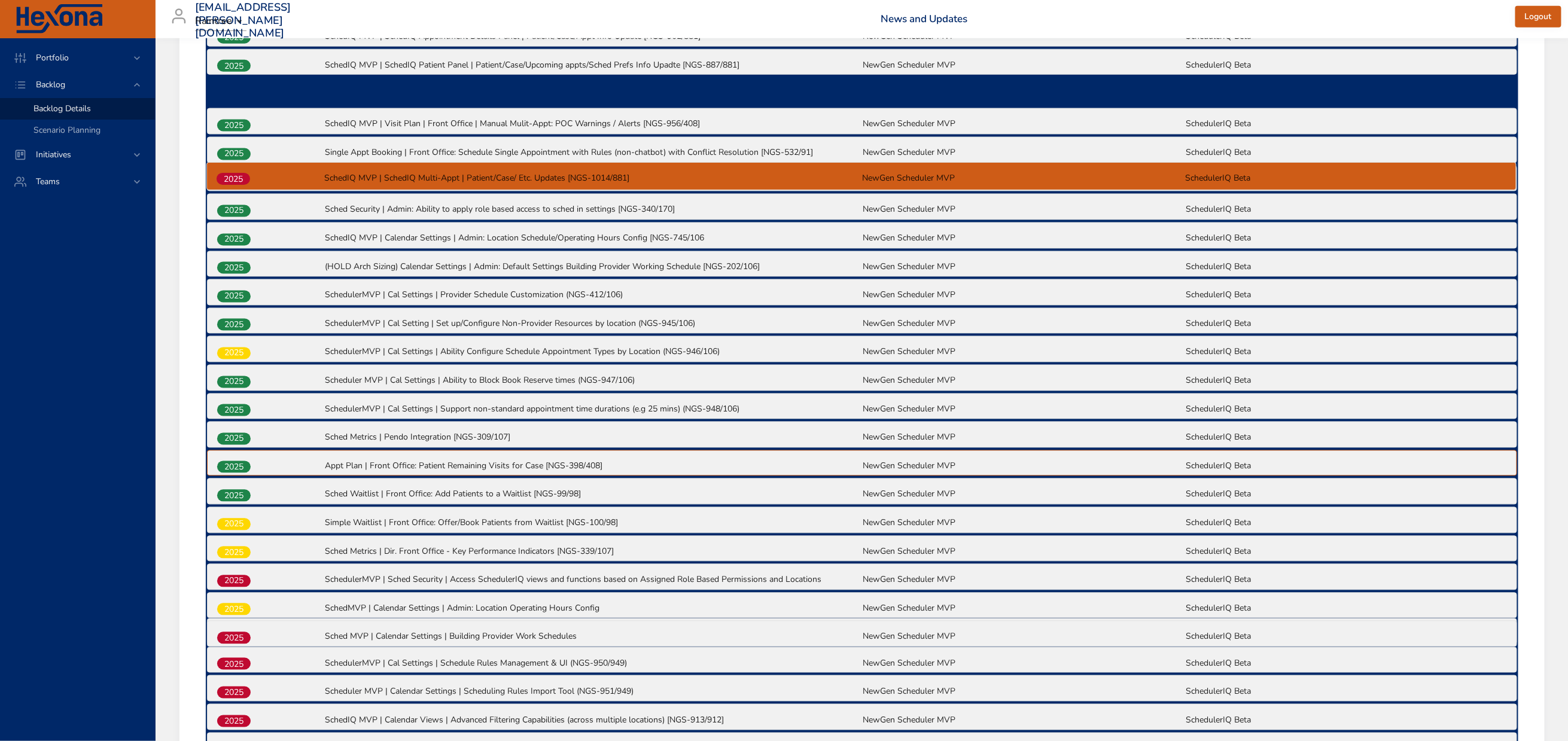
scroll to position [656, 0]
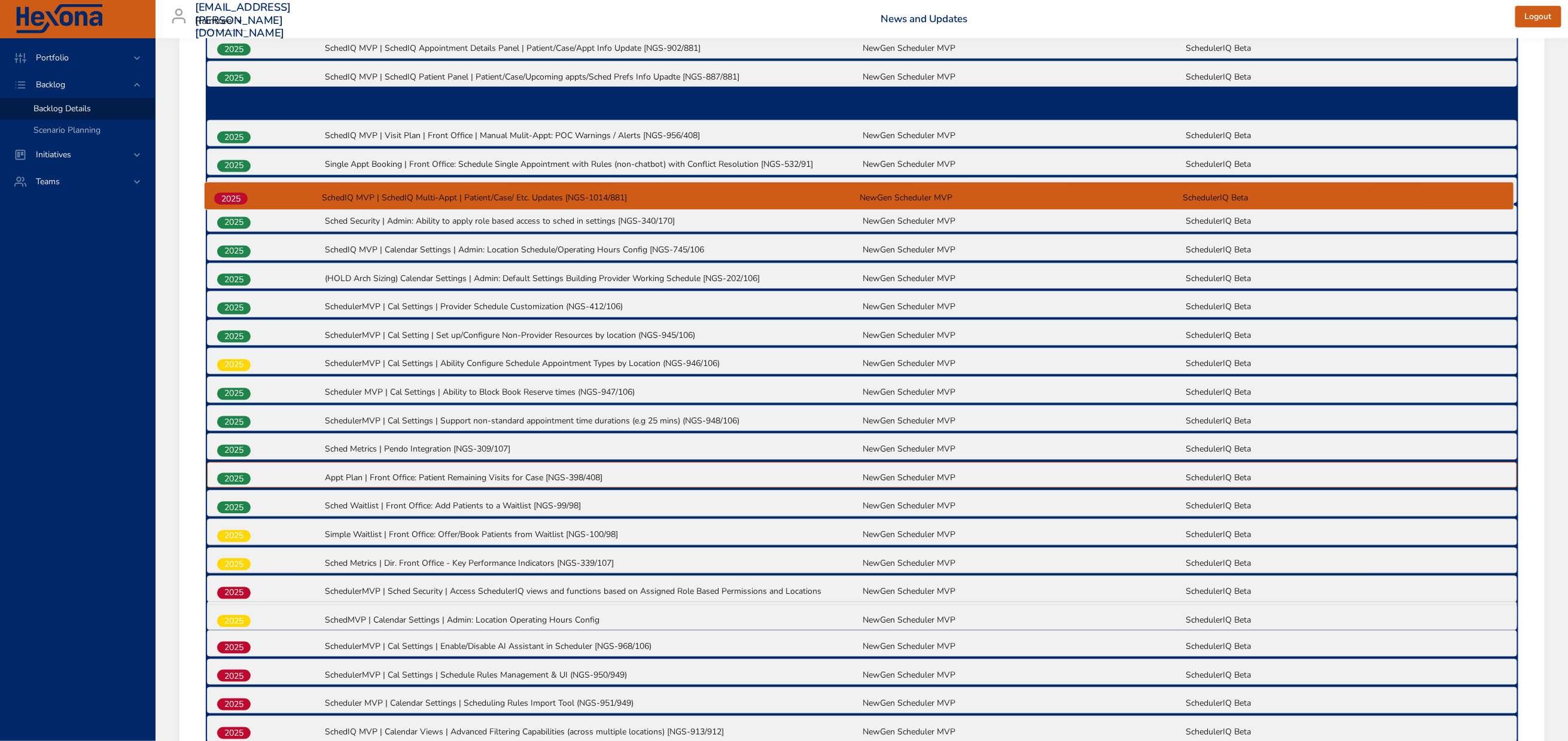
drag, startPoint x: 236, startPoint y: 614, endPoint x: 233, endPoint y: 195, distance: 419.0
click at [233, 195] on div "2025 Multi-Appt AI Booking | Front Office: Schedule Multiple Appointments using…" at bounding box center [862, 584] width 1313 height 1469
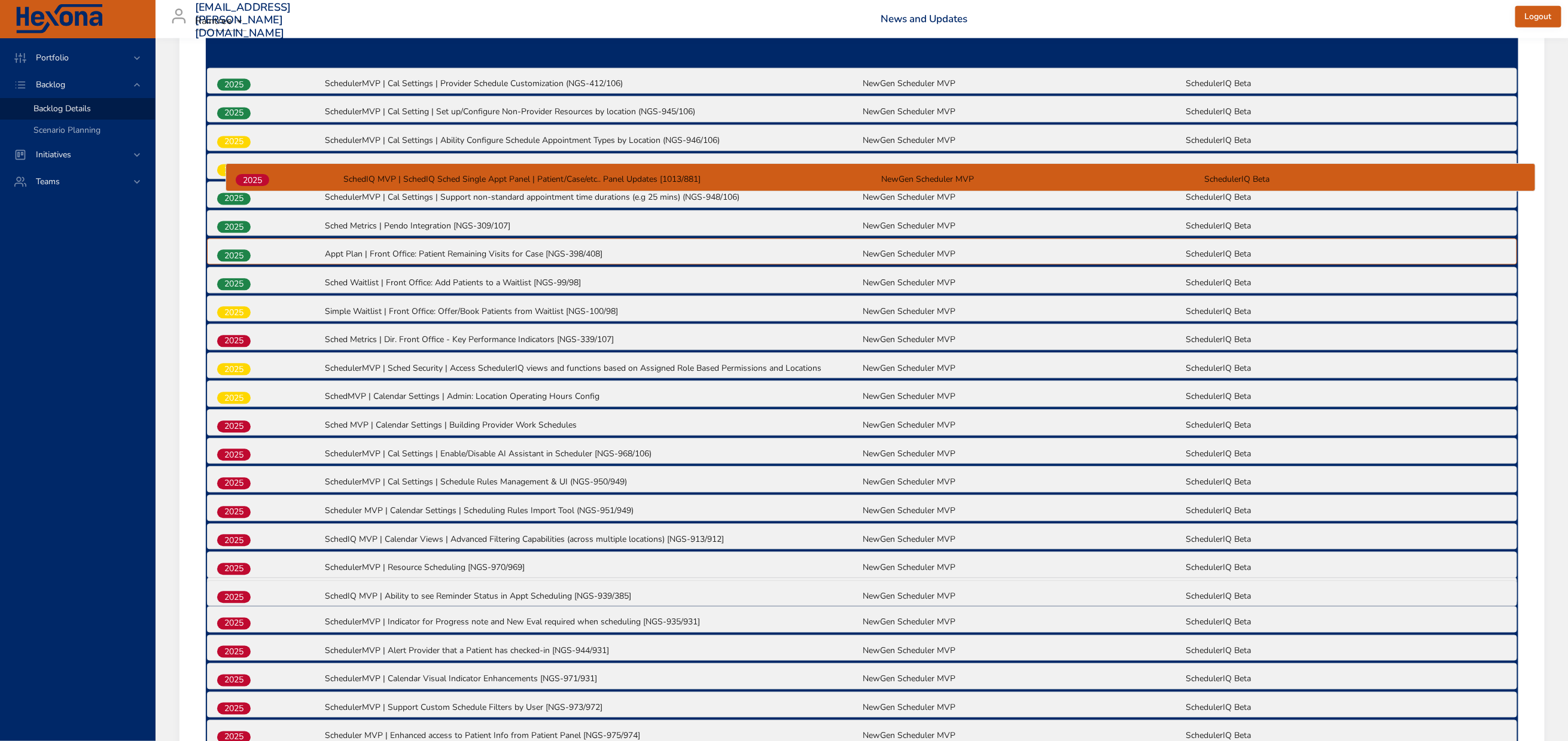
scroll to position [905, 0]
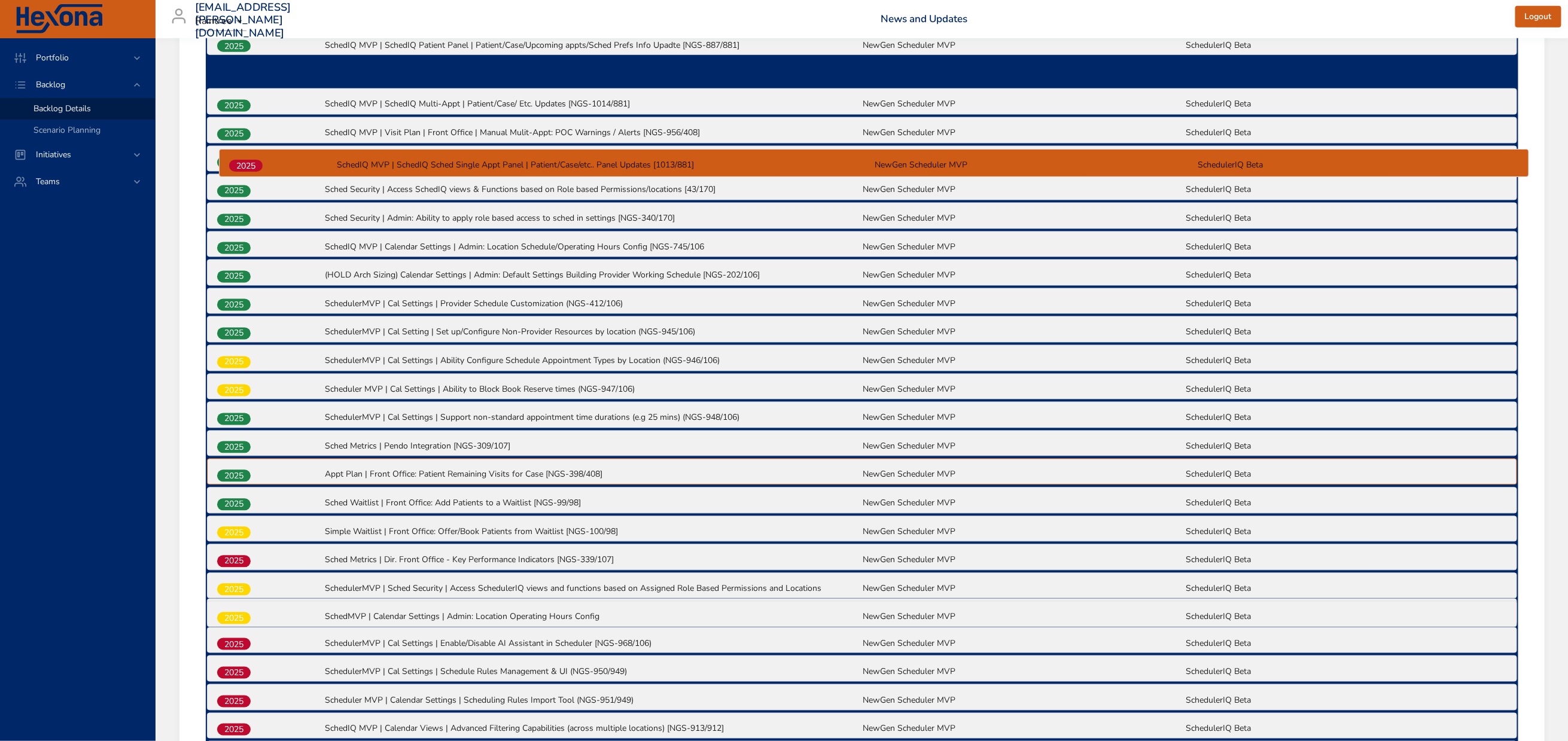
drag, startPoint x: 234, startPoint y: 614, endPoint x: 243, endPoint y: 154, distance: 460.1
click at [243, 156] on div "2025 Multi-Appt AI Booking | Front Office: Schedule Multiple Appointments using…" at bounding box center [862, 552] width 1313 height 1469
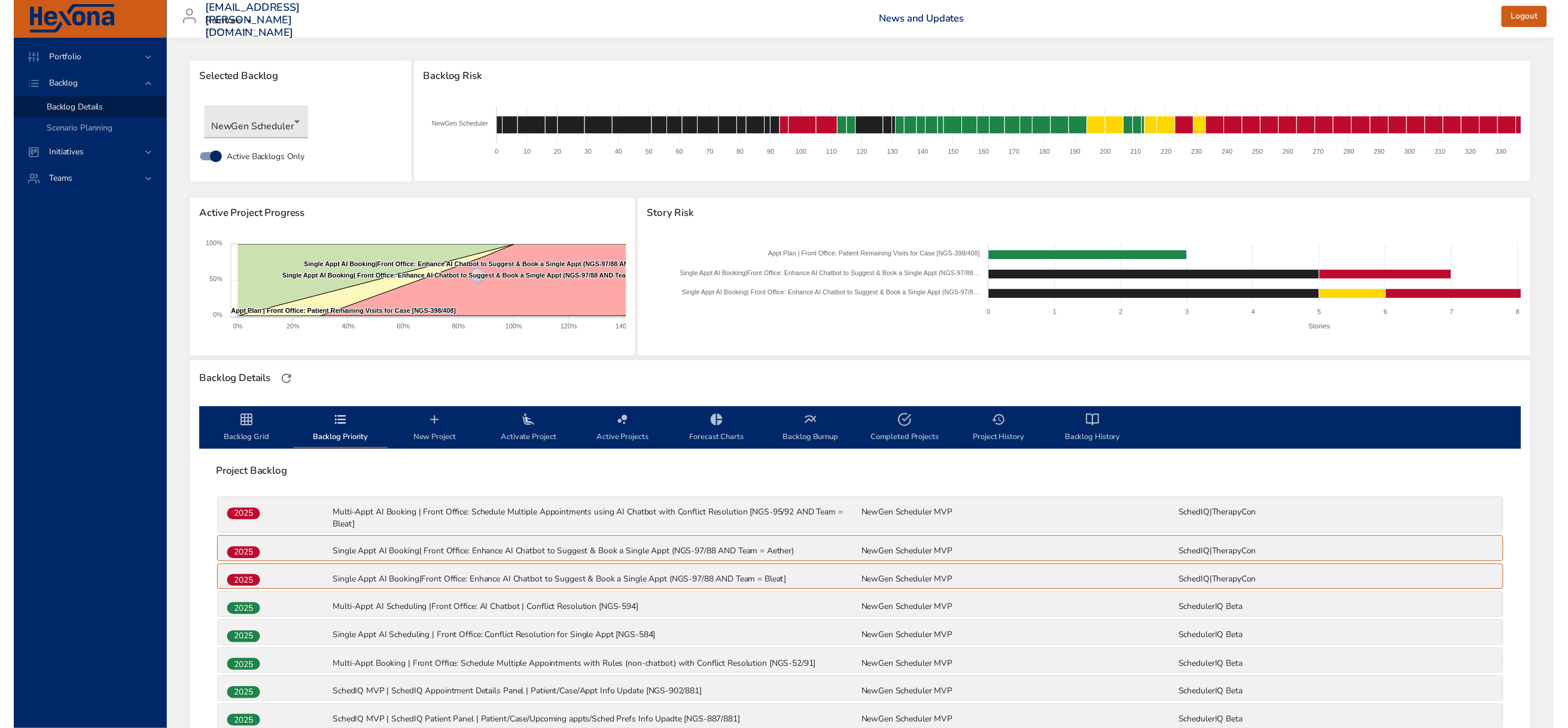
scroll to position [0, 0]
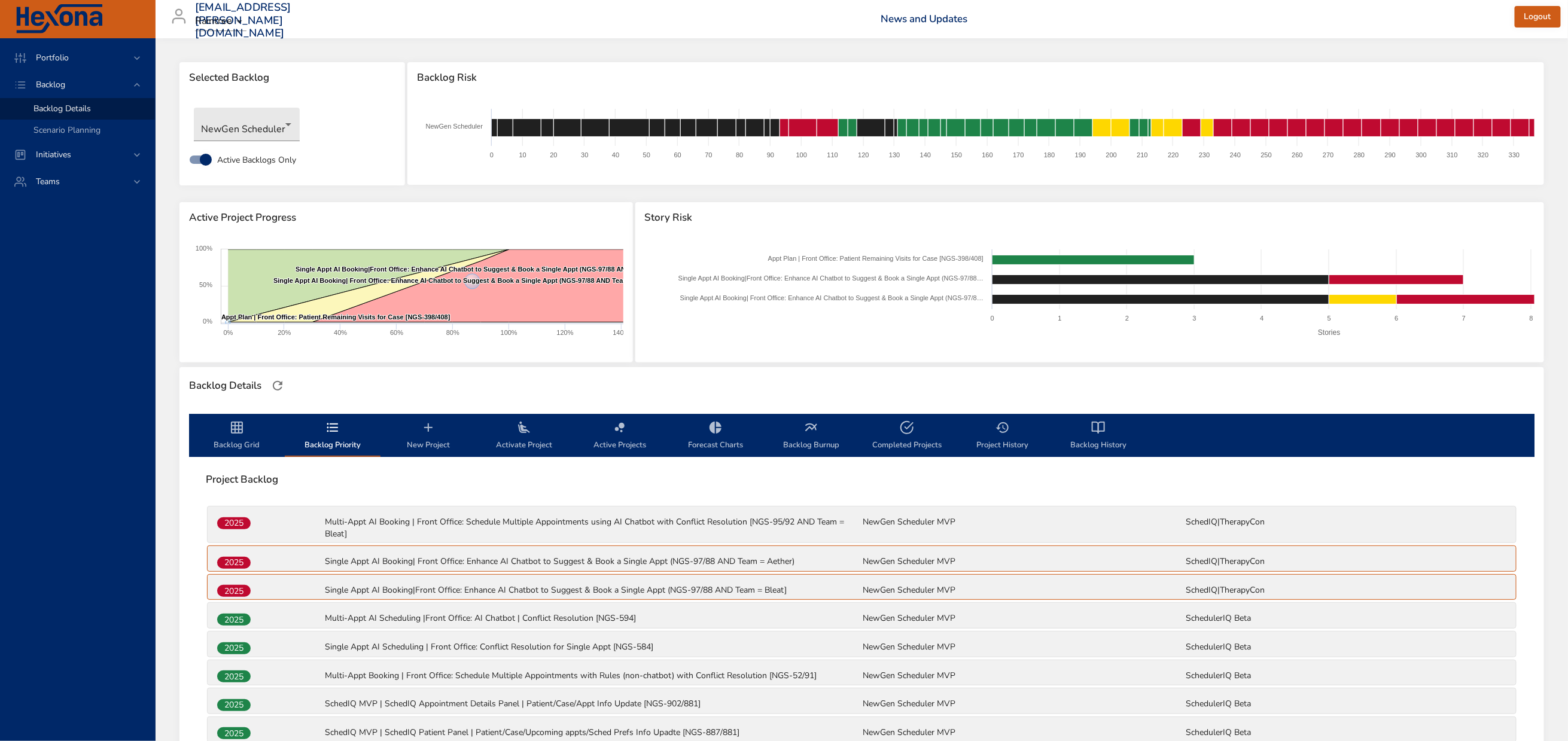
click at [232, 435] on icon "backlog-tab" at bounding box center [237, 427] width 14 height 14
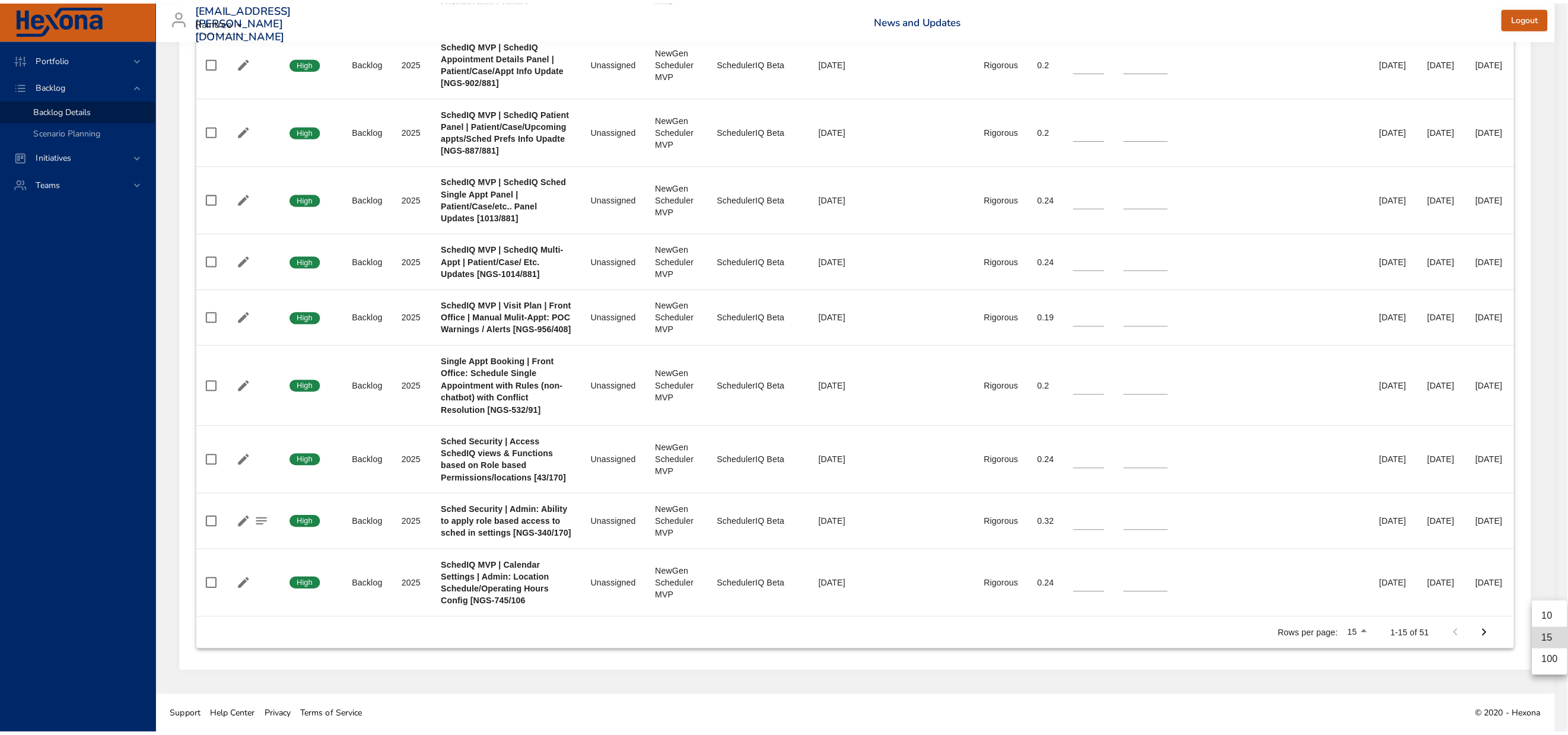
scroll to position [1570, 0]
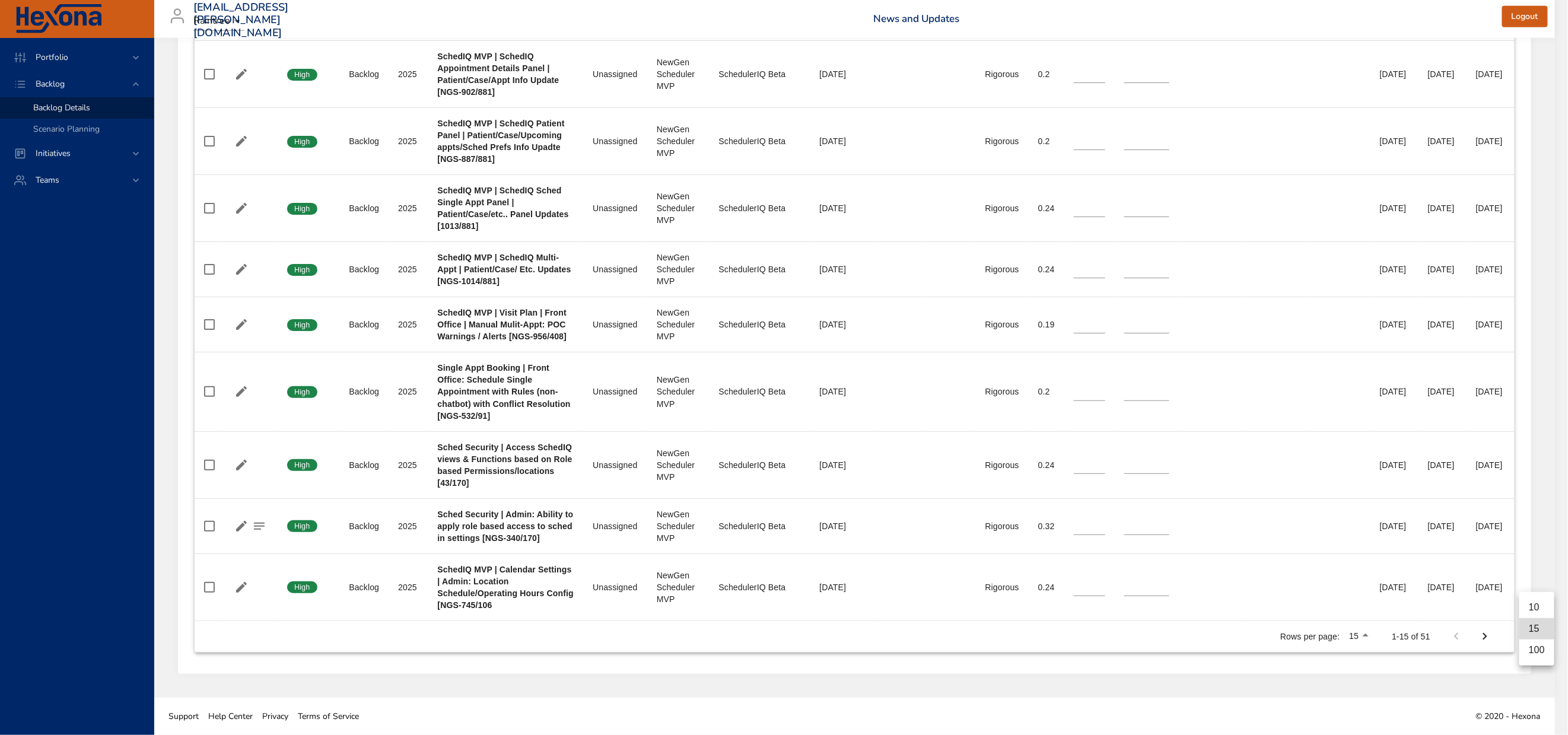
click at [1533, 658] on li "100" at bounding box center [1537, 650] width 35 height 21
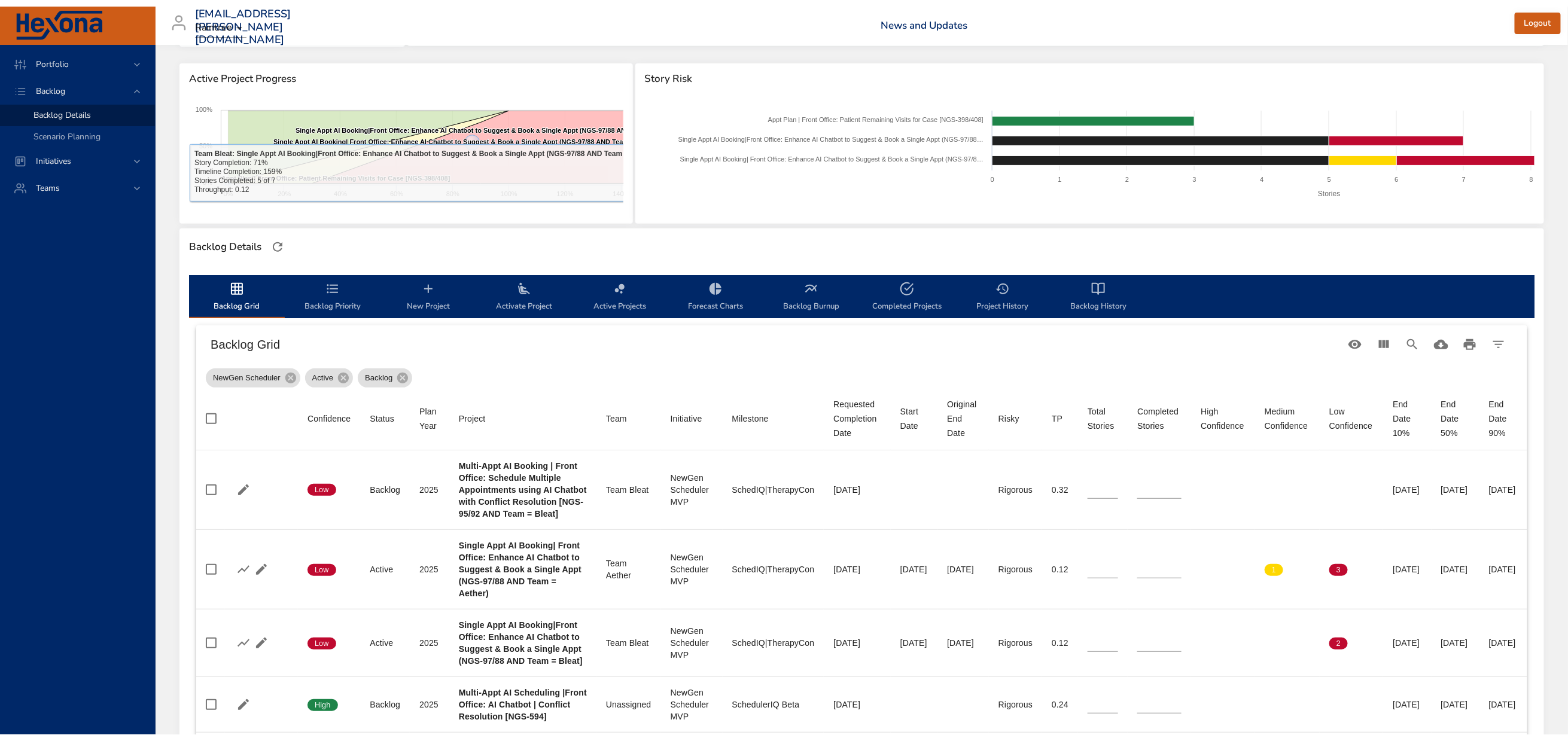
scroll to position [359, 0]
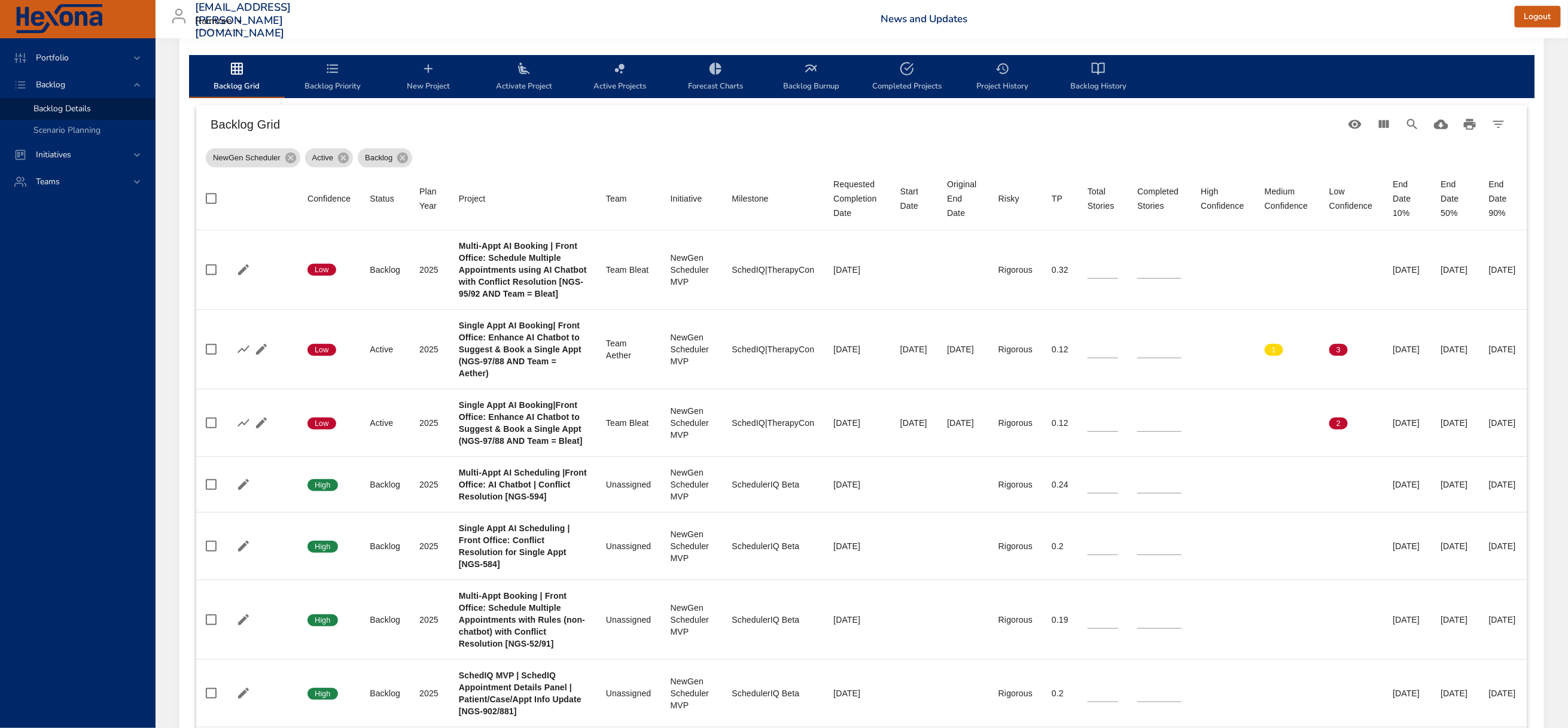
click at [334, 76] on icon "backlog-tab" at bounding box center [332, 68] width 14 height 14
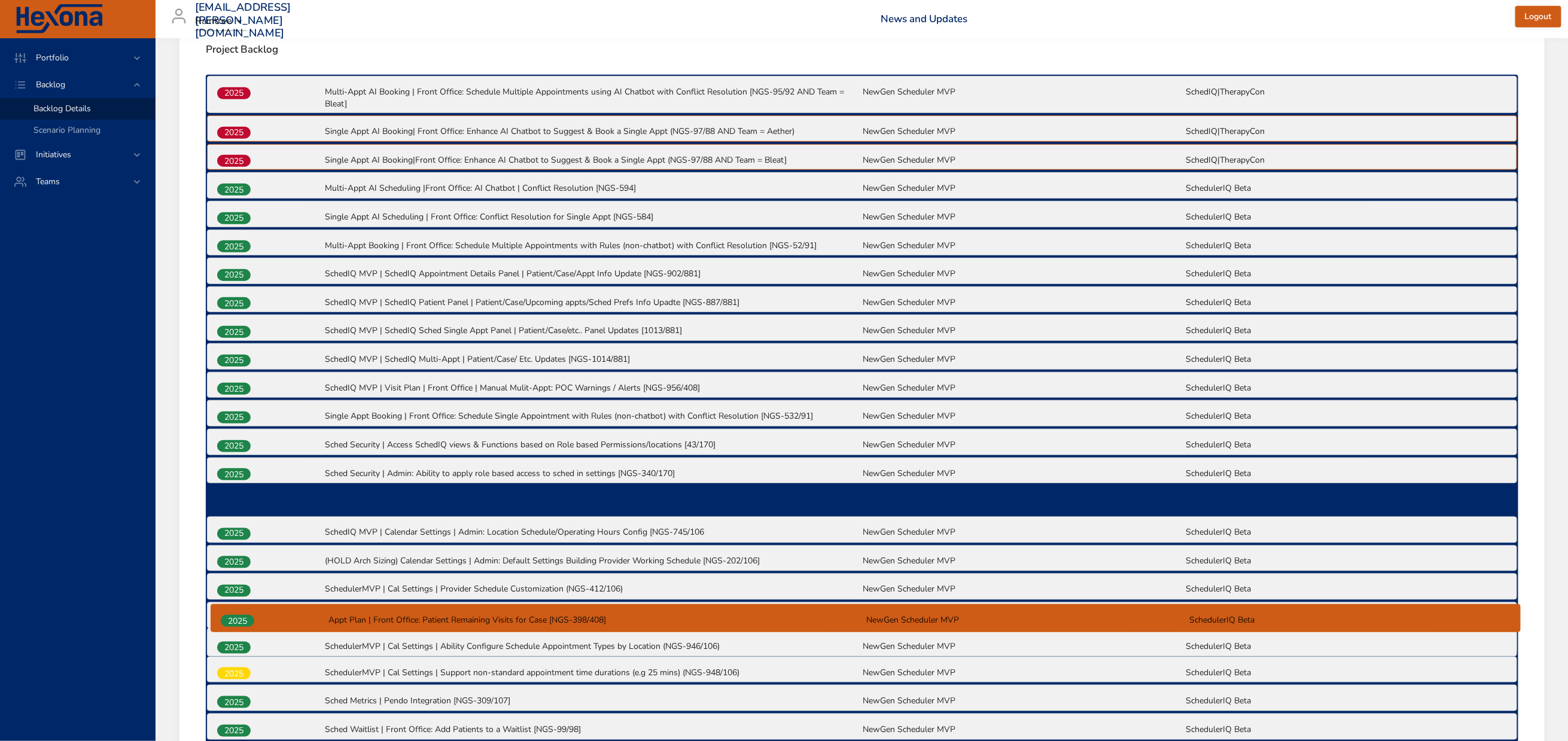
scroll to position [435, 0]
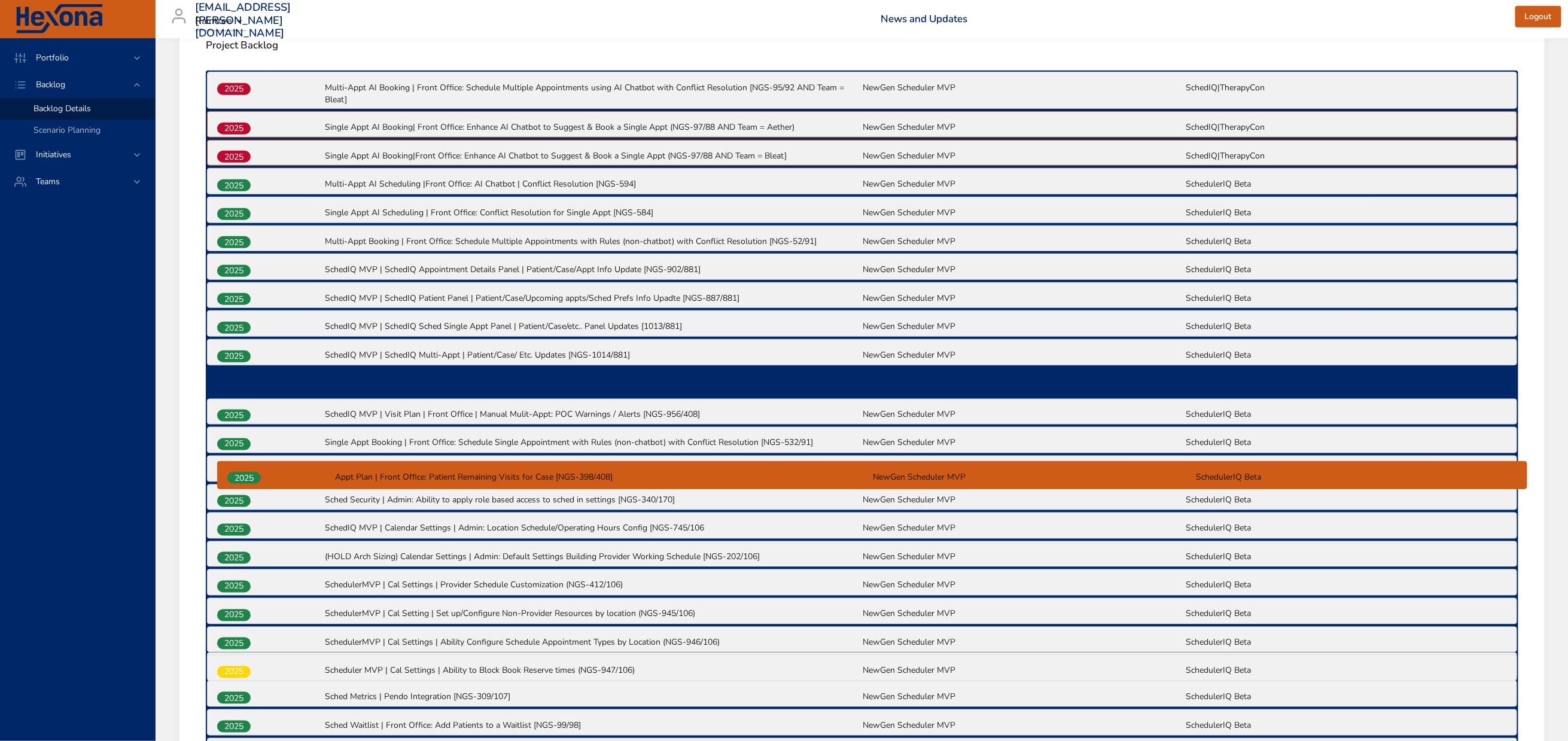
drag, startPoint x: 234, startPoint y: 512, endPoint x: 246, endPoint y: 475, distance: 38.9
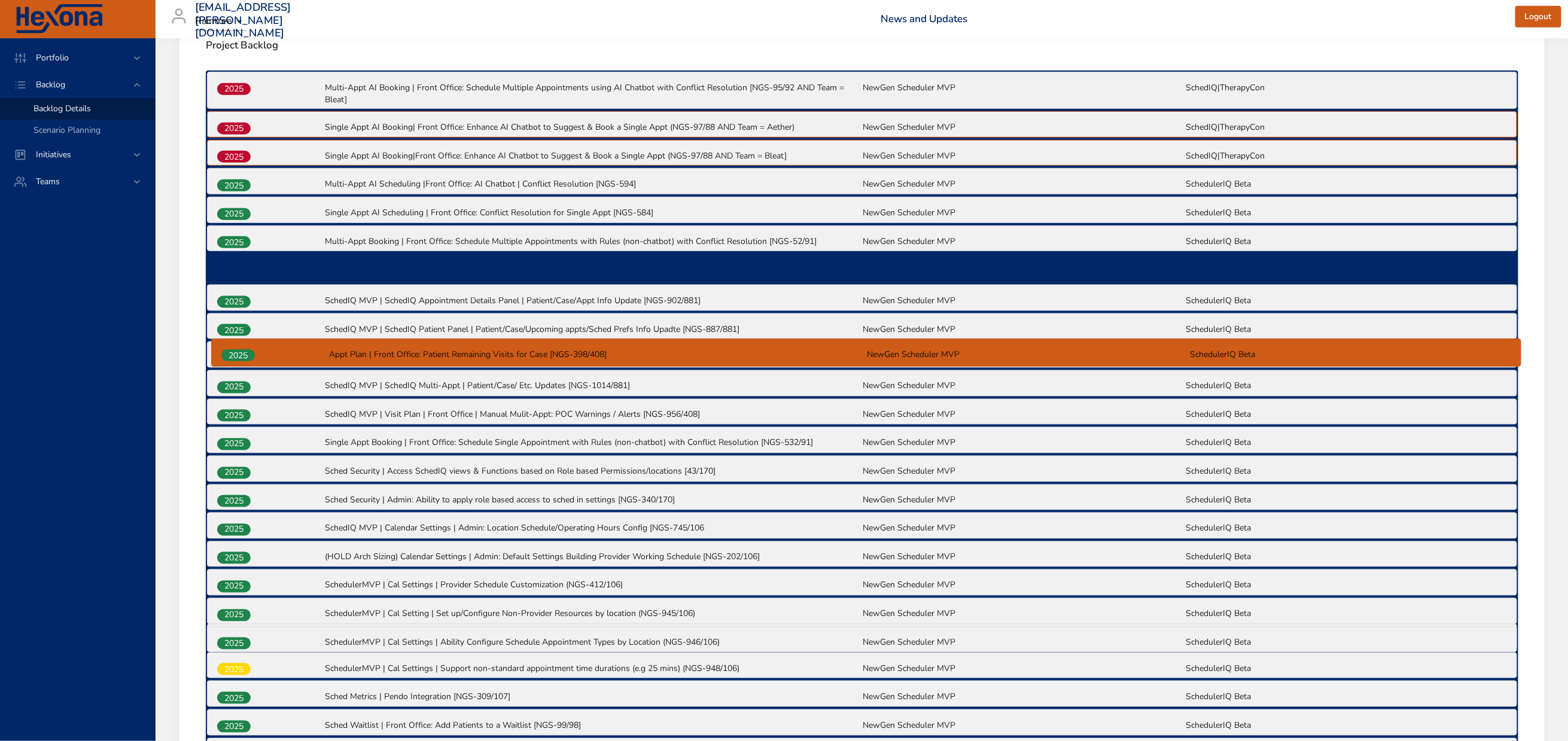
drag, startPoint x: 237, startPoint y: 481, endPoint x: 242, endPoint y: 353, distance: 128.1
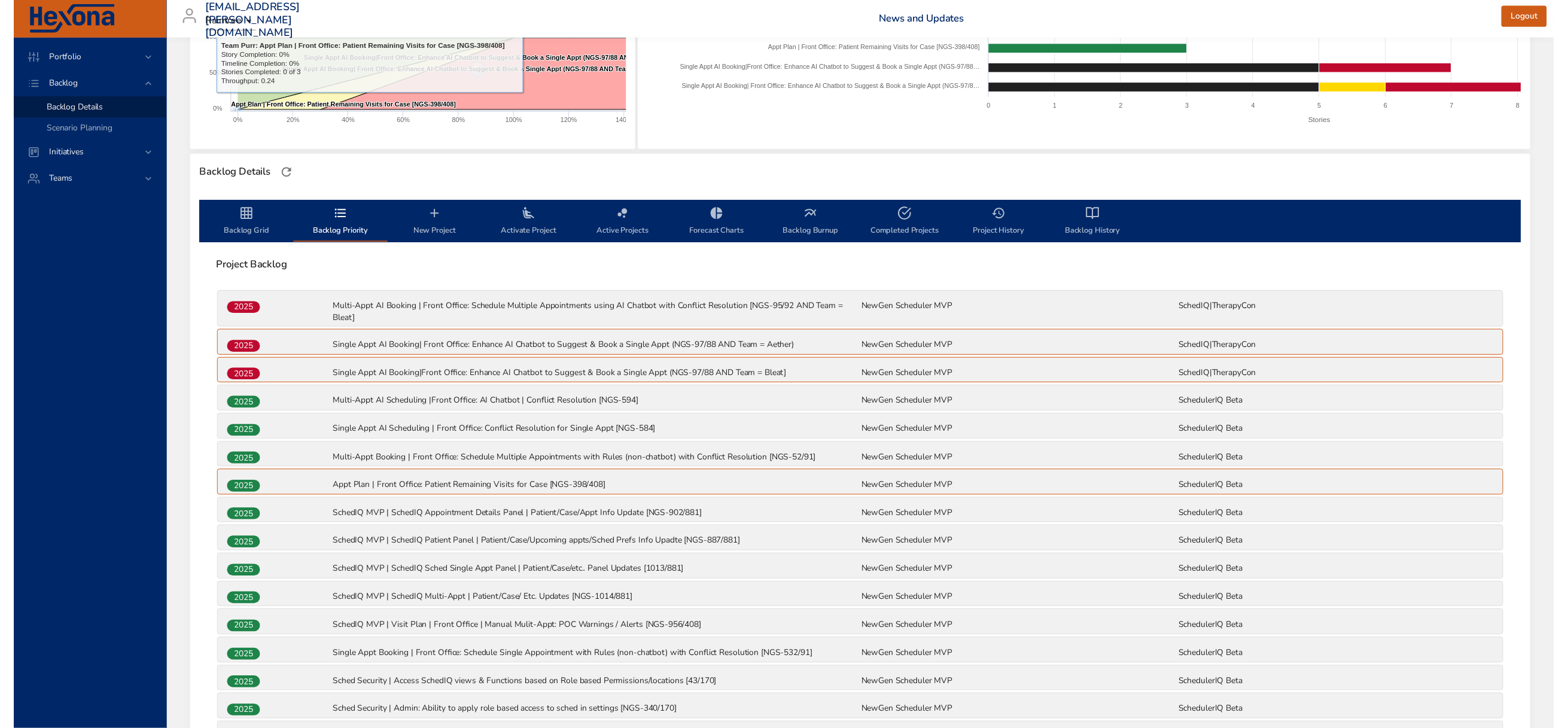
scroll to position [0, 0]
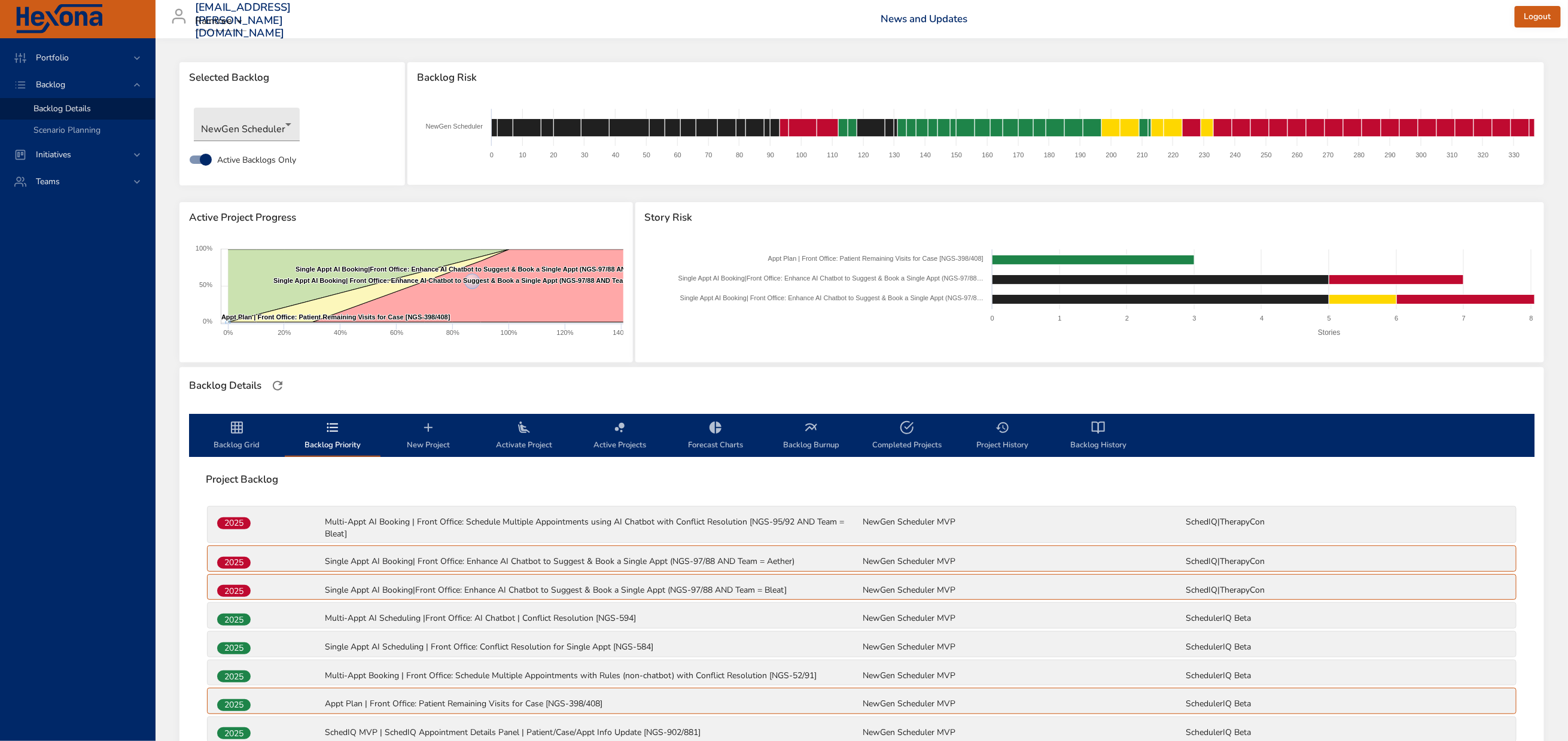
click at [243, 435] on icon "backlog-tab" at bounding box center [237, 427] width 14 height 14
